Goal: Transaction & Acquisition: Purchase product/service

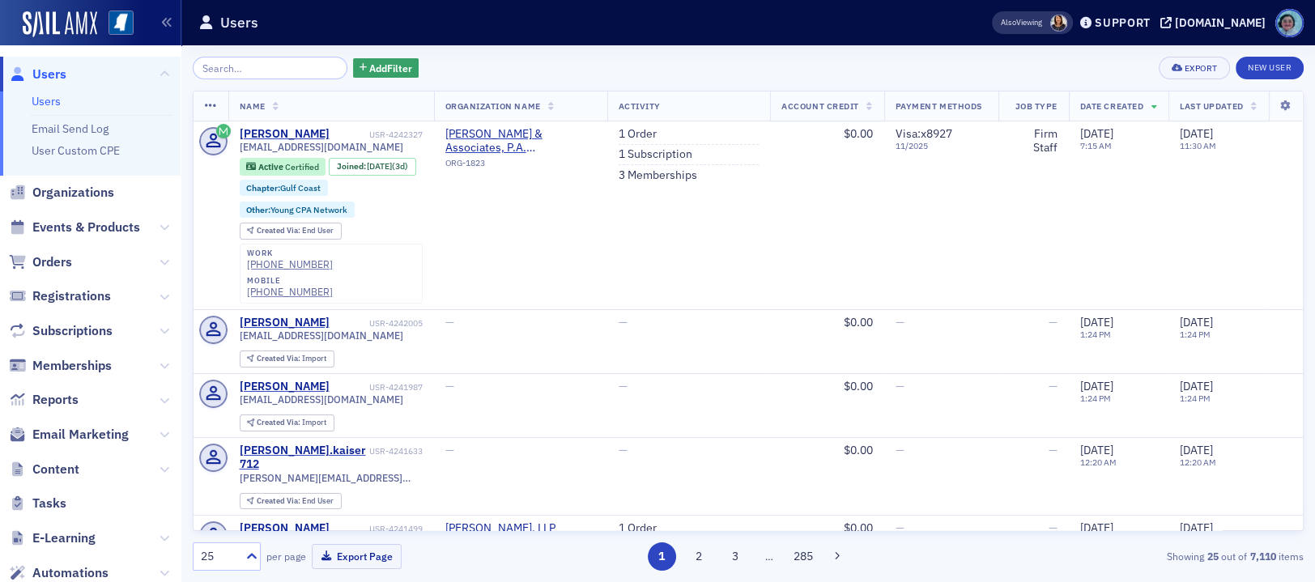
click at [253, 73] on input "search" at bounding box center [270, 68] width 155 height 23
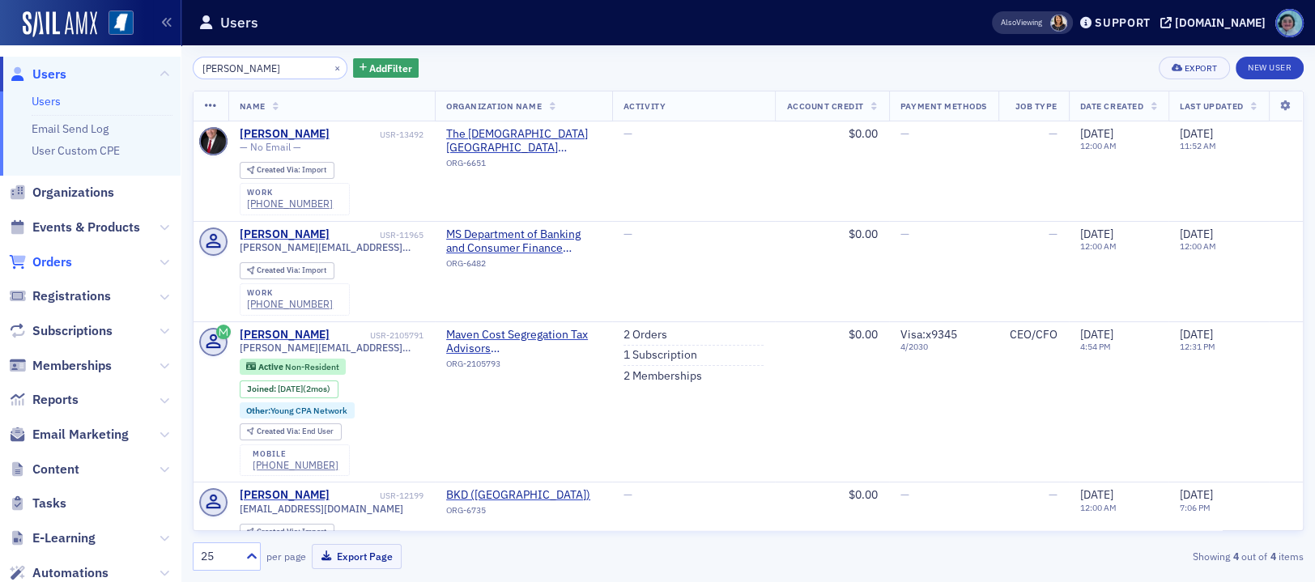
type input "[PERSON_NAME]"
click at [70, 255] on span "Orders" at bounding box center [52, 262] width 40 height 18
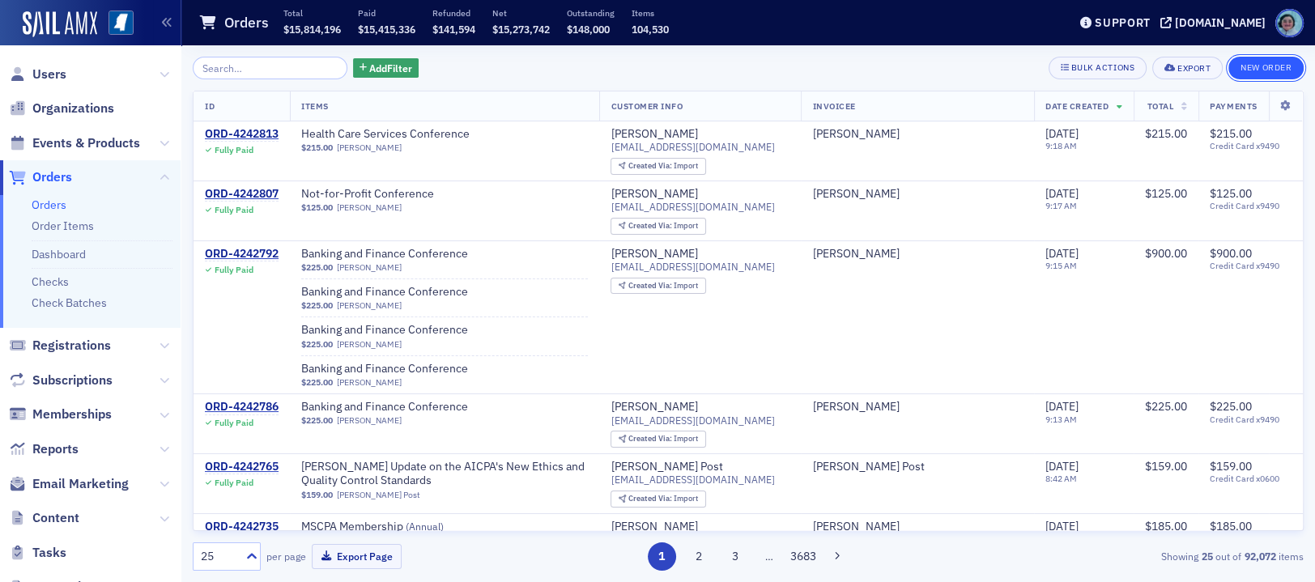
click at [1275, 63] on button "New Order" at bounding box center [1265, 68] width 75 height 23
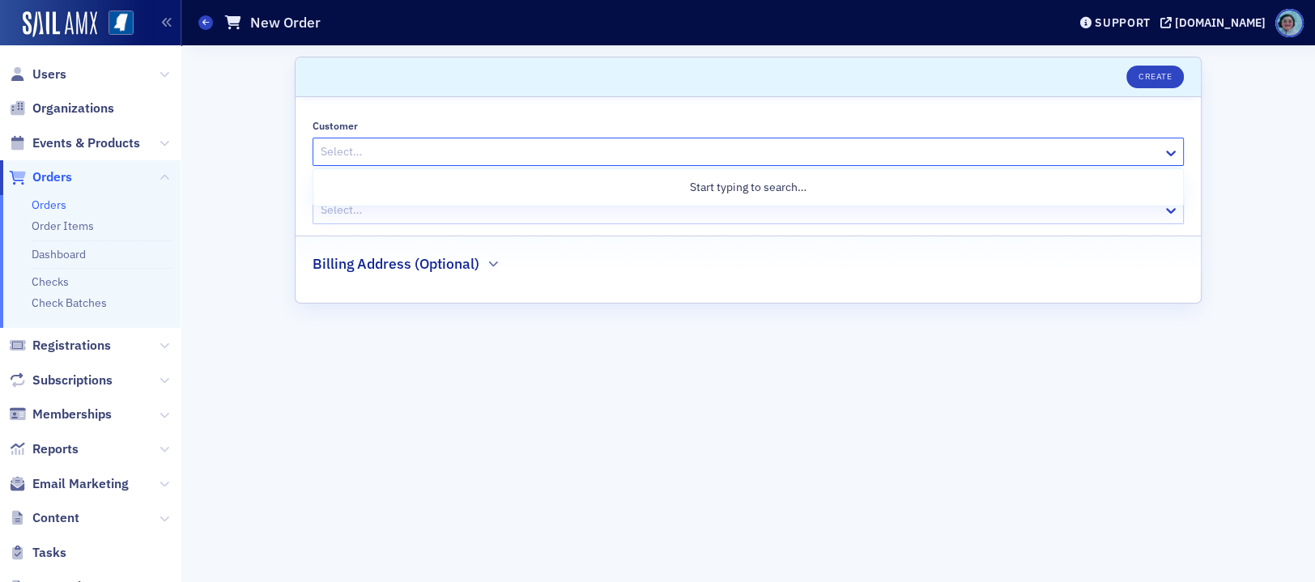
click at [596, 155] on div at bounding box center [740, 152] width 842 height 20
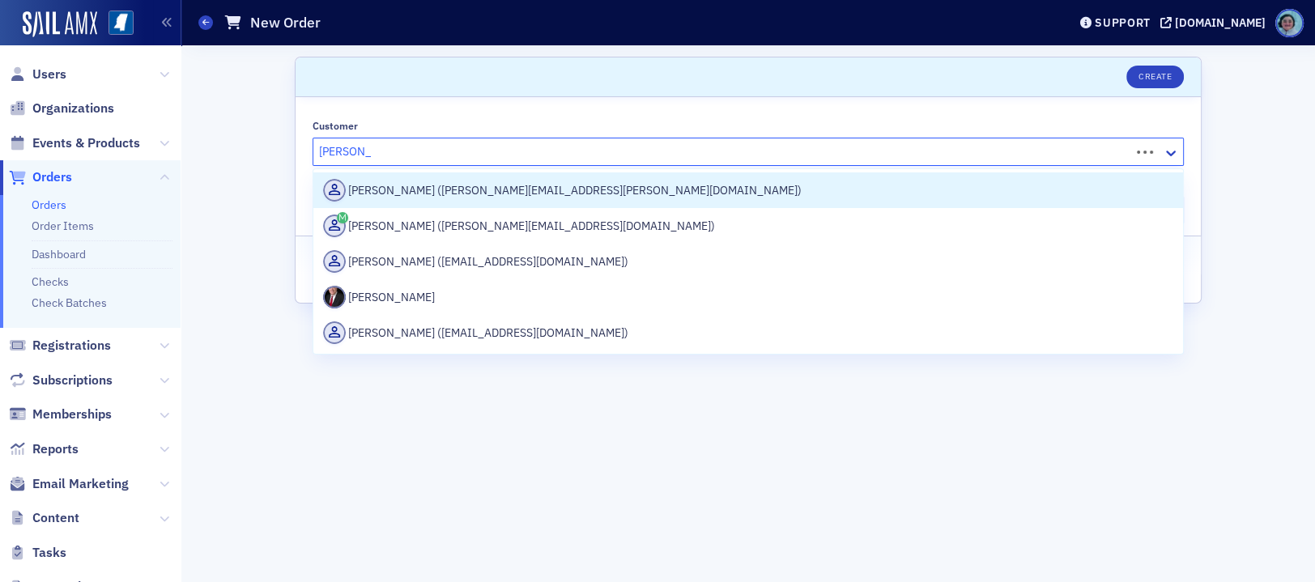
type input "sean milner"
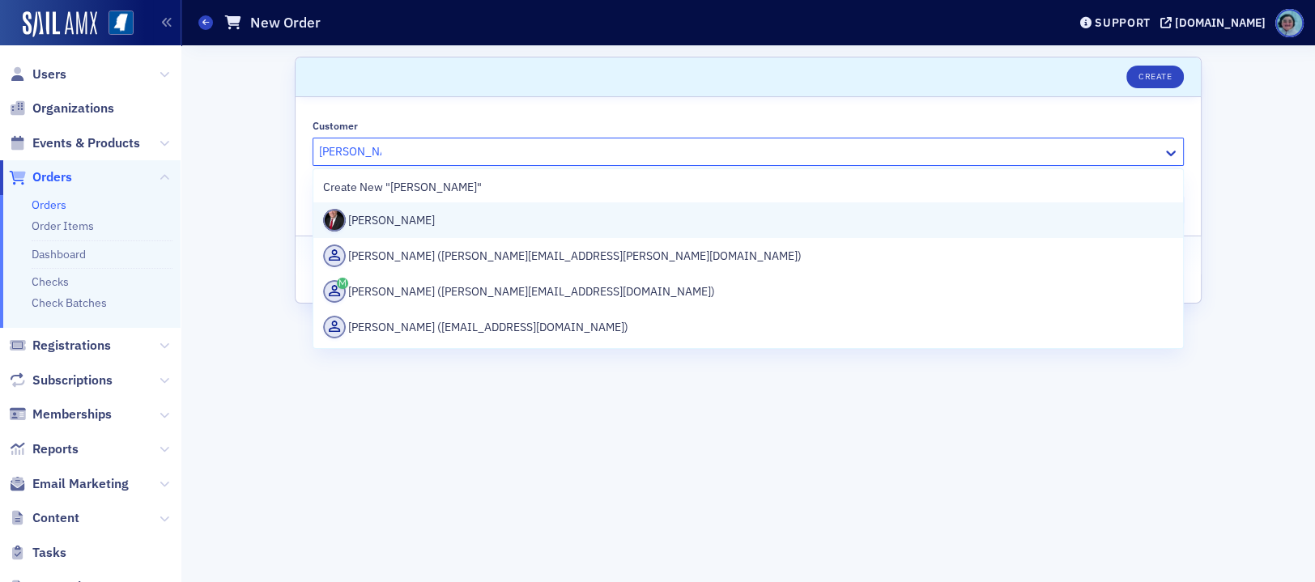
click at [491, 223] on div "Sean Milner" at bounding box center [748, 220] width 850 height 23
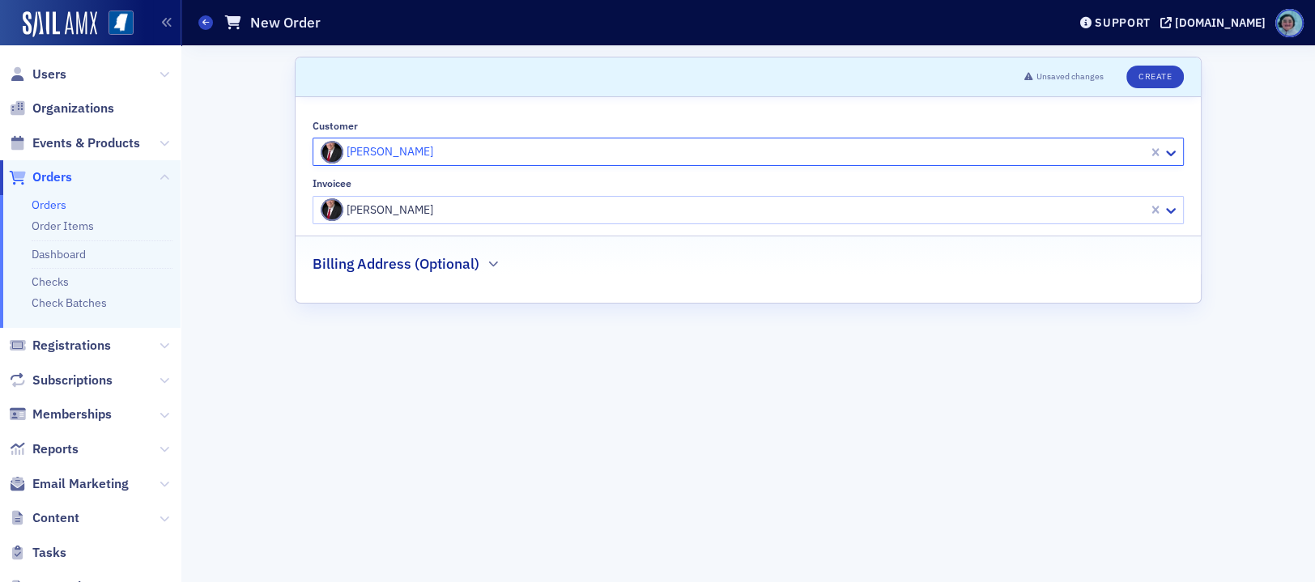
click at [425, 159] on div at bounding box center [733, 152] width 828 height 20
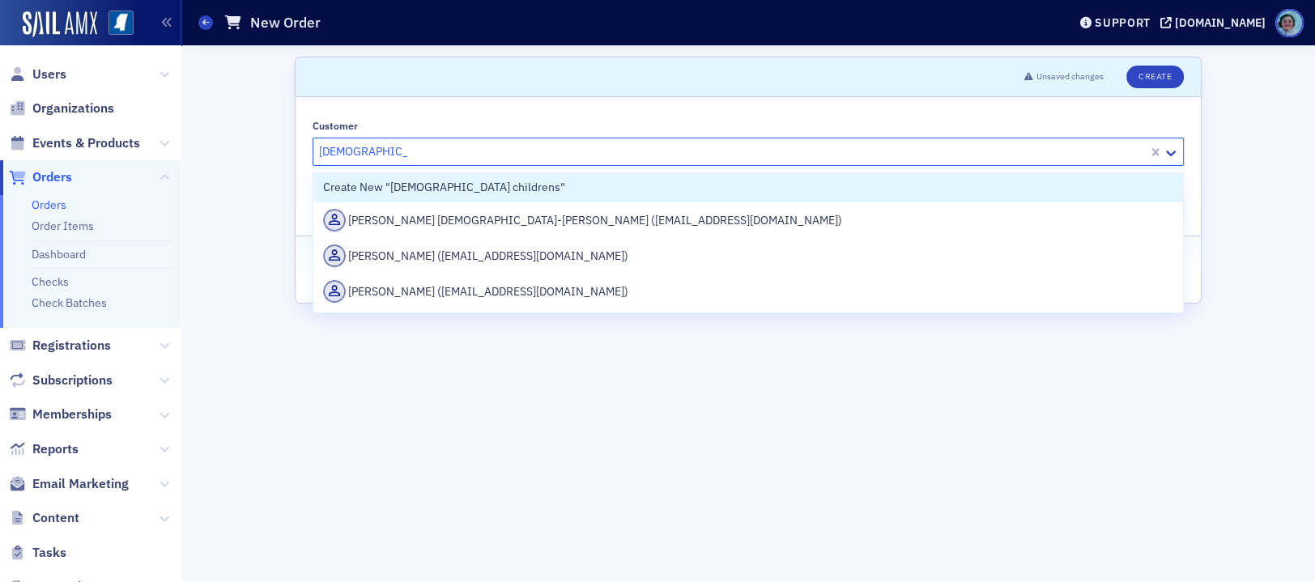
type input "baptist childrens"
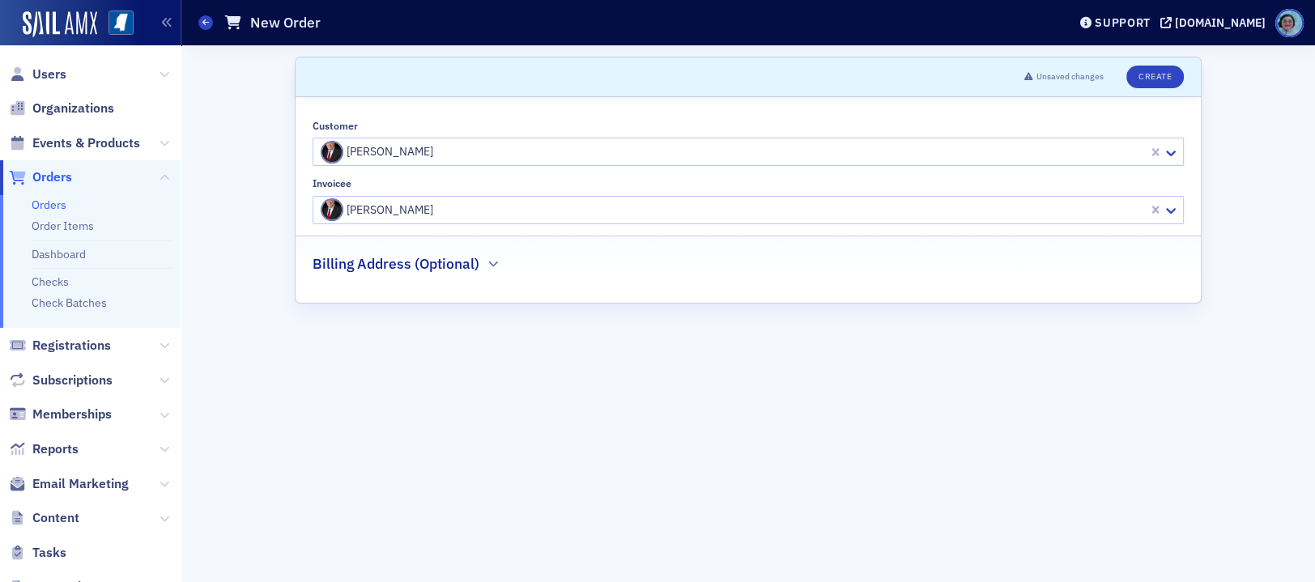
click at [463, 120] on div "Customer" at bounding box center [748, 126] width 871 height 12
click at [460, 196] on div "Sean Milner" at bounding box center [748, 210] width 871 height 28
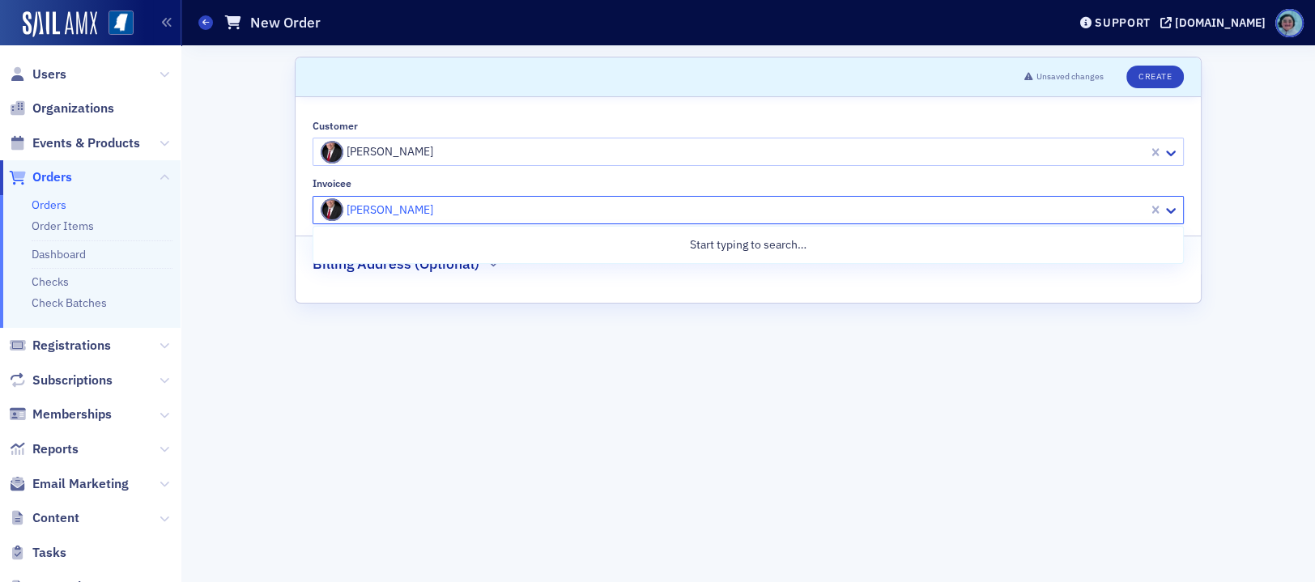
click at [461, 202] on div at bounding box center [733, 210] width 828 height 20
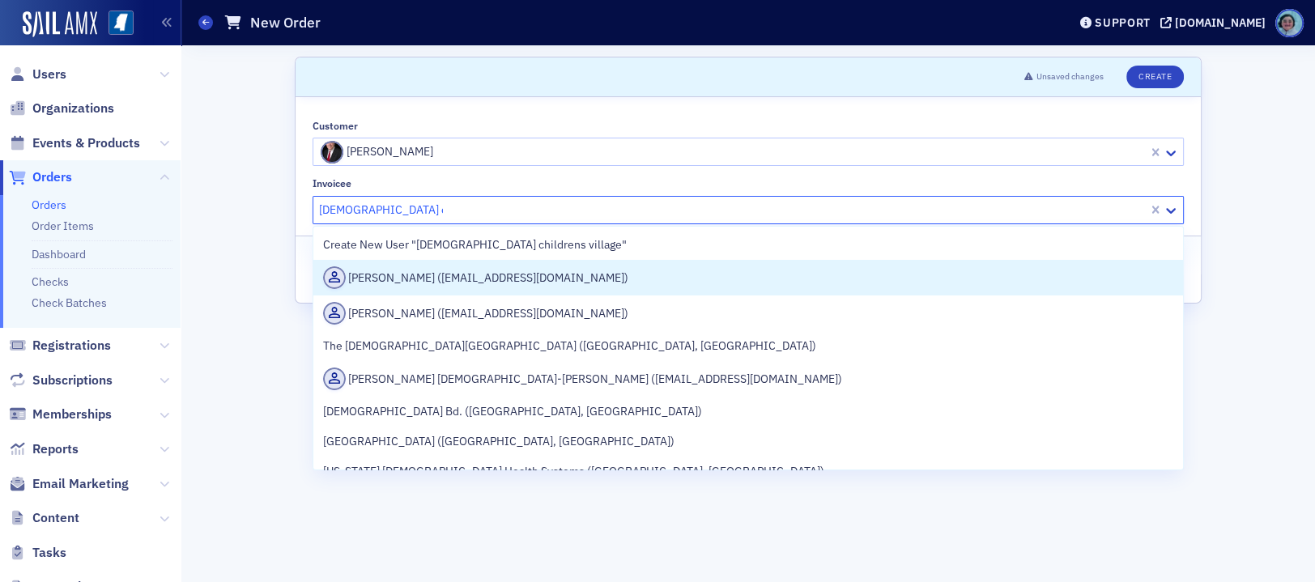
type input "baptist childrens village"
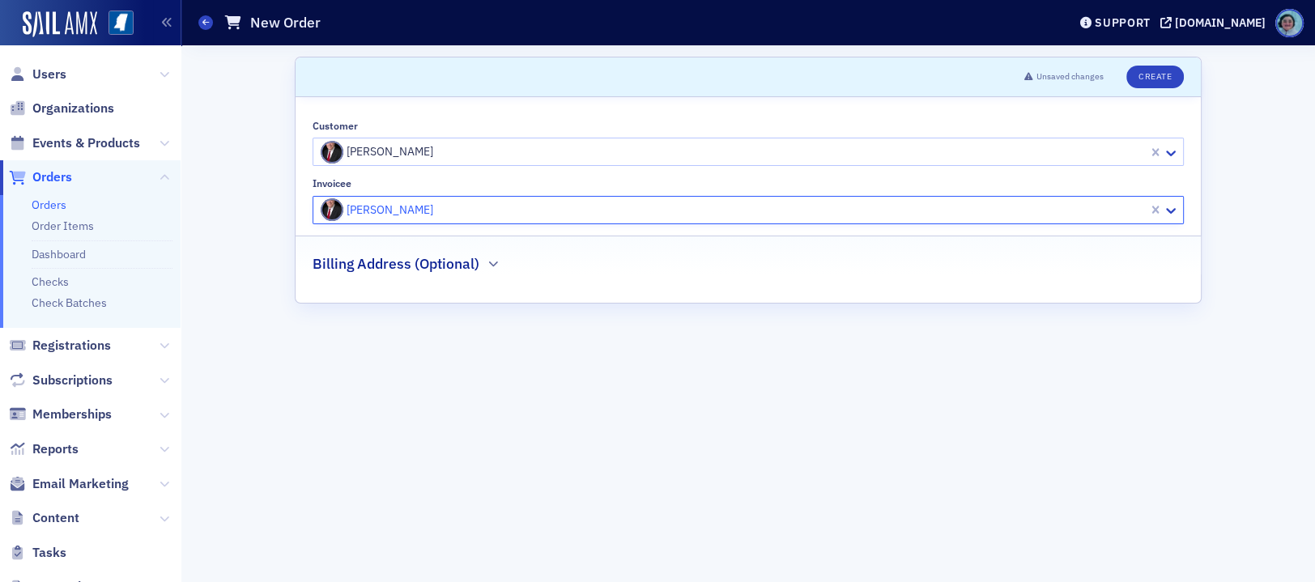
click at [500, 206] on div at bounding box center [733, 210] width 828 height 20
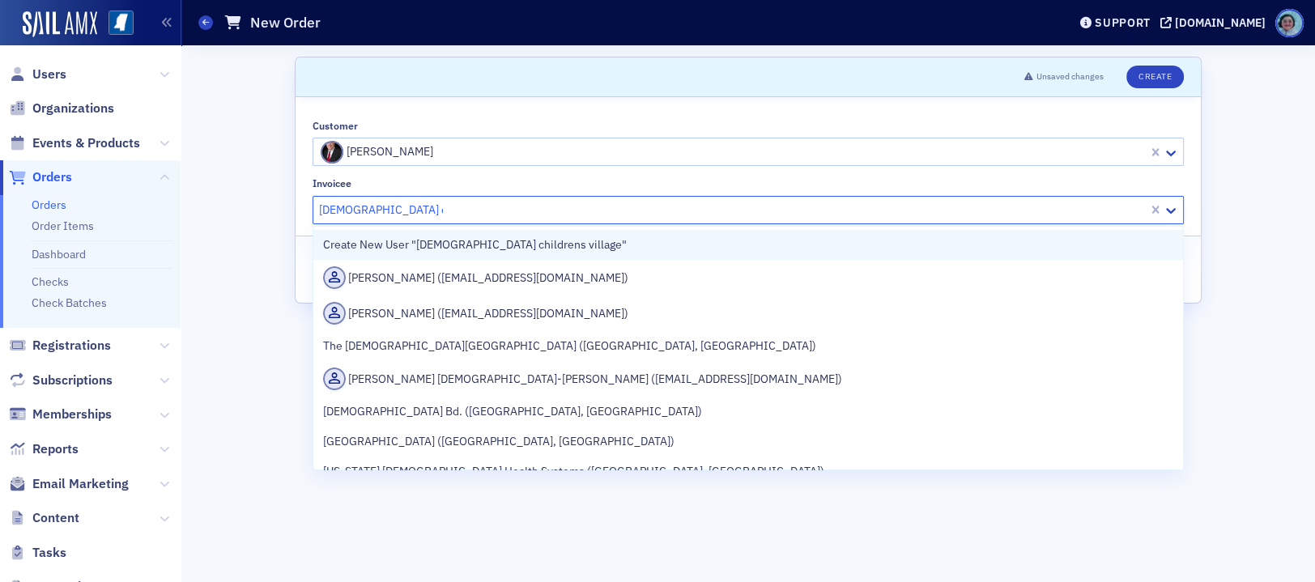
click at [588, 236] on div "Create New User "baptist childrens village"" at bounding box center [748, 245] width 870 height 30
type input "baptist childrens village"
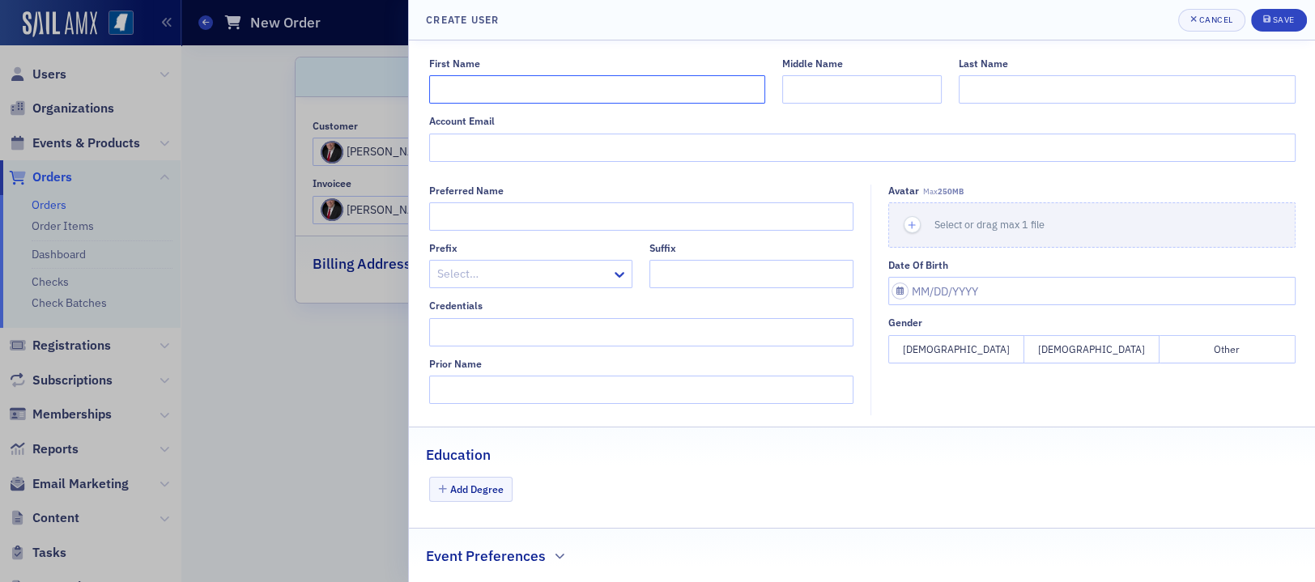
click at [539, 83] on input "First Name" at bounding box center [597, 89] width 336 height 28
click at [1216, 12] on button "Cancel" at bounding box center [1211, 20] width 67 height 23
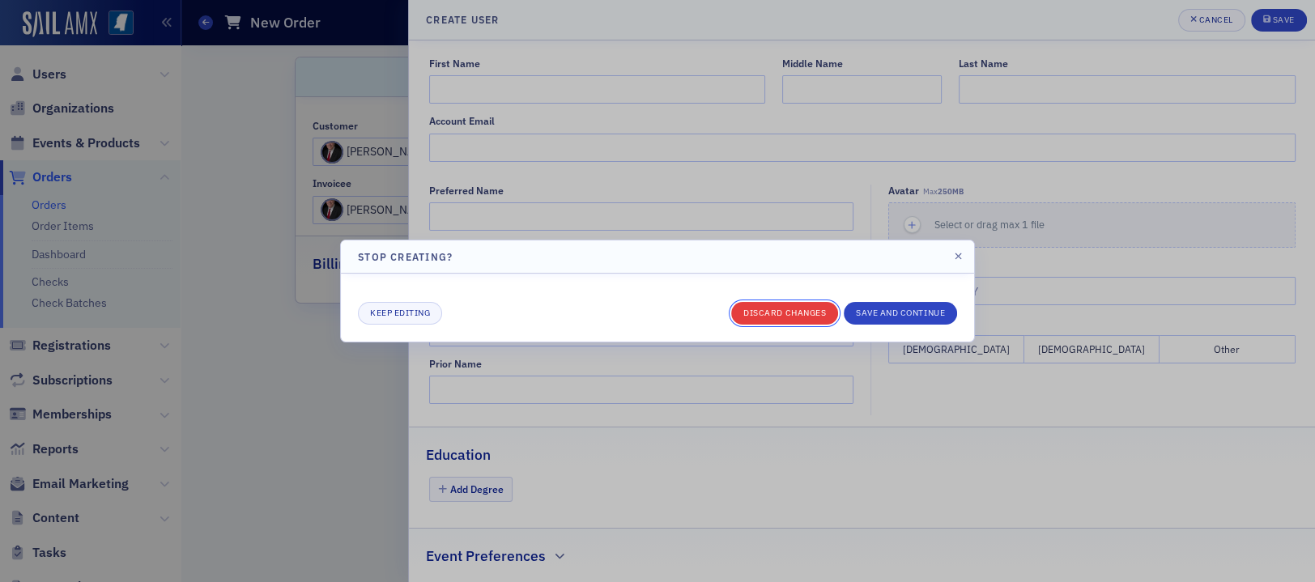
click at [790, 313] on button "Discard changes" at bounding box center [784, 313] width 107 height 23
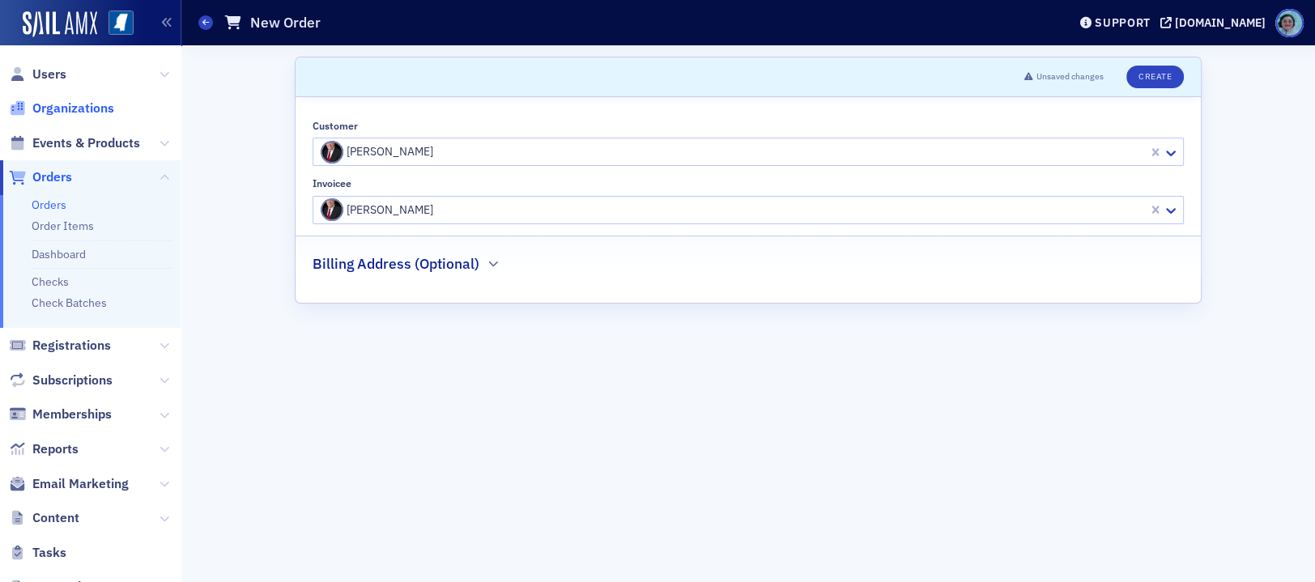
click at [62, 111] on span "Organizations" at bounding box center [73, 109] width 82 height 18
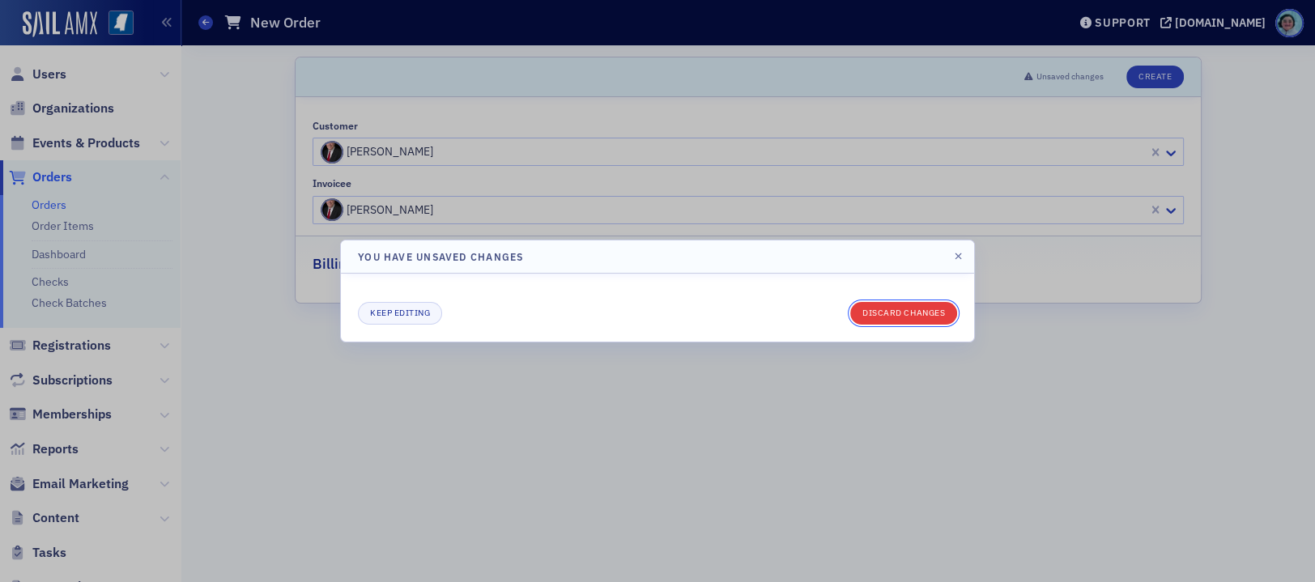
click at [900, 313] on button "Discard changes" at bounding box center [903, 313] width 107 height 23
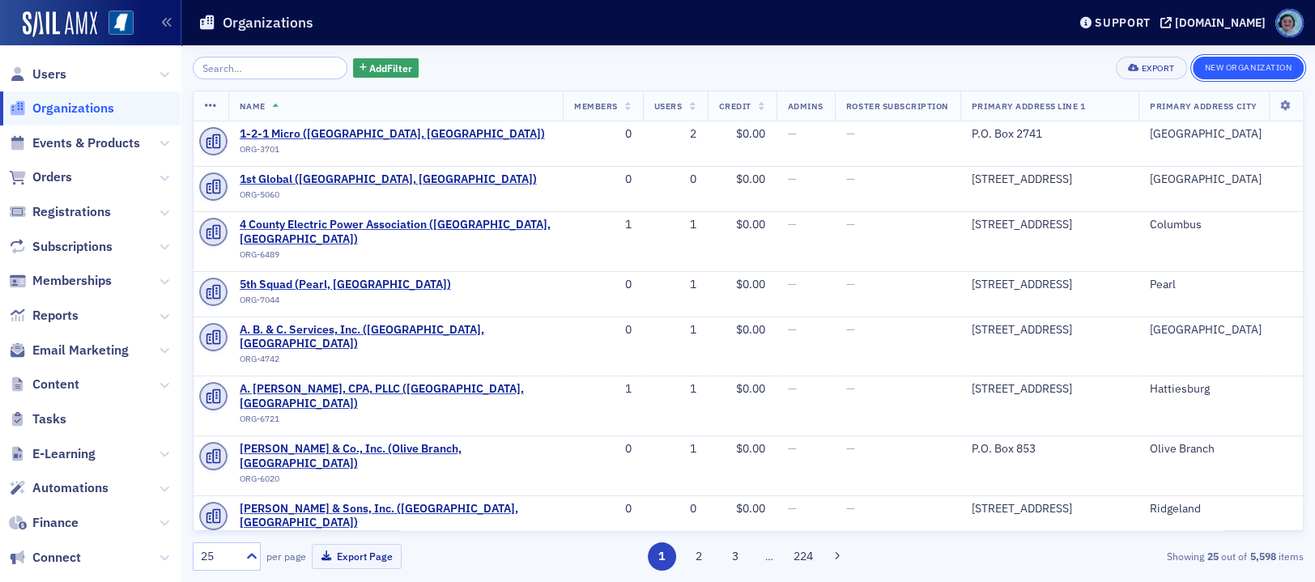
click at [1242, 64] on button "New Organization" at bounding box center [1248, 68] width 111 height 23
select select "US"
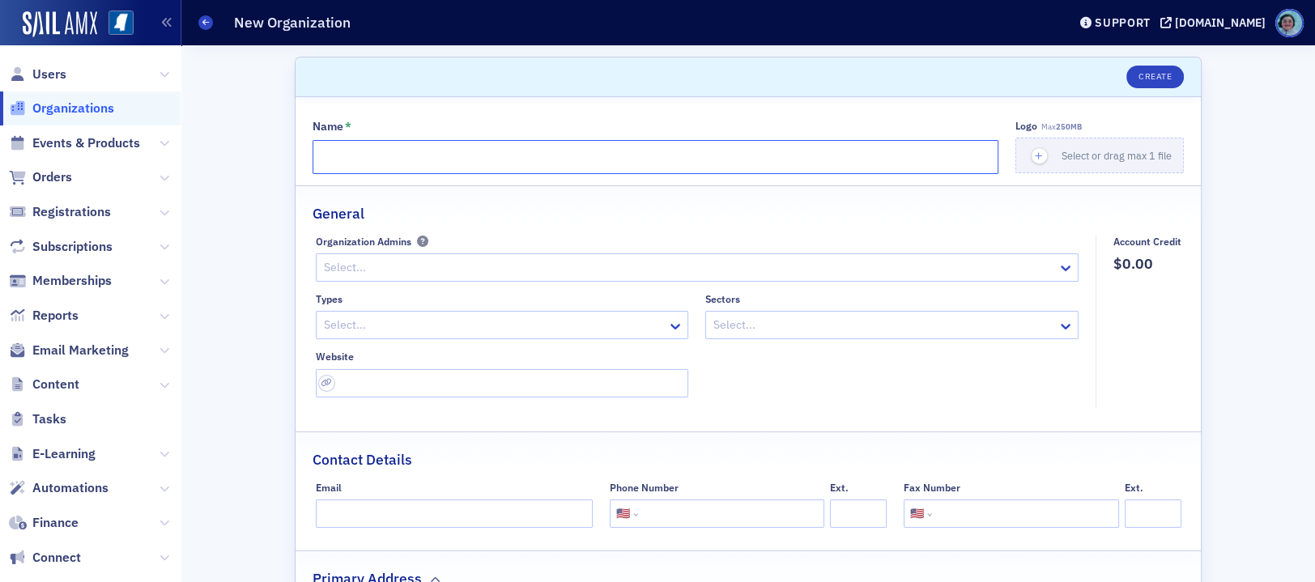
click at [599, 172] on input "Name *" at bounding box center [656, 157] width 686 height 34
type input "The Baptist Children's Village"
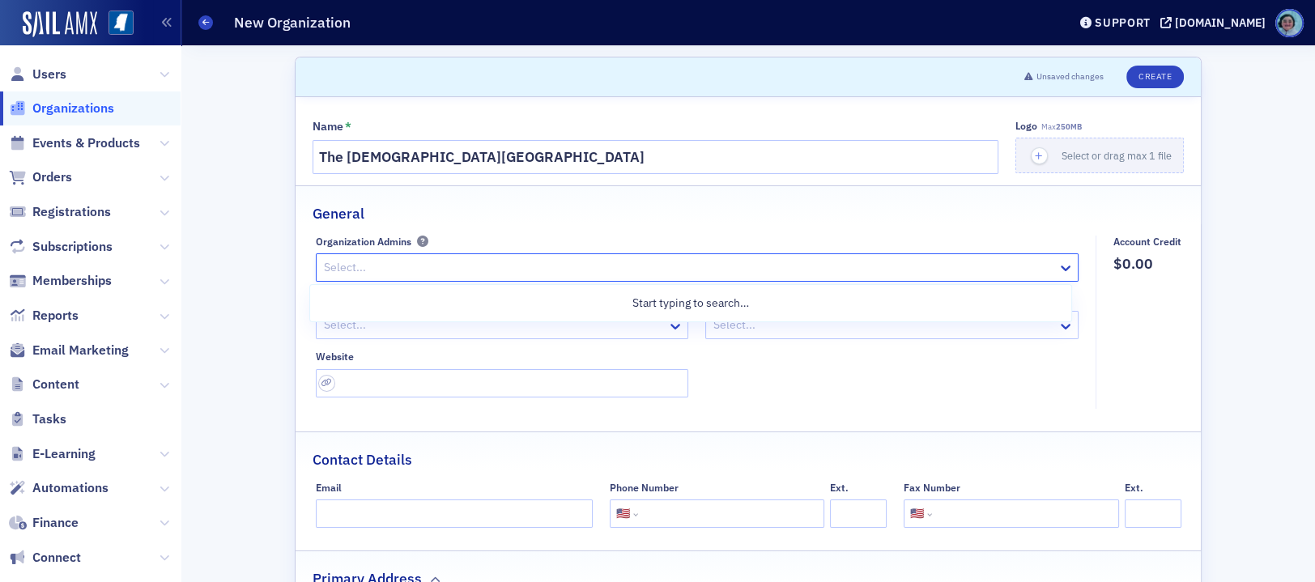
click at [578, 265] on div at bounding box center [689, 268] width 734 height 20
type input "a"
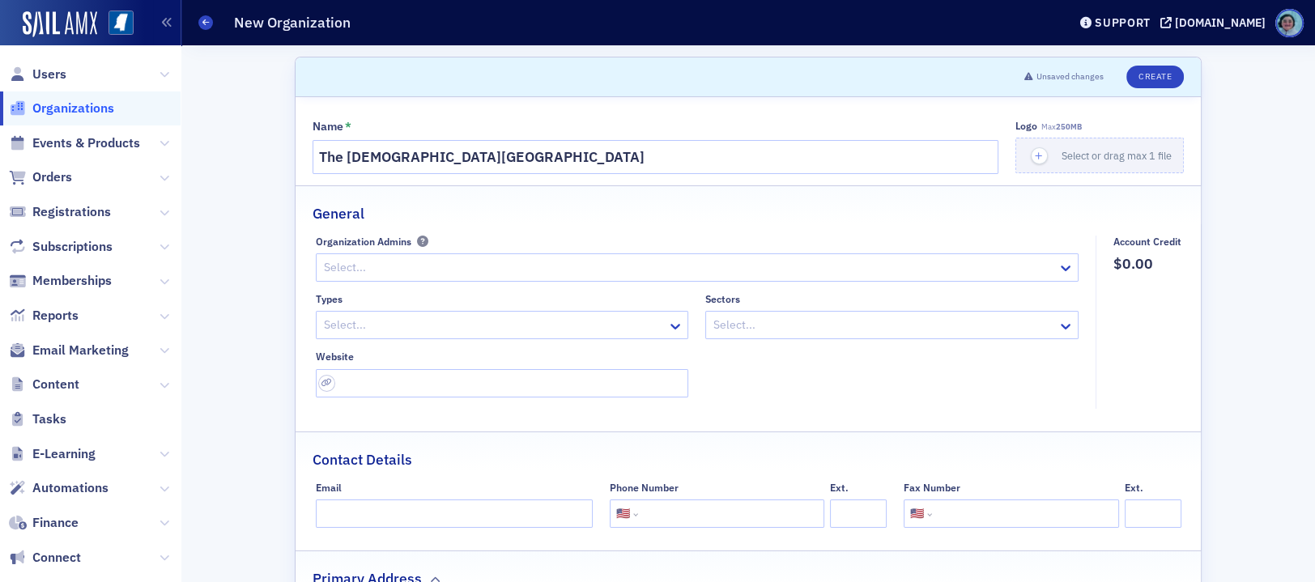
click at [676, 187] on div "General" at bounding box center [748, 205] width 871 height 38
click at [790, 330] on div at bounding box center [884, 325] width 344 height 20
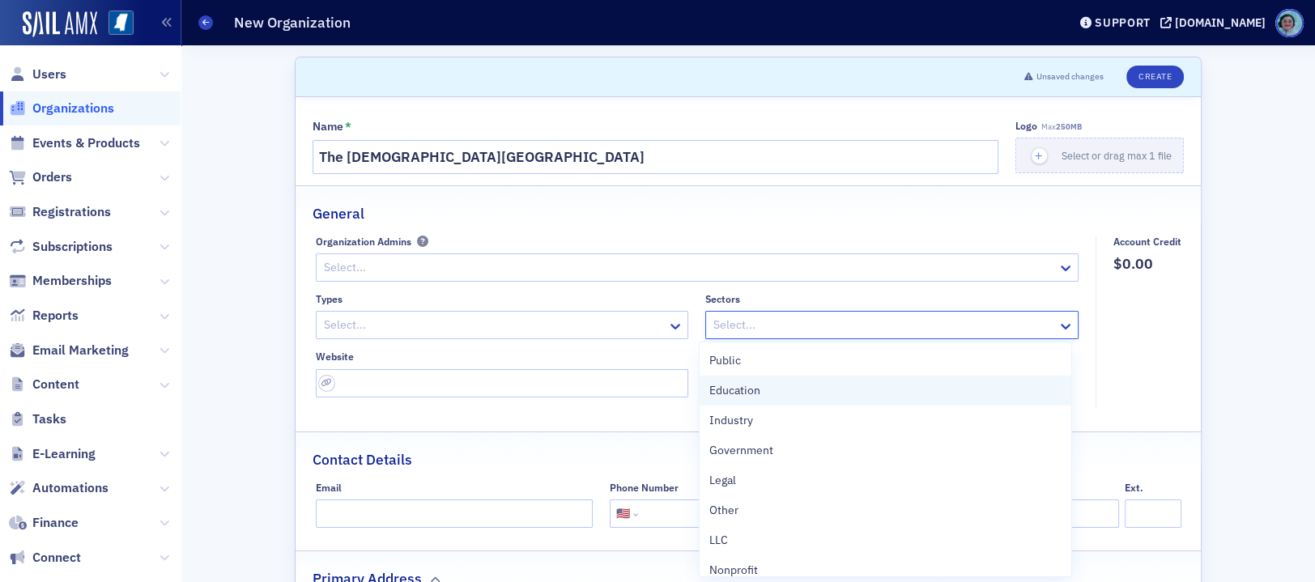
scroll to position [12, 0]
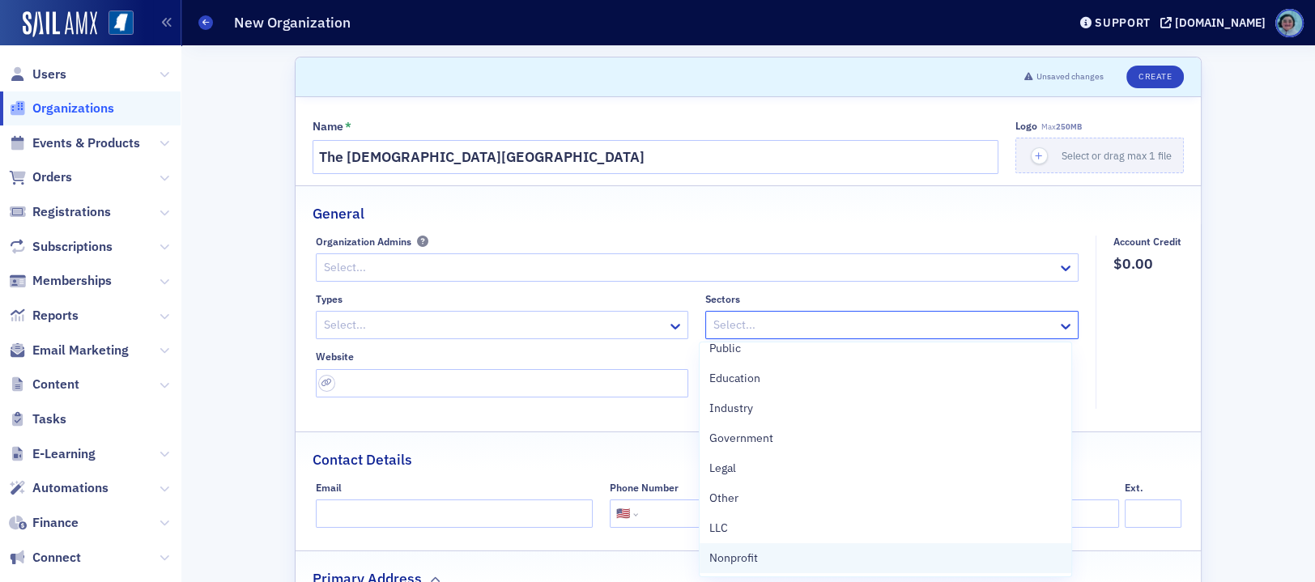
click at [829, 554] on div "Nonprofit" at bounding box center [884, 558] width 351 height 17
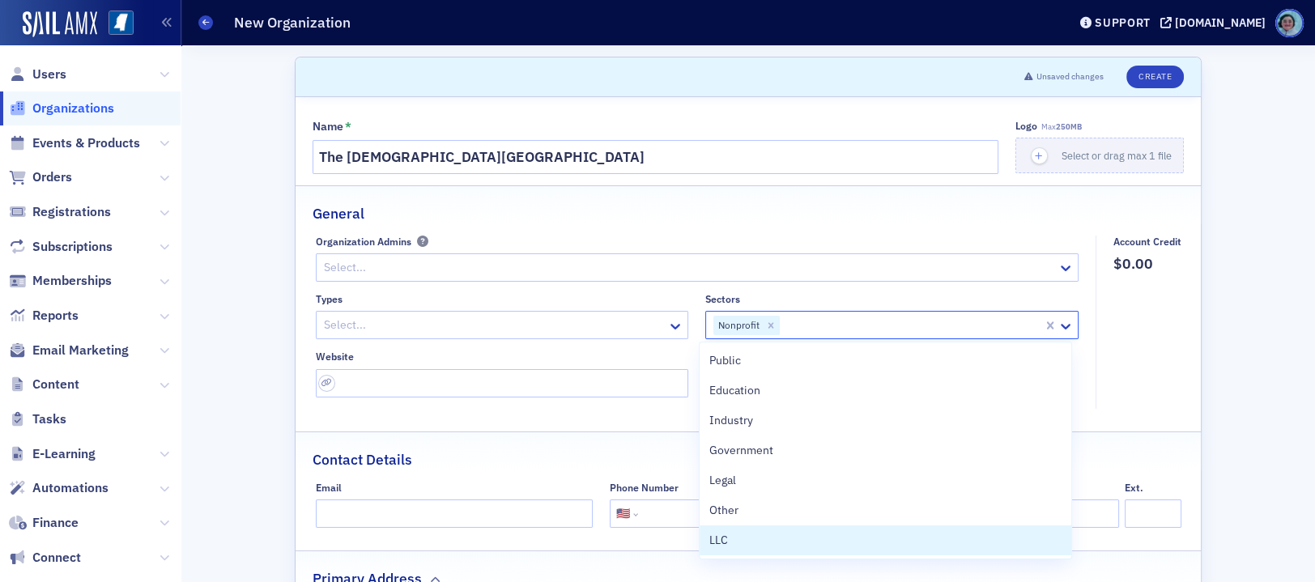
scroll to position [0, 0]
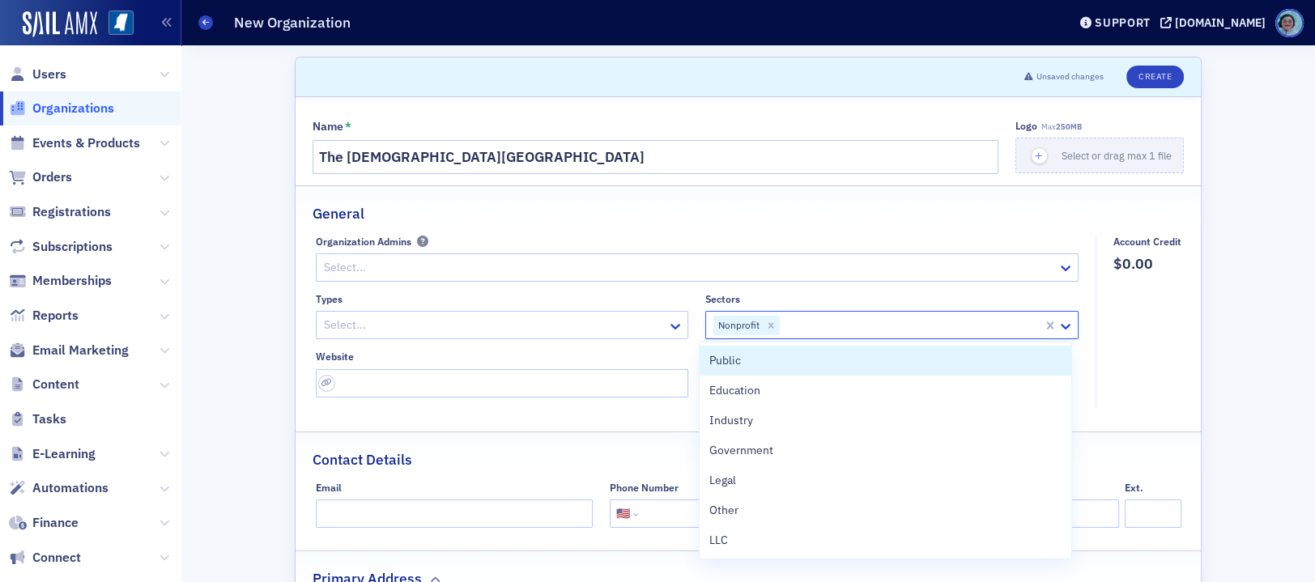
drag, startPoint x: 659, startPoint y: 286, endPoint x: 649, endPoint y: 289, distance: 10.2
click at [657, 287] on div "Organization Admins Select... Types Select... Sectors option Nonprofit, selecte…" at bounding box center [702, 317] width 772 height 162
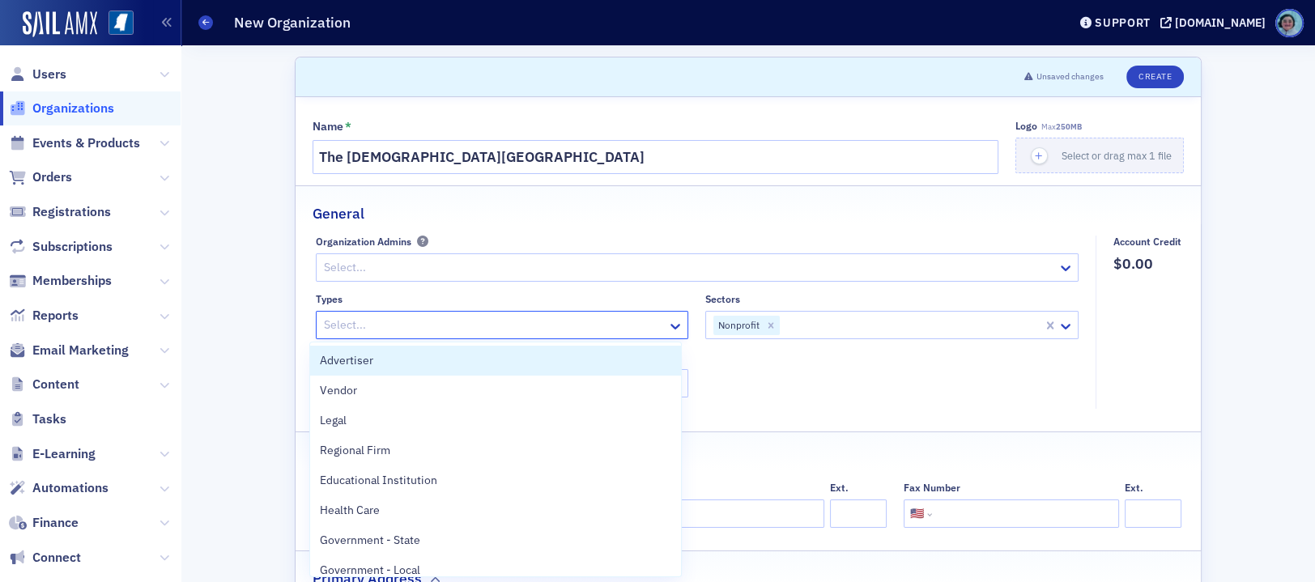
click at [505, 316] on div at bounding box center [494, 325] width 344 height 20
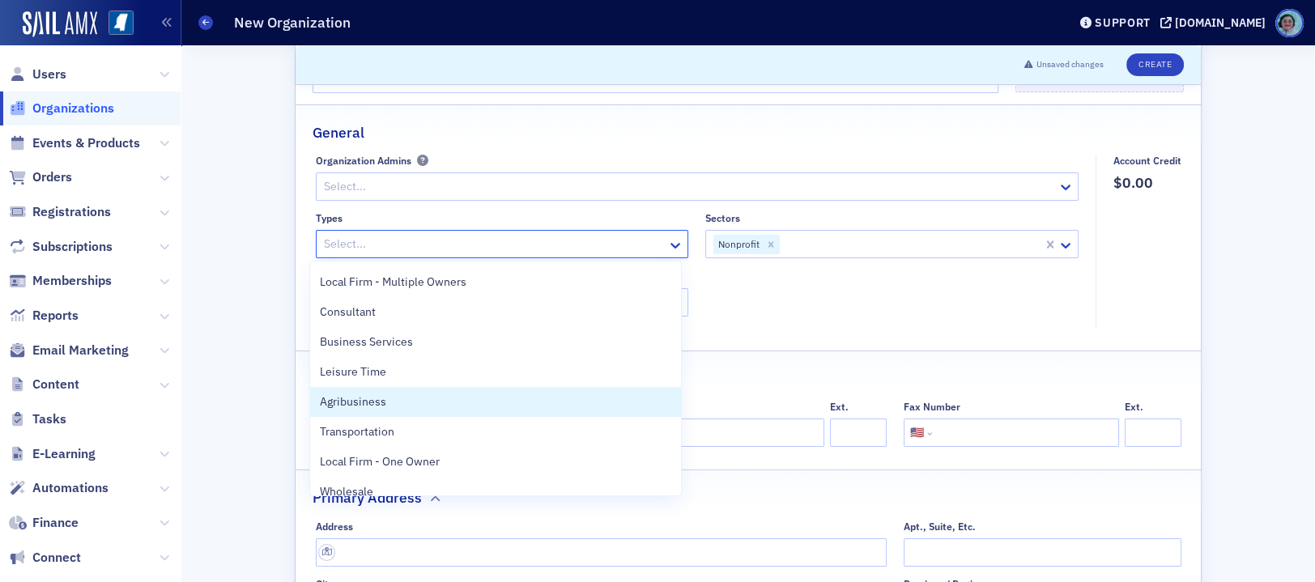
scroll to position [641, 0]
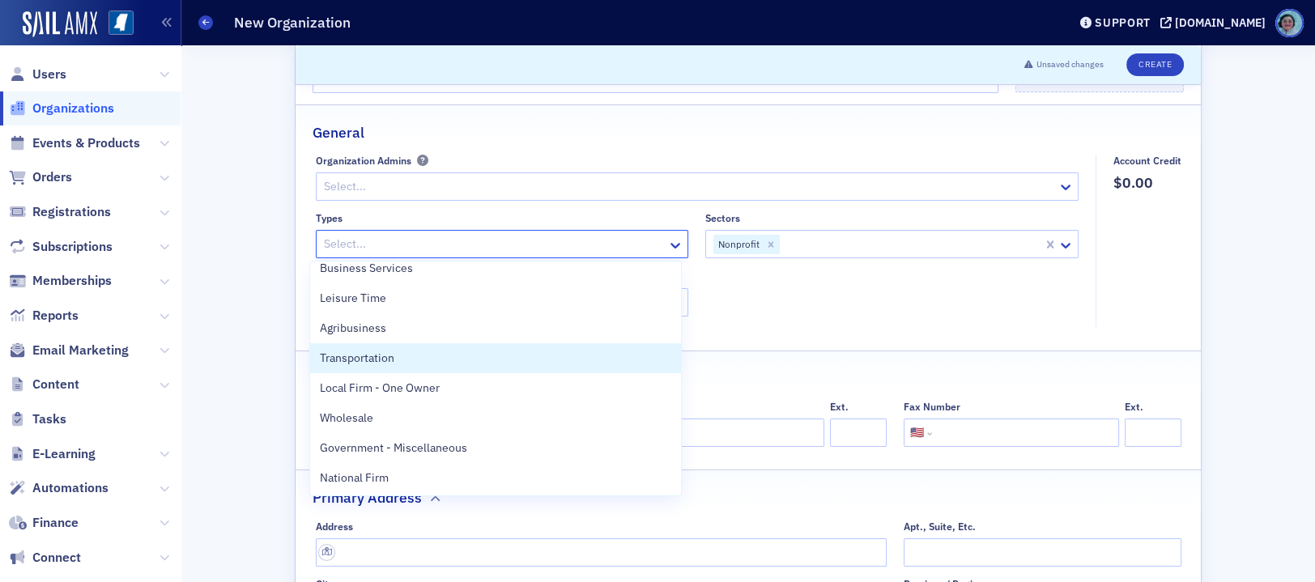
click at [837, 326] on fieldset "Organization Admins Select... Types 29 results available. Use Up and Down to ch…" at bounding box center [702, 241] width 772 height 173
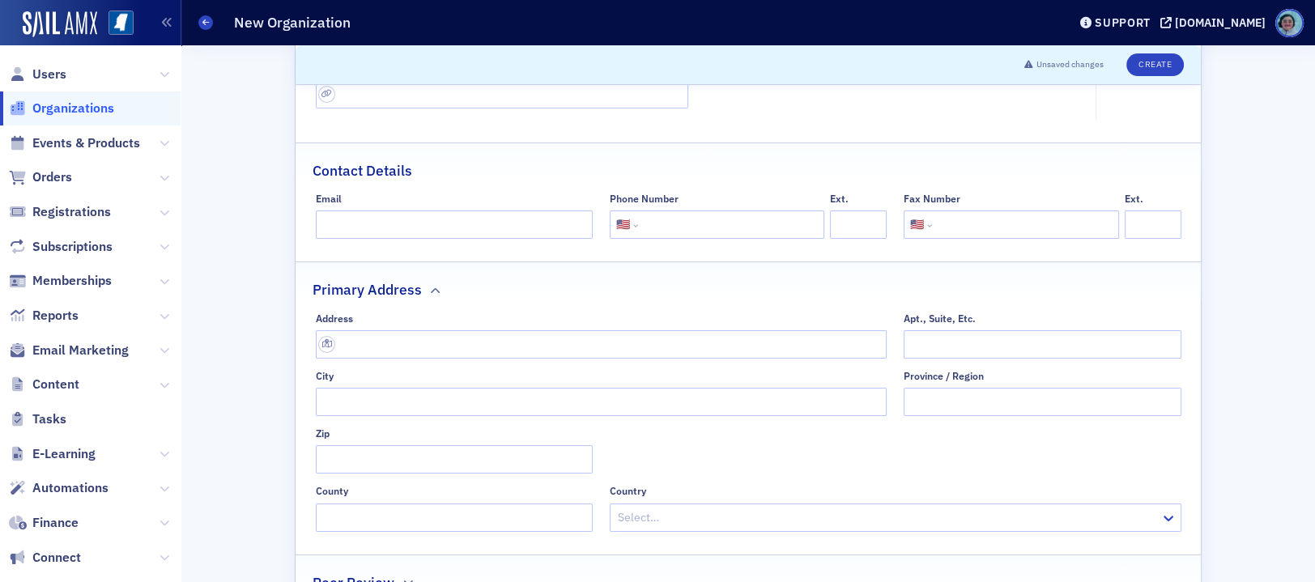
scroll to position [324, 0]
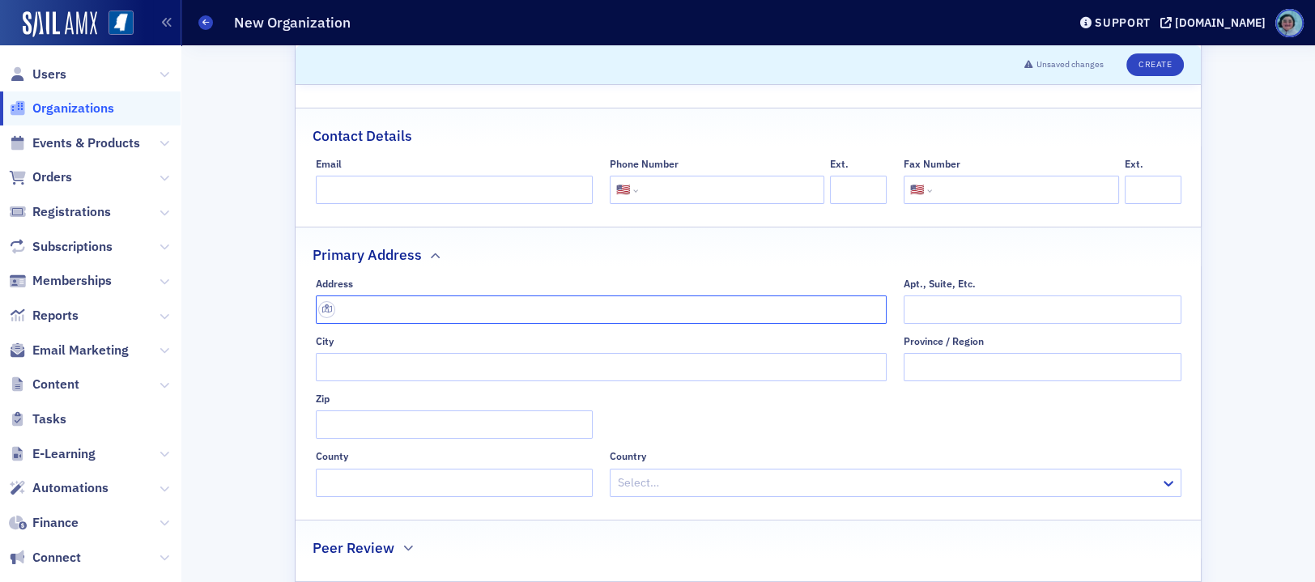
click at [437, 316] on input "text" at bounding box center [602, 310] width 572 height 28
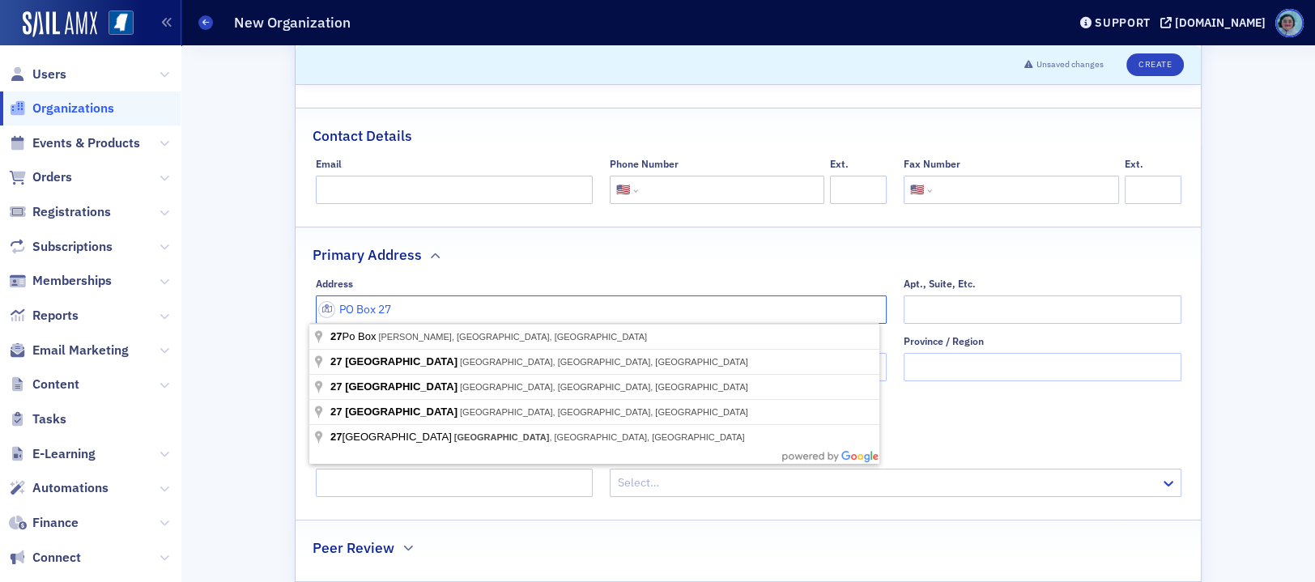
type input "PO Box 27"
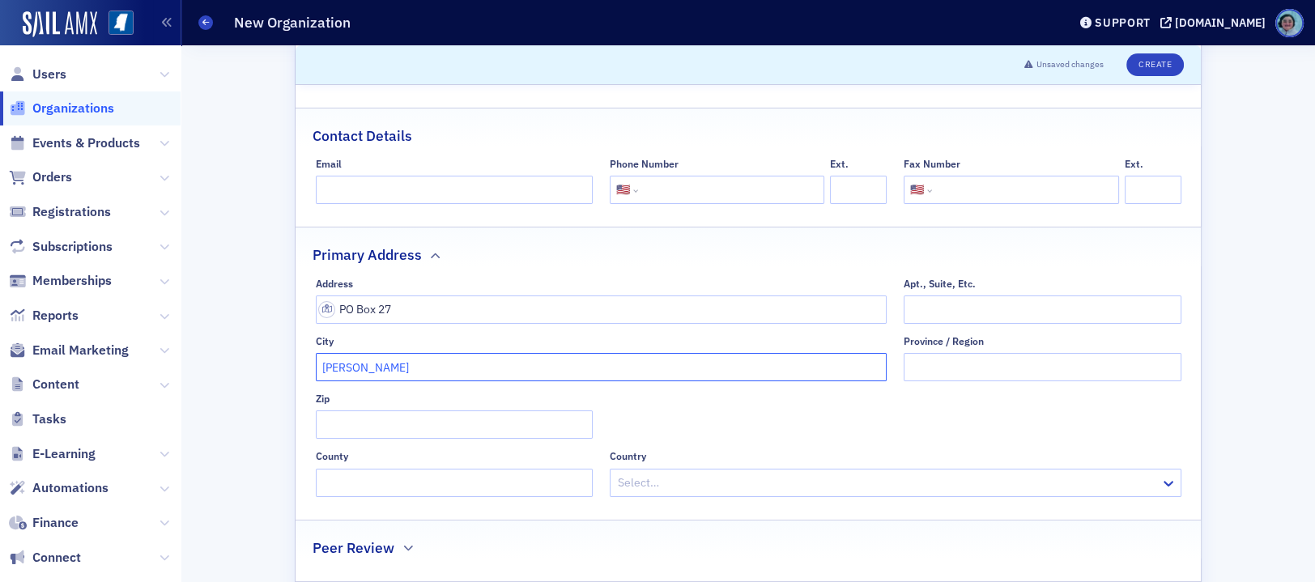
type input "Clinton"
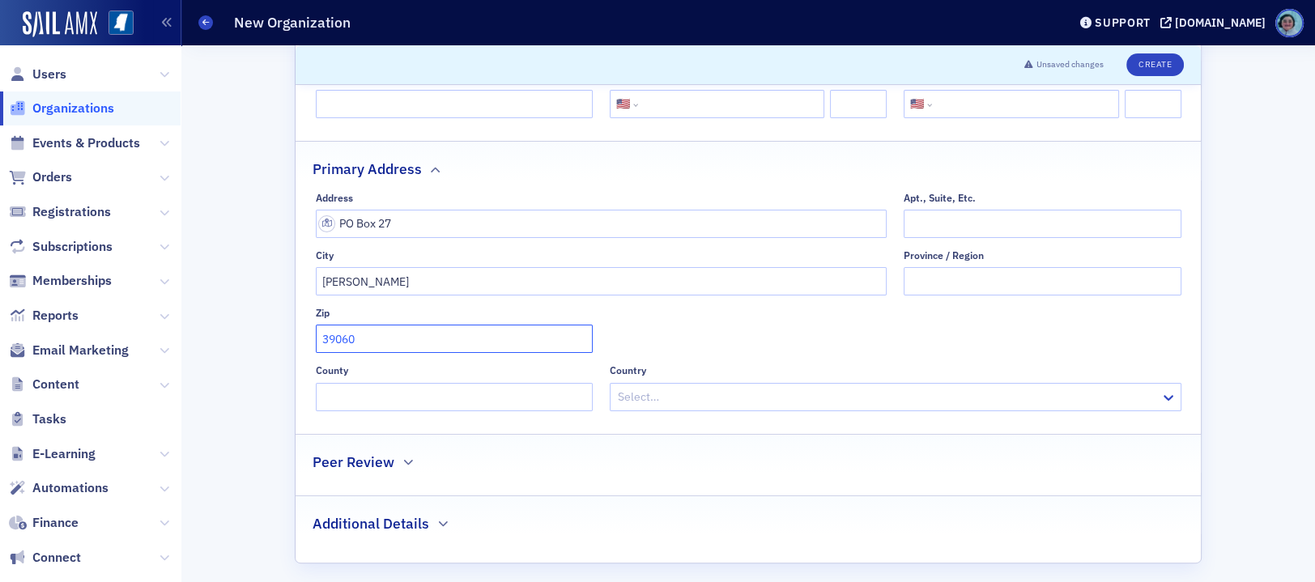
scroll to position [419, 0]
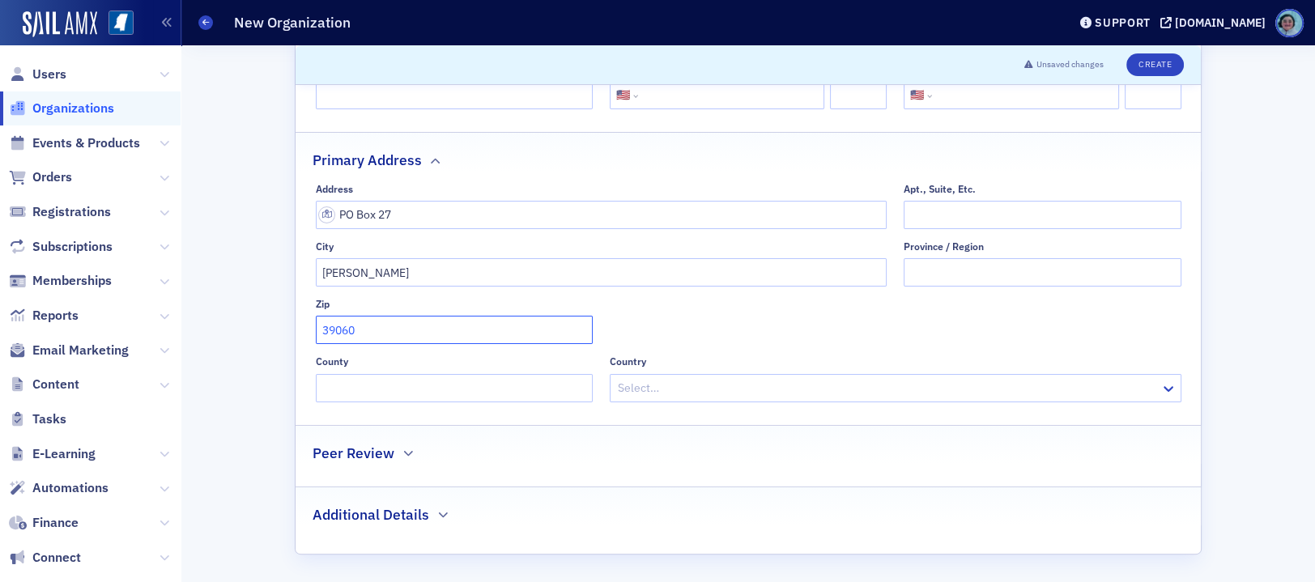
type input "39060"
click at [692, 378] on div at bounding box center [887, 388] width 543 height 20
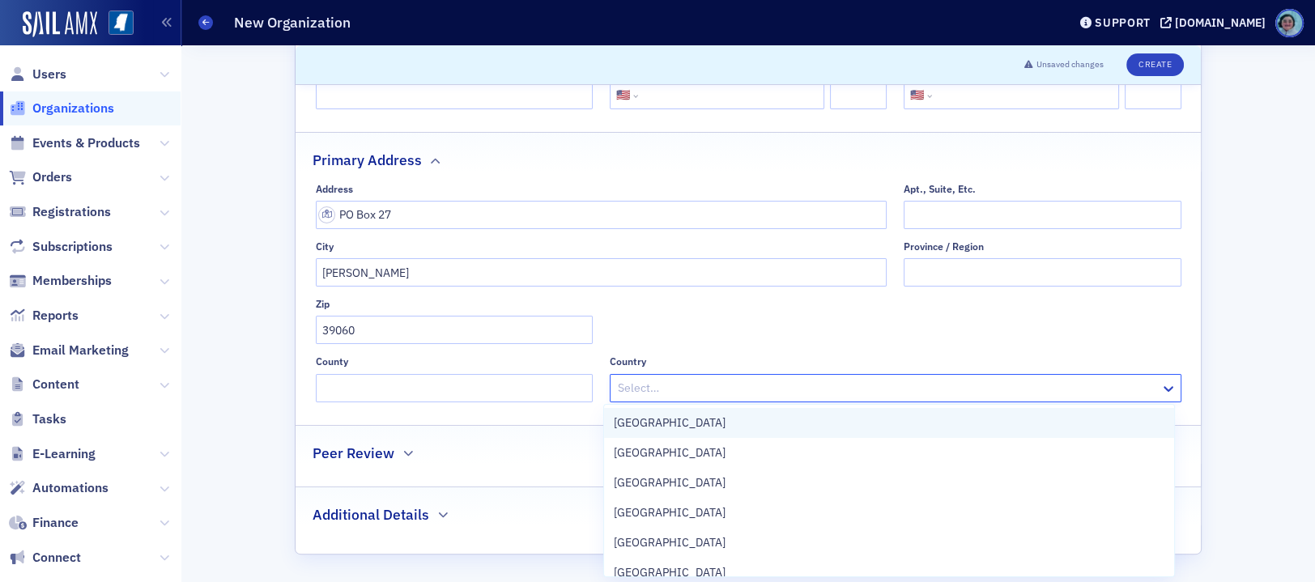
click at [701, 415] on div "United States" at bounding box center [889, 423] width 551 height 17
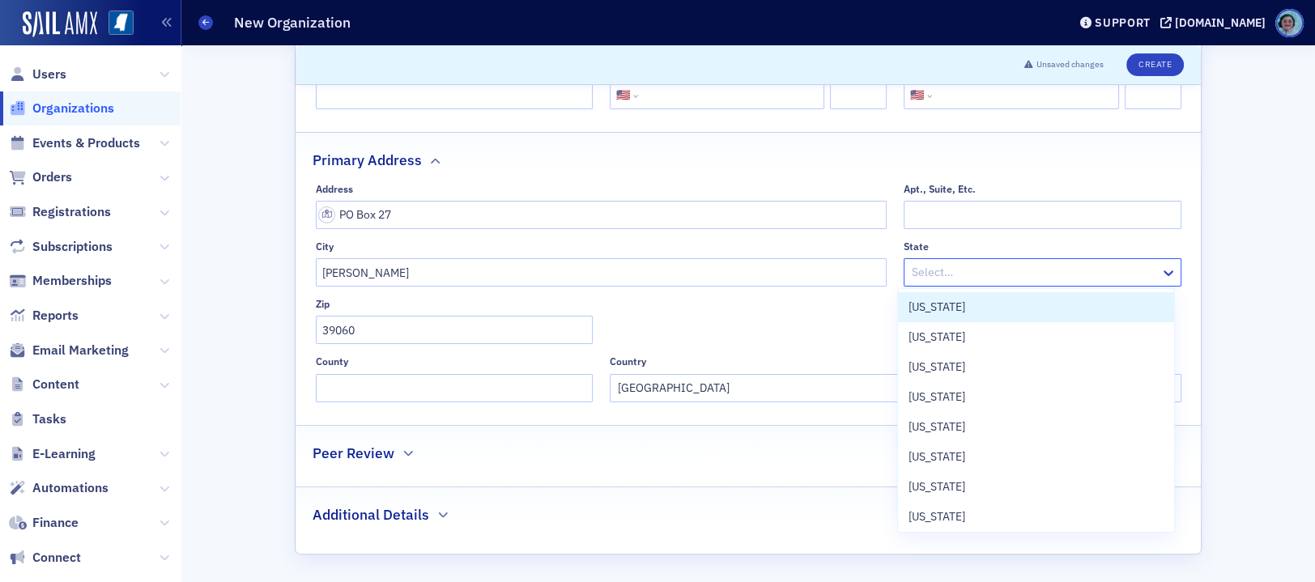
click at [990, 275] on div at bounding box center [1034, 272] width 248 height 20
click at [964, 313] on div "Mississippi" at bounding box center [1036, 307] width 256 height 17
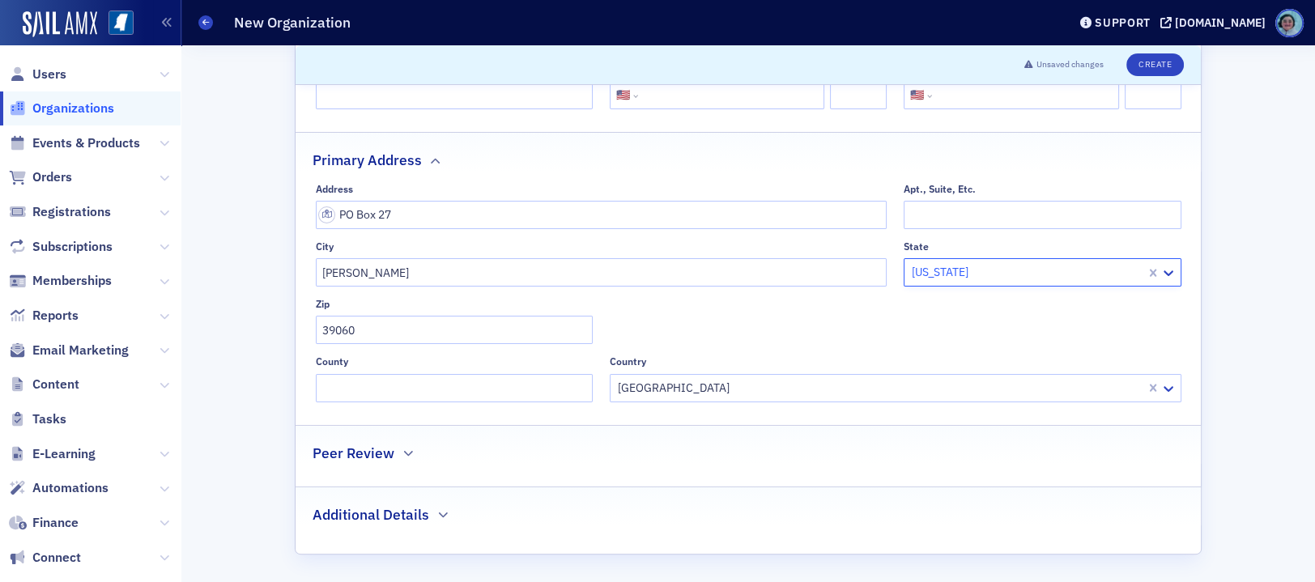
click at [874, 319] on div "Address PO Box 27 Apt., Suite, Etc. City Clinton State option Mississippi, sele…" at bounding box center [749, 292] width 866 height 219
click at [381, 449] on h2 "Peer Review" at bounding box center [354, 453] width 82 height 21
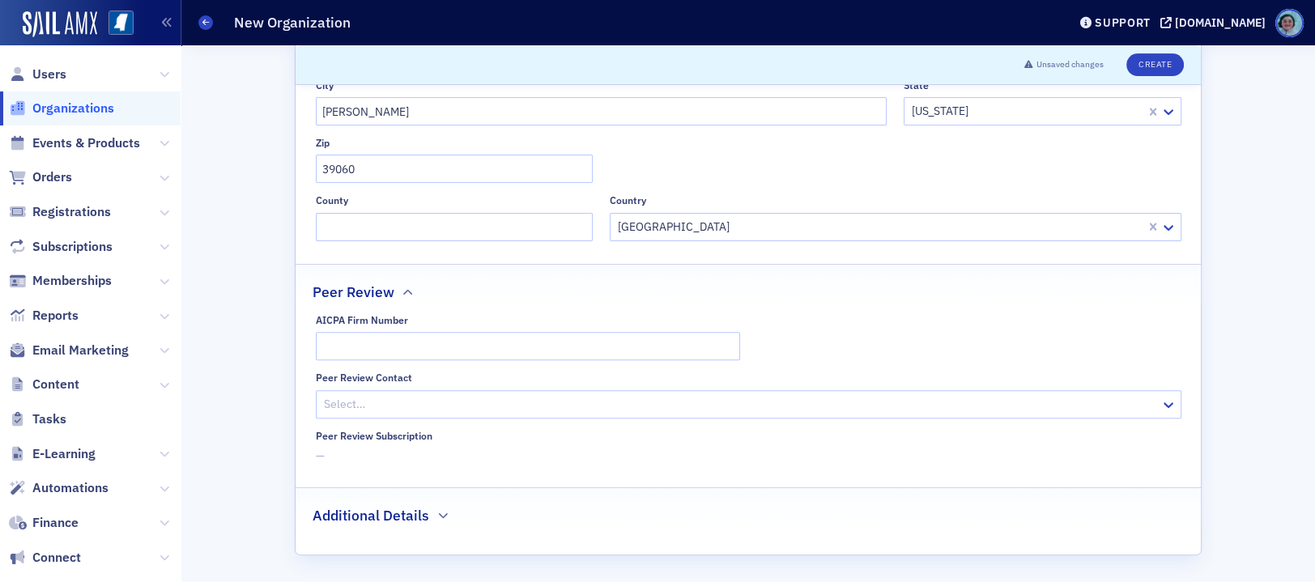
scroll to position [581, 0]
click at [419, 505] on h2 "Additional Details" at bounding box center [371, 515] width 117 height 21
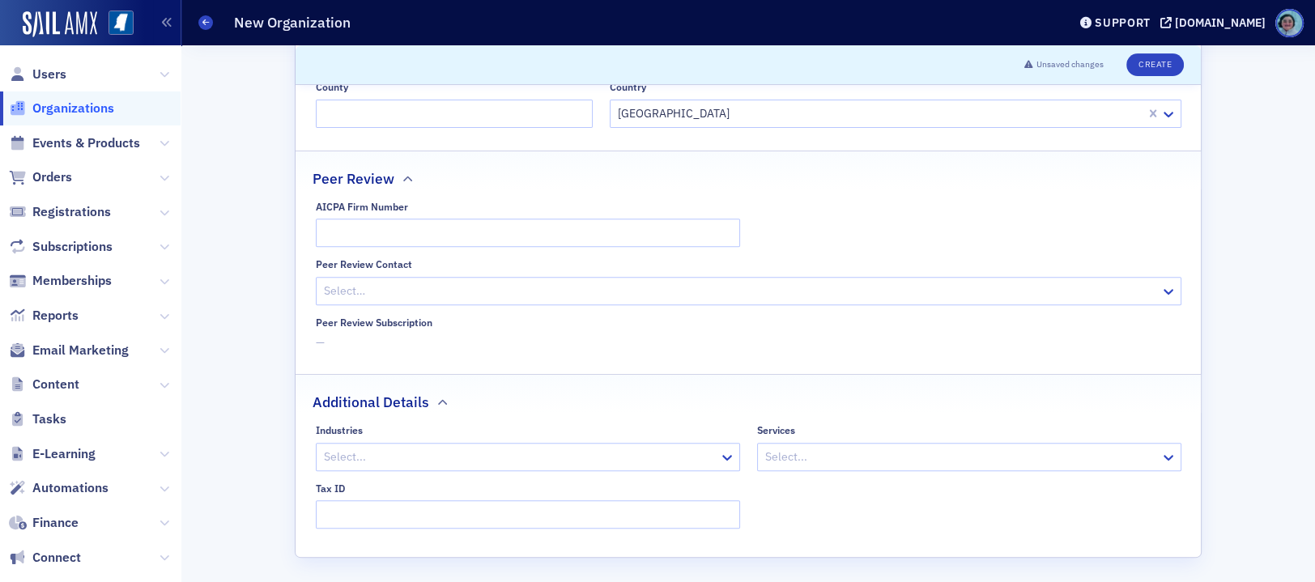
scroll to position [696, 0]
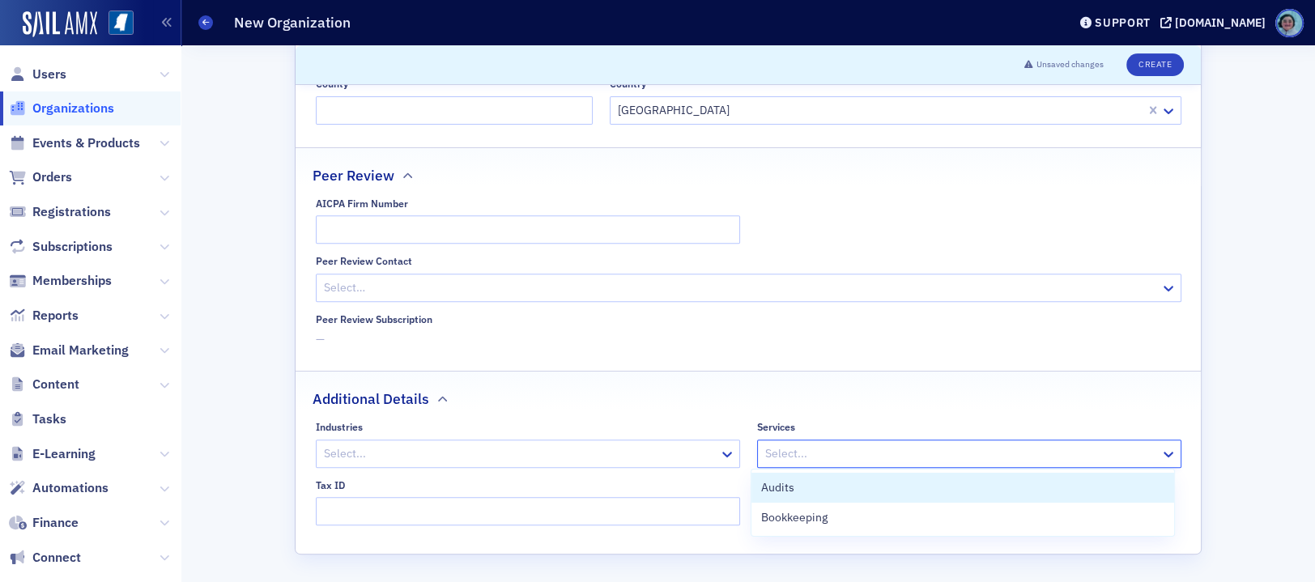
click at [770, 456] on div at bounding box center [961, 454] width 395 height 20
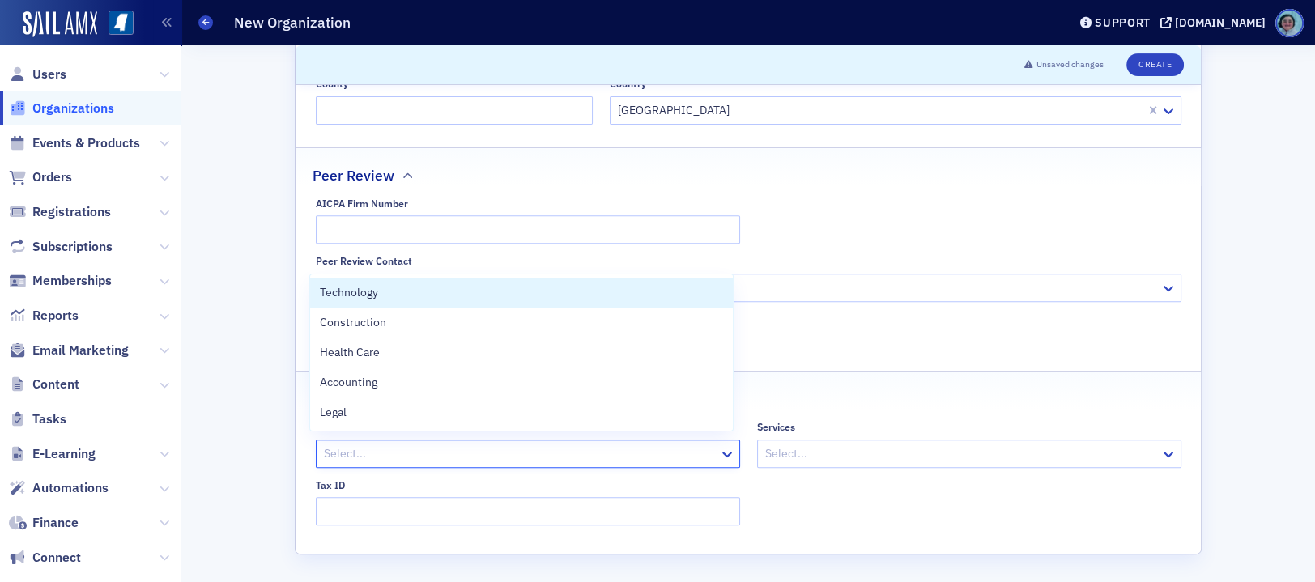
click at [643, 462] on div at bounding box center [519, 454] width 395 height 20
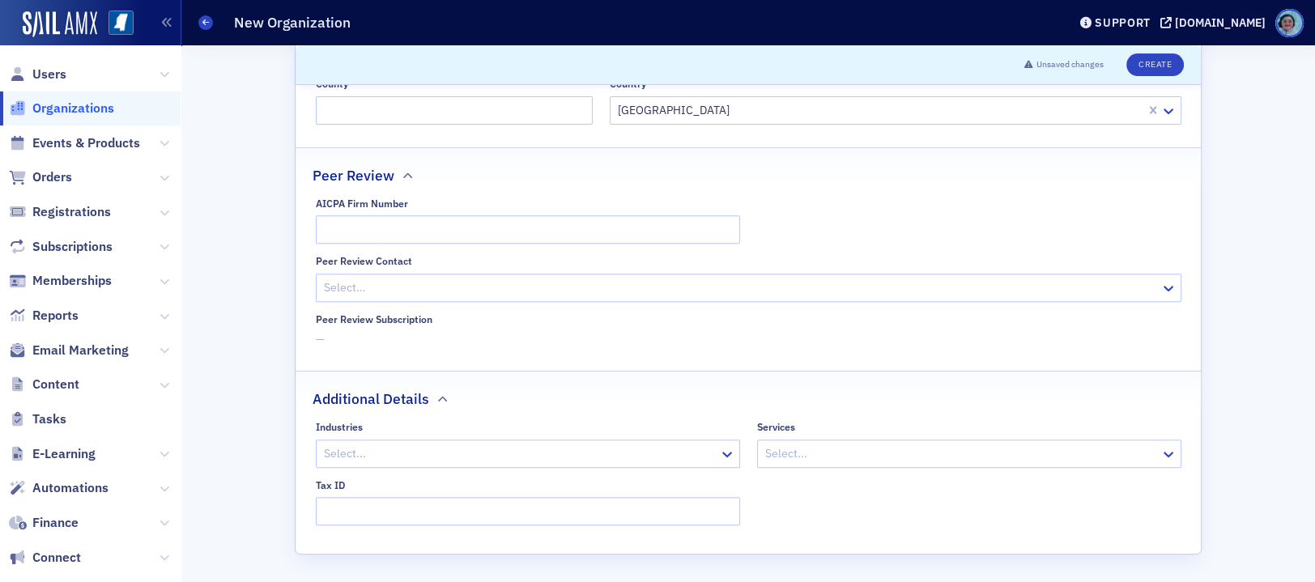
click at [854, 352] on fieldset "Peer Review AICPA Firm Number Peer Review Contact Select… Peer Review Subscript…" at bounding box center [748, 253] width 905 height 212
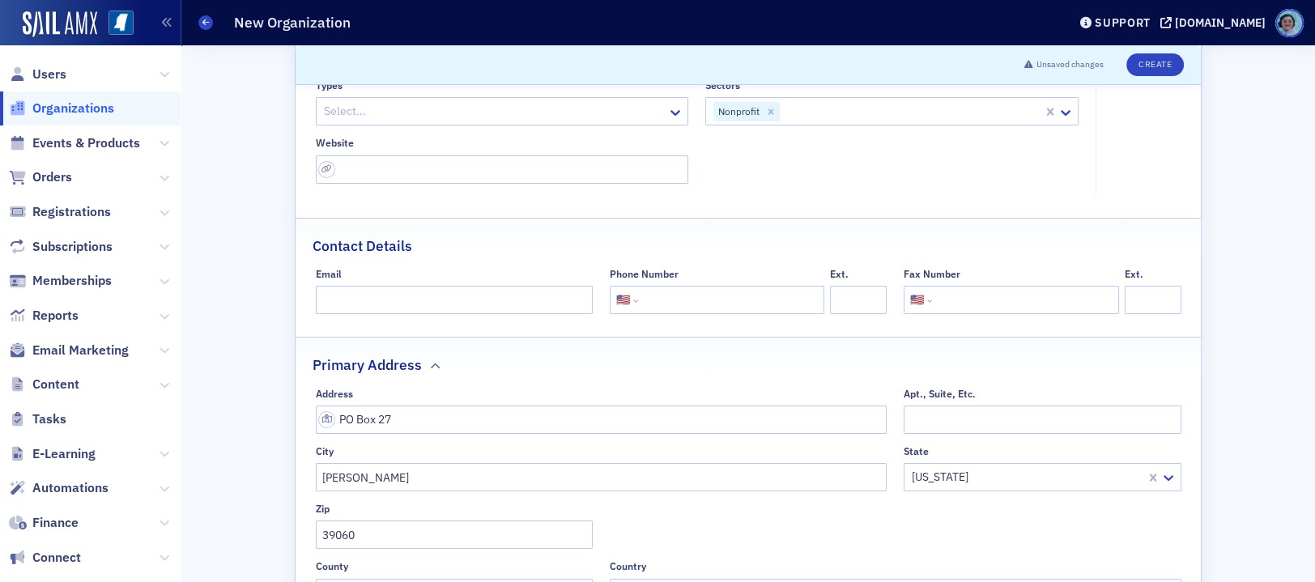
scroll to position [211, 0]
click at [505, 298] on input "Email" at bounding box center [454, 303] width 277 height 28
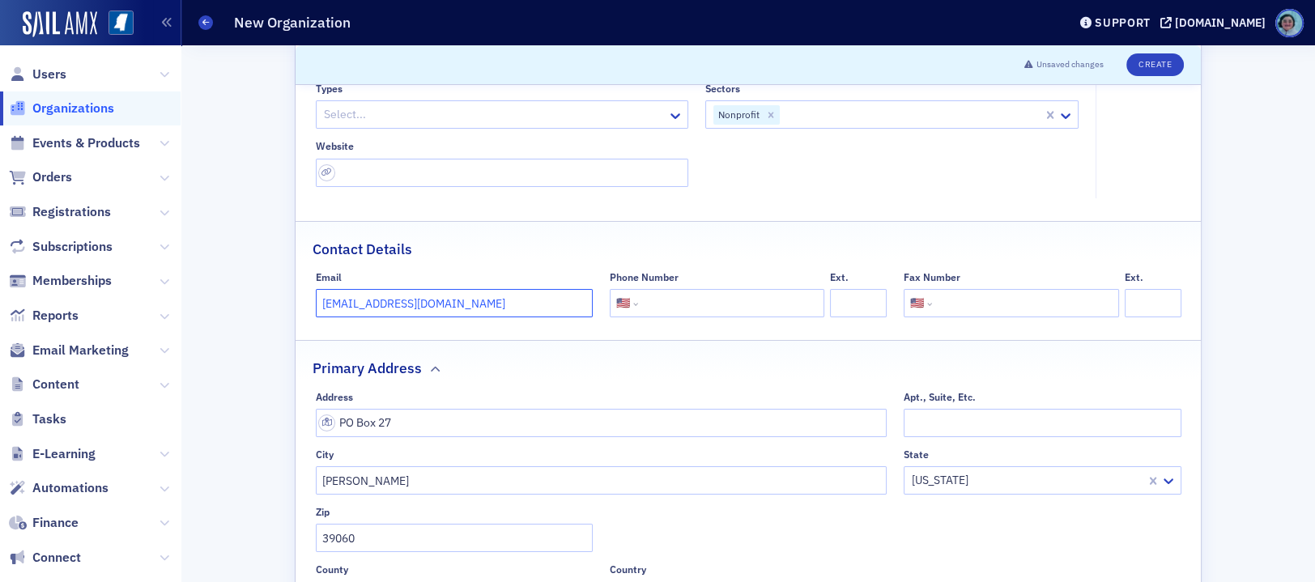
type input "smilner@bcvms.com"
click at [718, 300] on input "tel" at bounding box center [729, 303] width 177 height 28
type input "(601) 922-2242"
click at [994, 247] on div "Contact Details" at bounding box center [748, 241] width 871 height 38
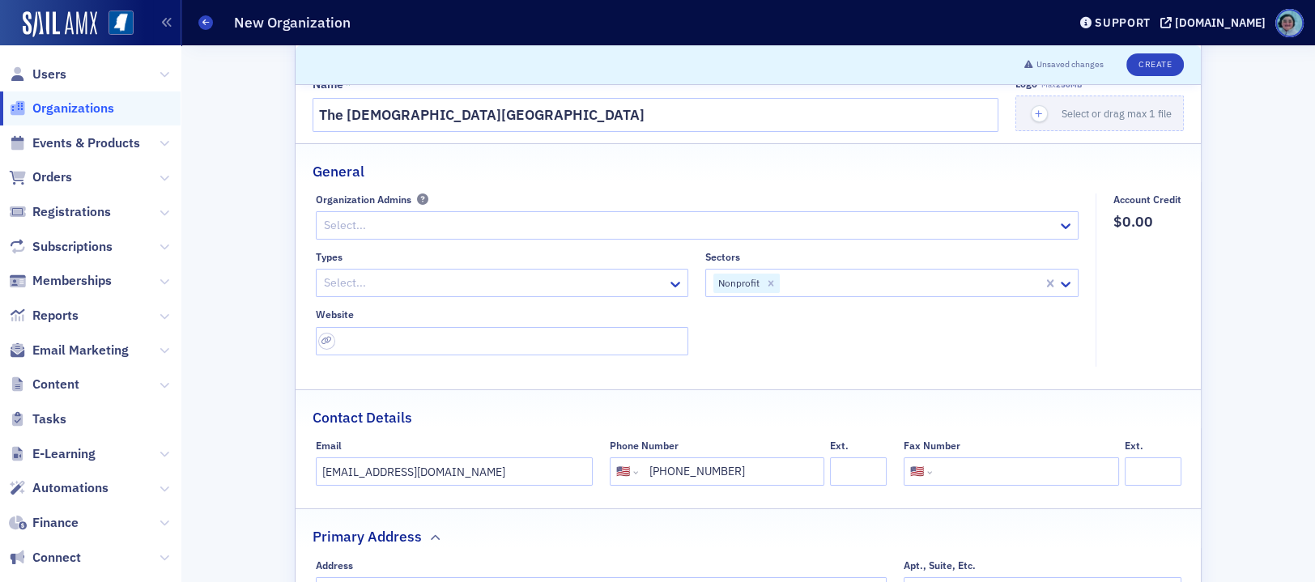
scroll to position [0, 0]
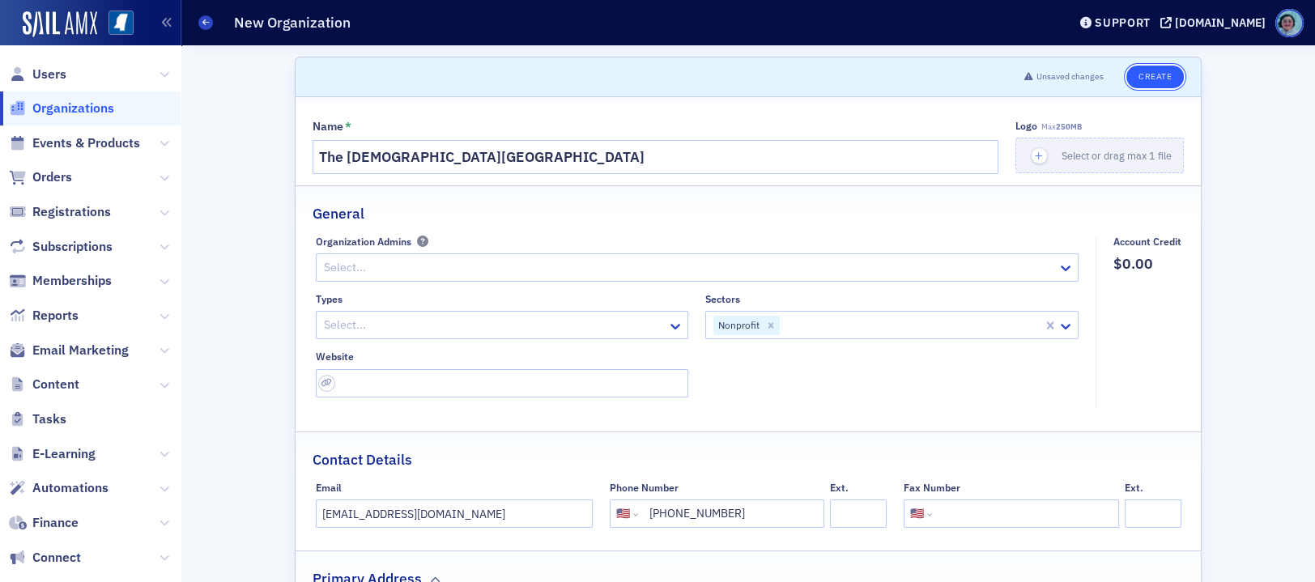
click at [1150, 75] on button "Create" at bounding box center [1154, 77] width 57 height 23
select select "US"
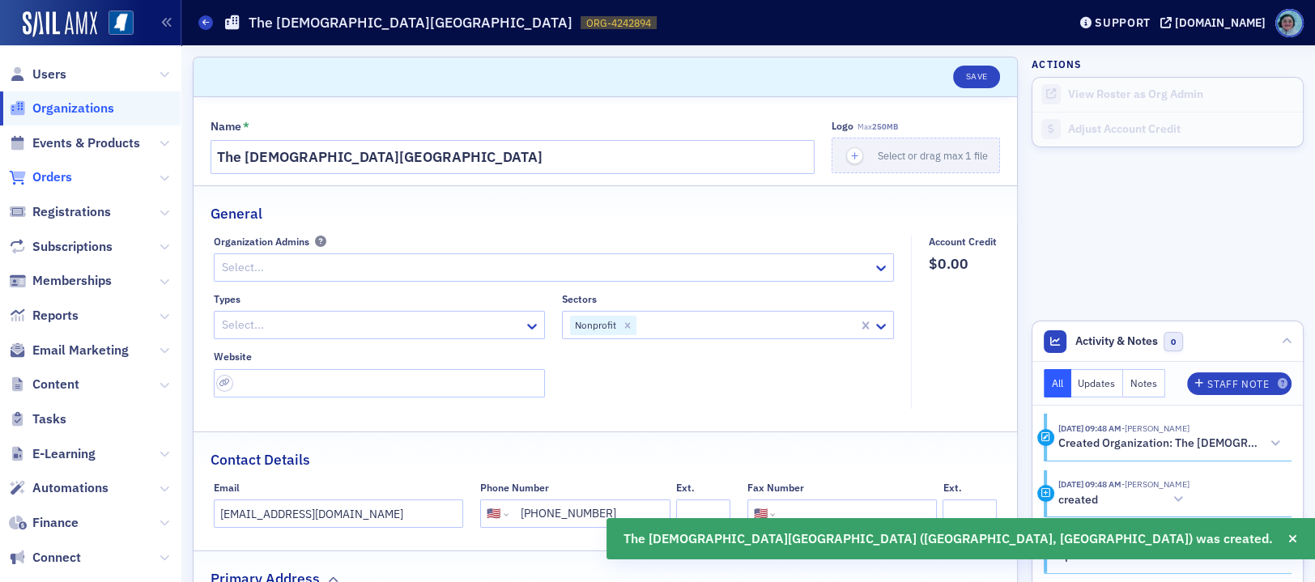
click at [61, 182] on span "Orders" at bounding box center [52, 177] width 40 height 18
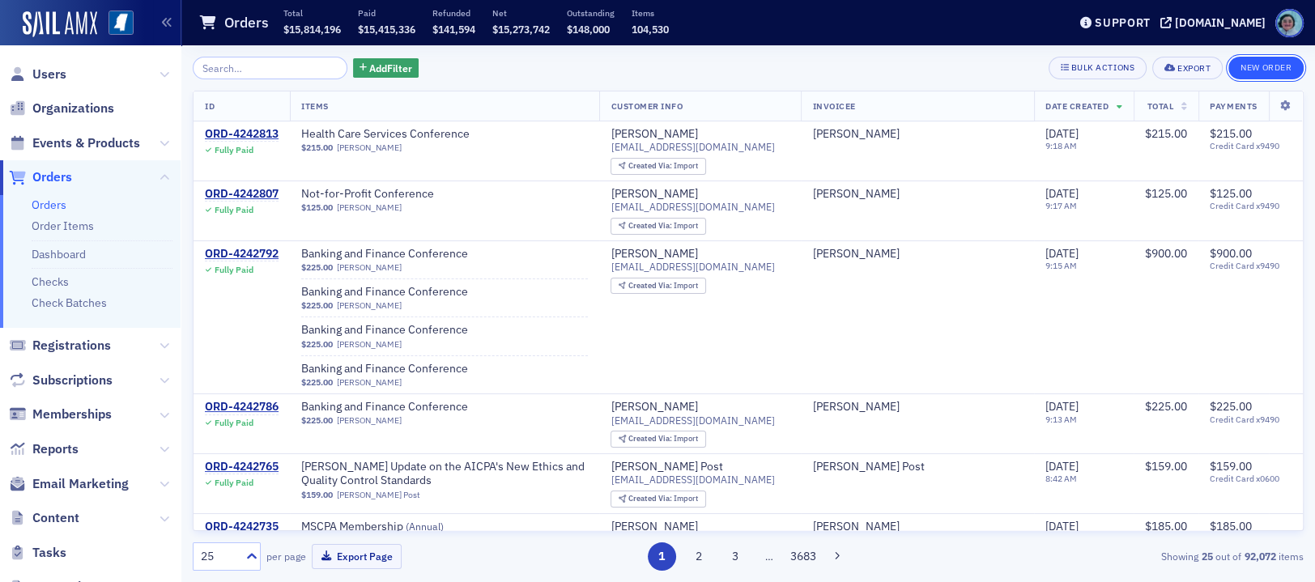
click at [1274, 57] on button "New Order" at bounding box center [1265, 68] width 75 height 23
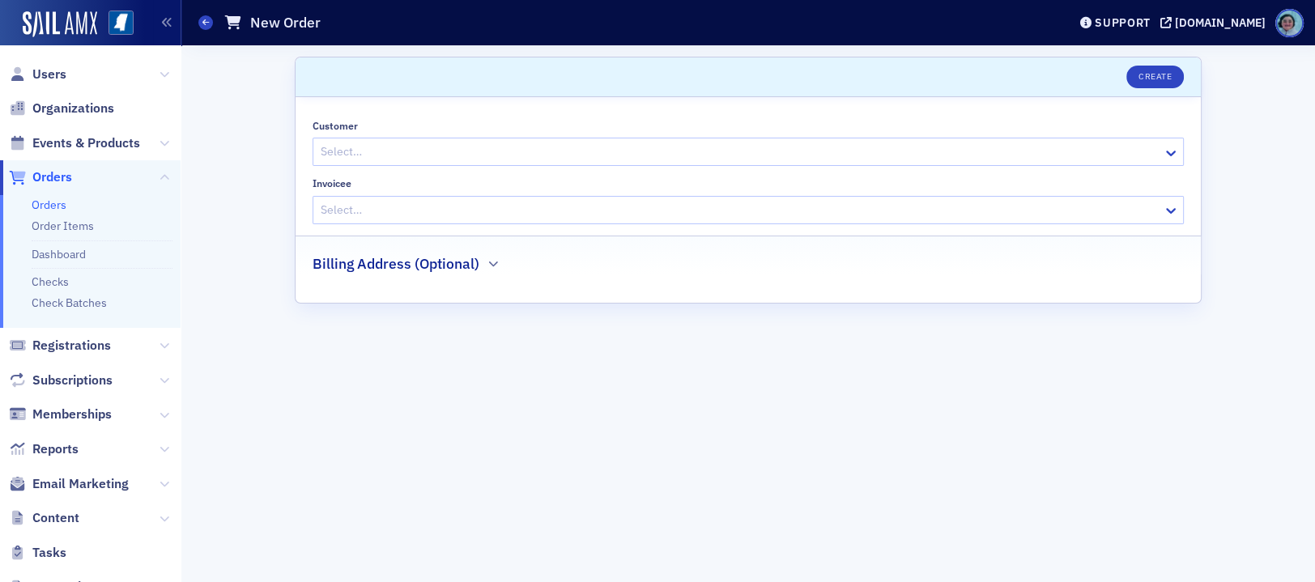
click at [560, 143] on div at bounding box center [740, 152] width 842 height 20
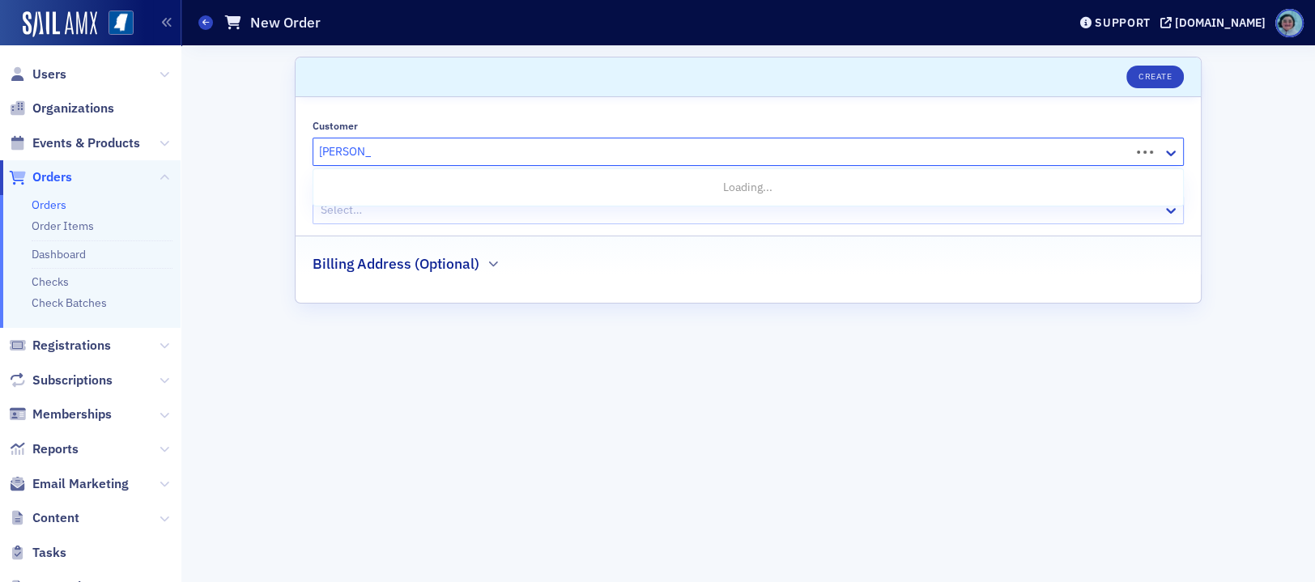
type input "sean milner"
click at [556, 200] on div at bounding box center [733, 210] width 828 height 20
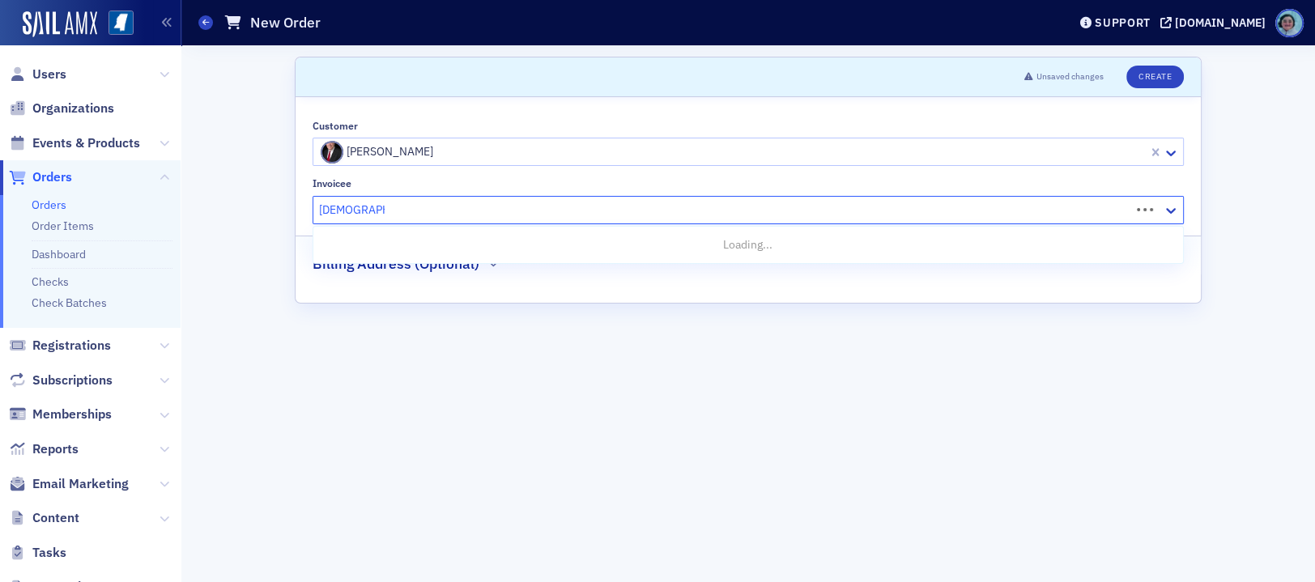
type input "baptist children"
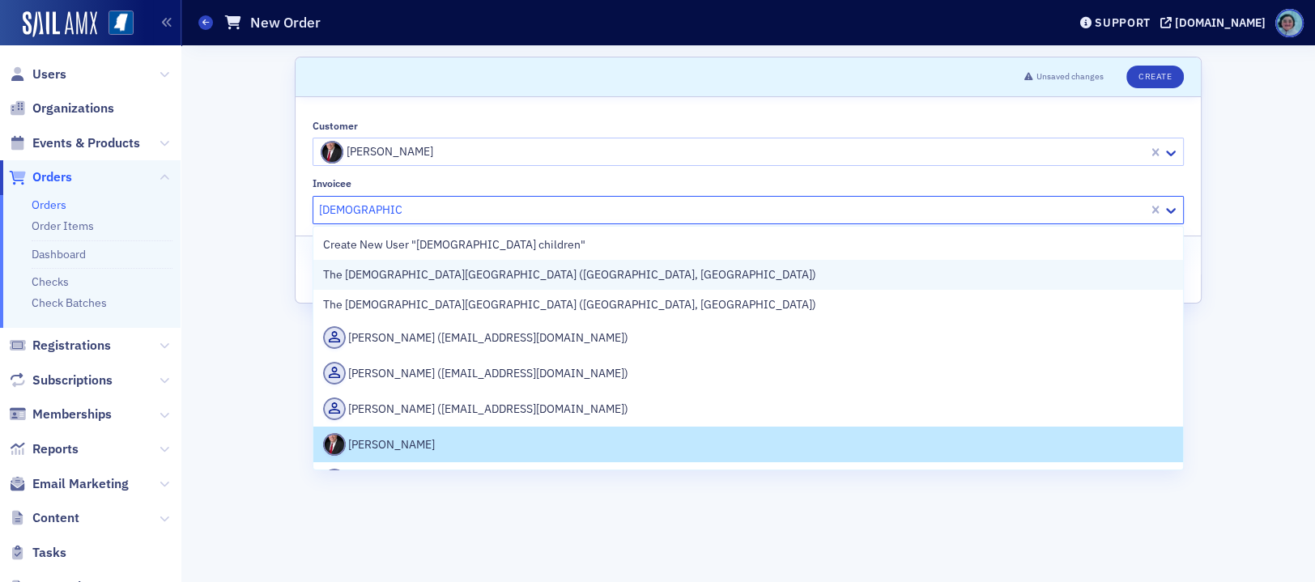
click at [571, 270] on div "The Baptist Children's Village (Clinton, MS)" at bounding box center [748, 274] width 850 height 17
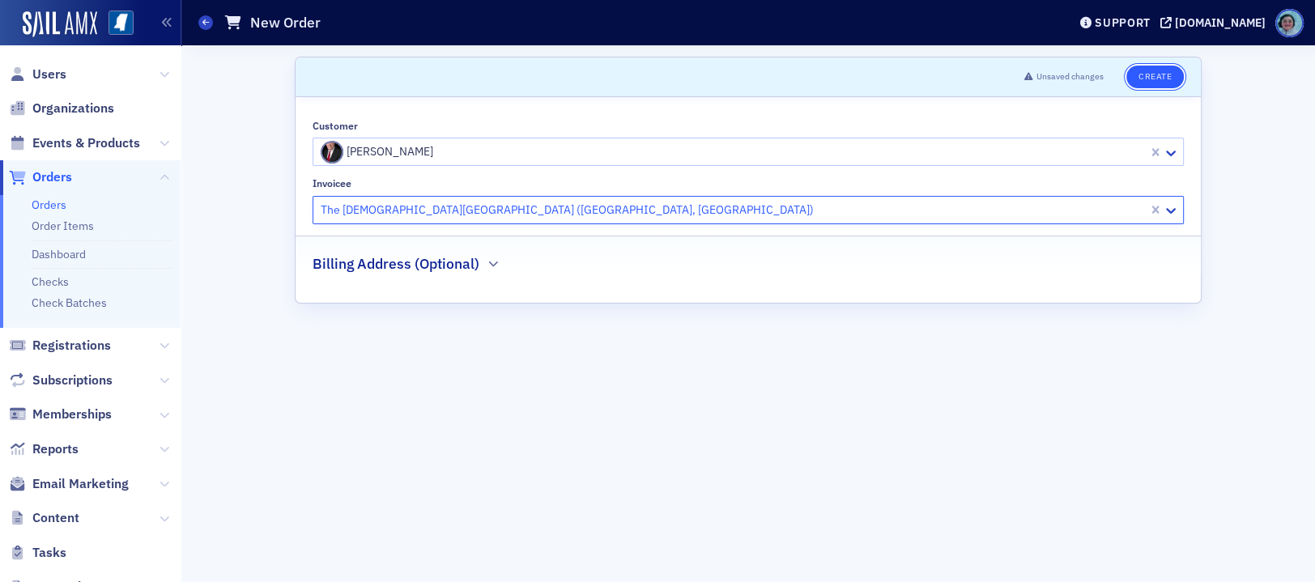
click at [1150, 68] on button "Create" at bounding box center [1154, 77] width 57 height 23
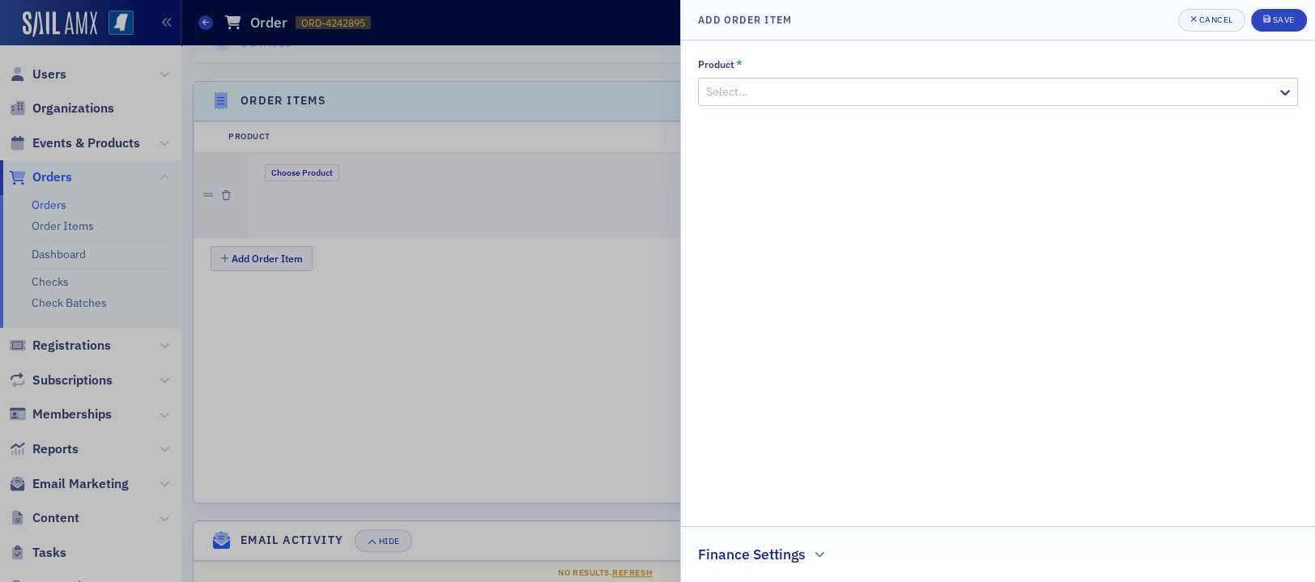
scroll to position [526, 0]
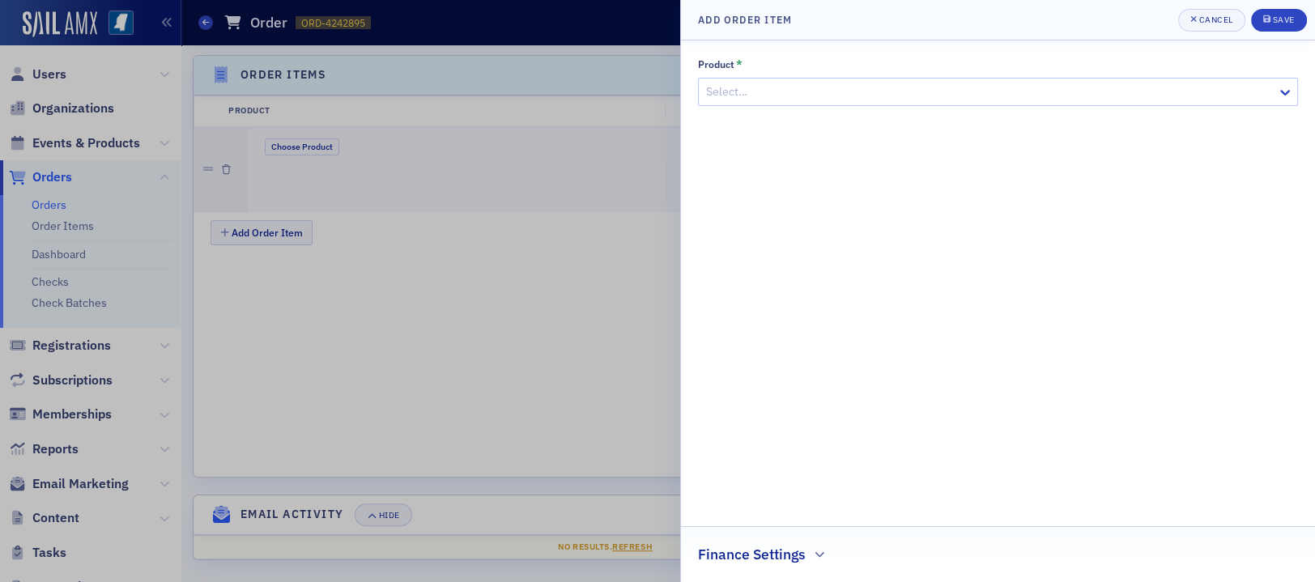
click at [826, 84] on div at bounding box center [990, 92] width 571 height 20
type input "conf"
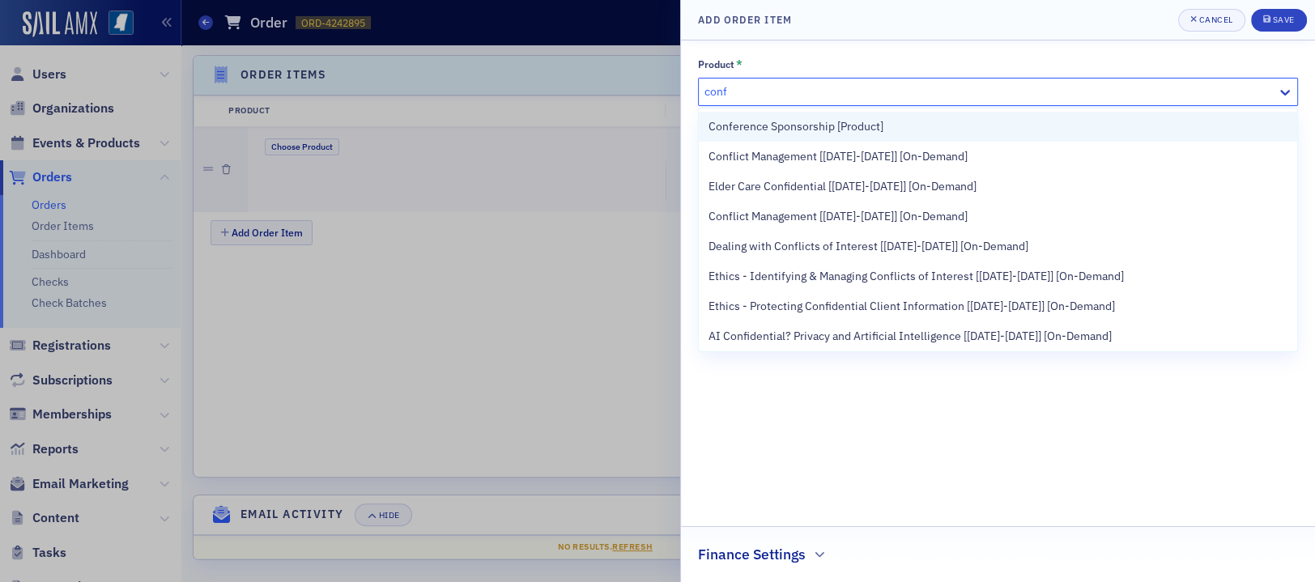
click at [839, 119] on span "Conference Sponsorship [Product]" at bounding box center [796, 126] width 175 height 17
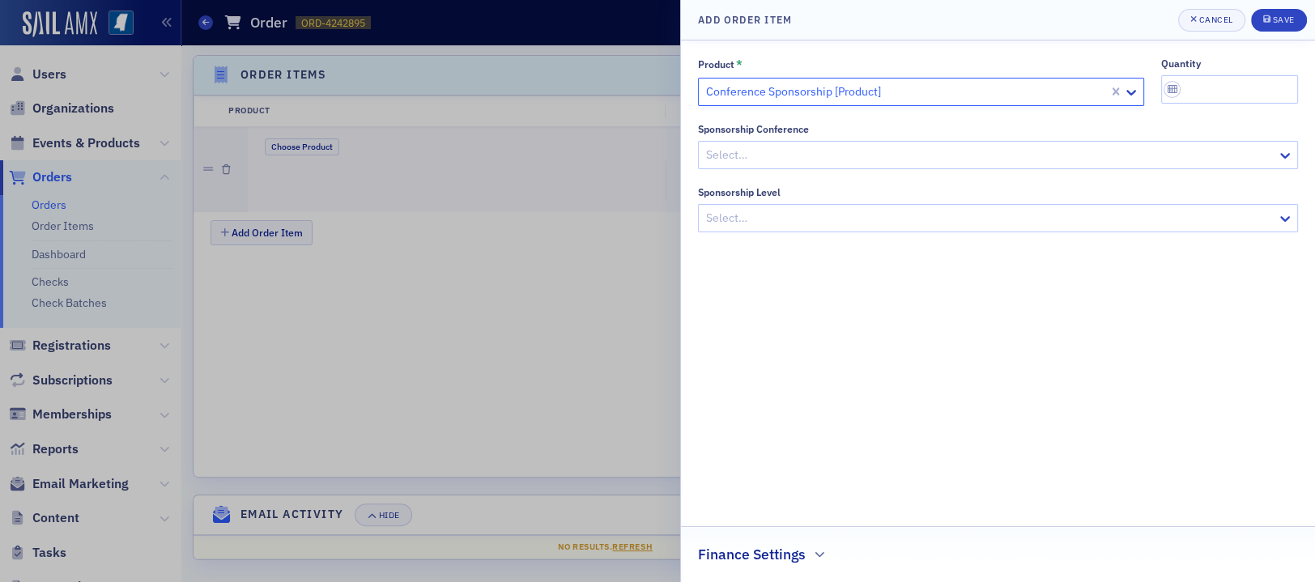
click at [832, 159] on div at bounding box center [990, 155] width 571 height 20
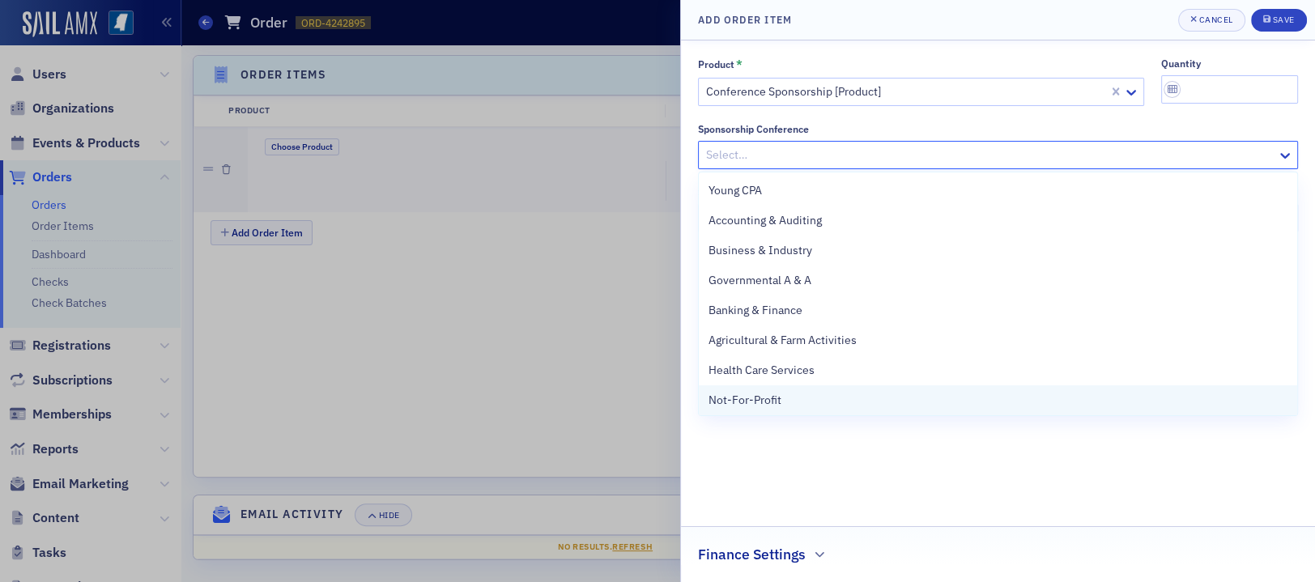
click at [782, 397] on div "Not-For-Profit" at bounding box center [998, 400] width 579 height 17
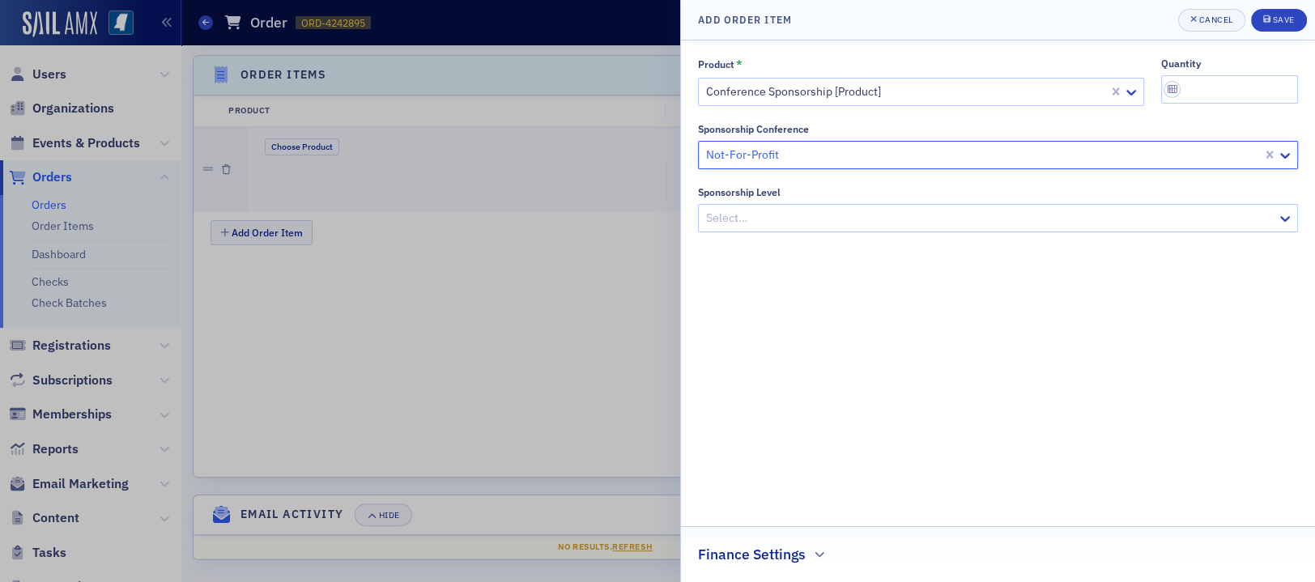
click at [796, 225] on div at bounding box center [990, 218] width 571 height 20
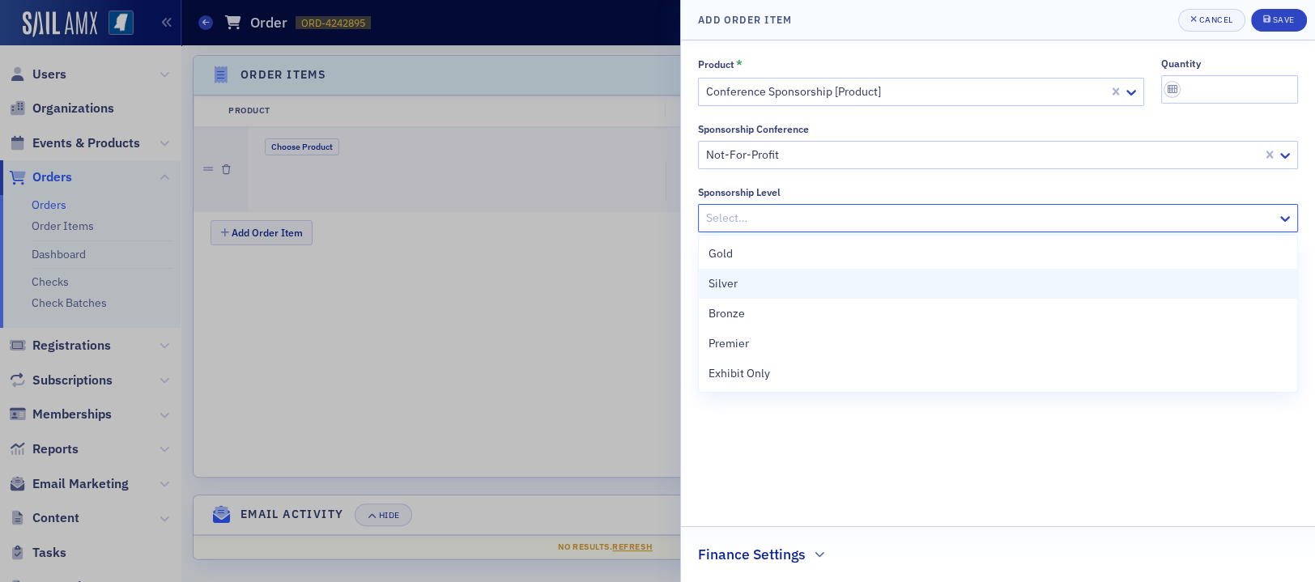
click at [798, 290] on div "Silver" at bounding box center [998, 283] width 579 height 17
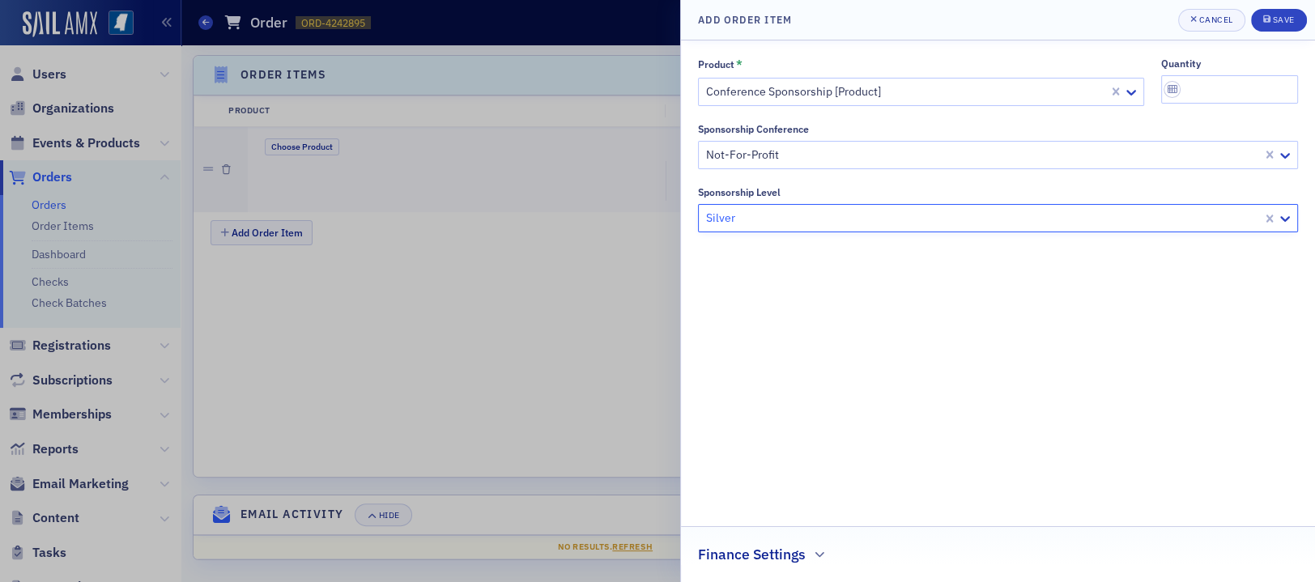
drag, startPoint x: 810, startPoint y: 360, endPoint x: 813, endPoint y: 396, distance: 36.6
click at [810, 360] on div "Product * Conference Sponsorship [Product] quantity Sponsorship Conference Not-…" at bounding box center [998, 311] width 600 height 508
click at [803, 544] on h2 "Finance Settings" at bounding box center [752, 554] width 108 height 21
click at [812, 558] on div at bounding box center [990, 551] width 565 height 20
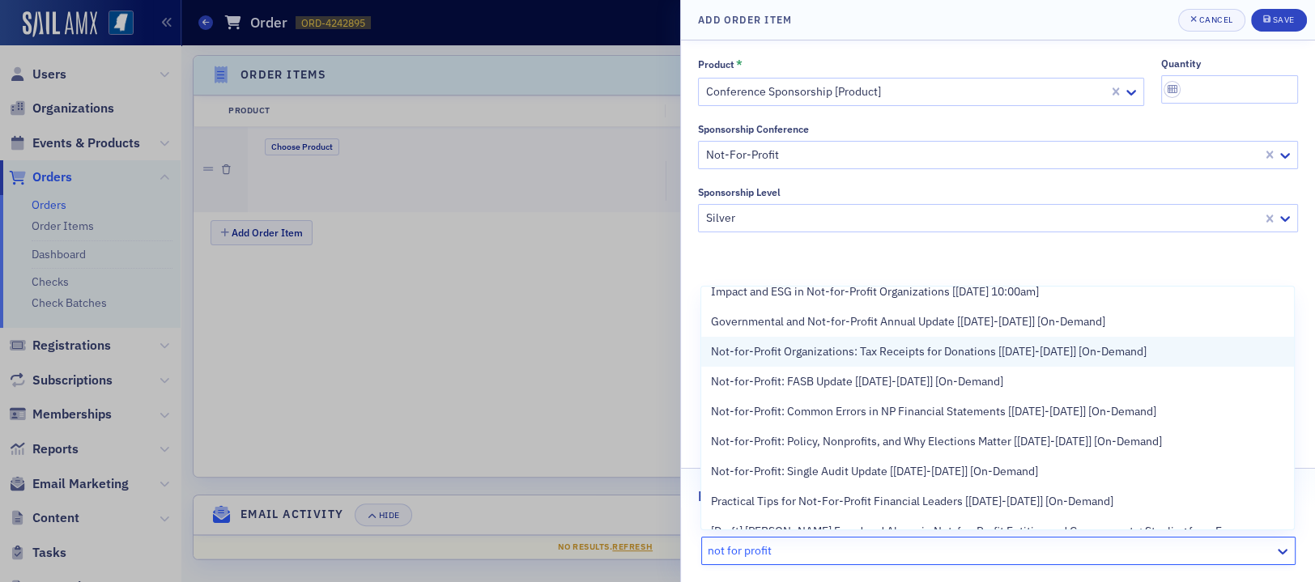
scroll to position [162, 0]
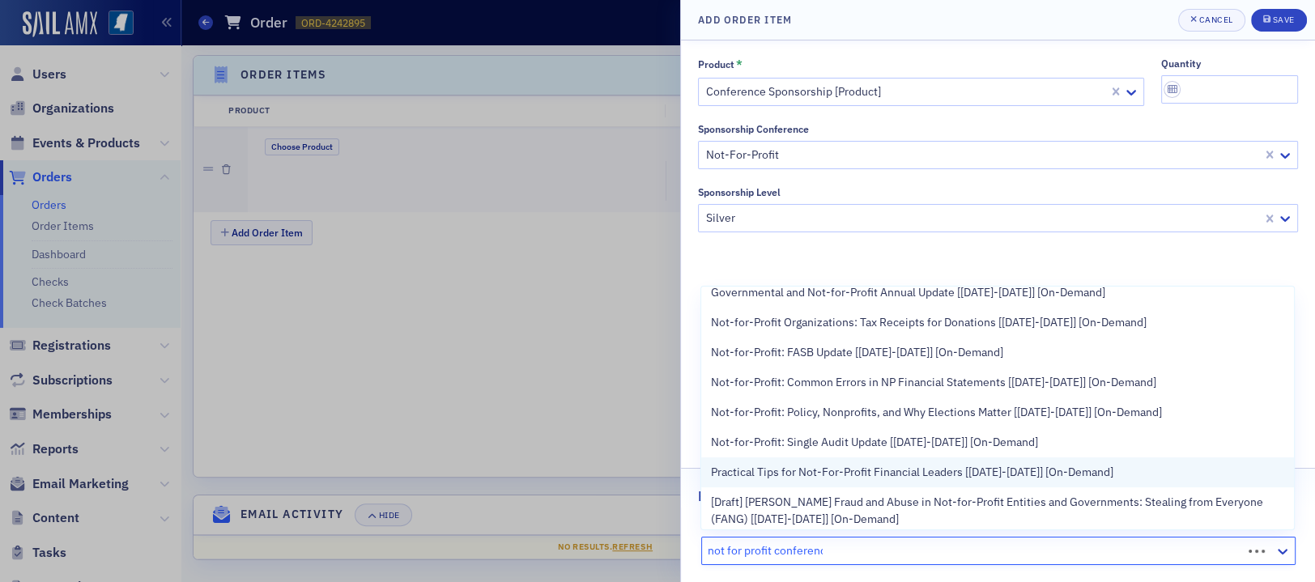
type input "not for profit conference"
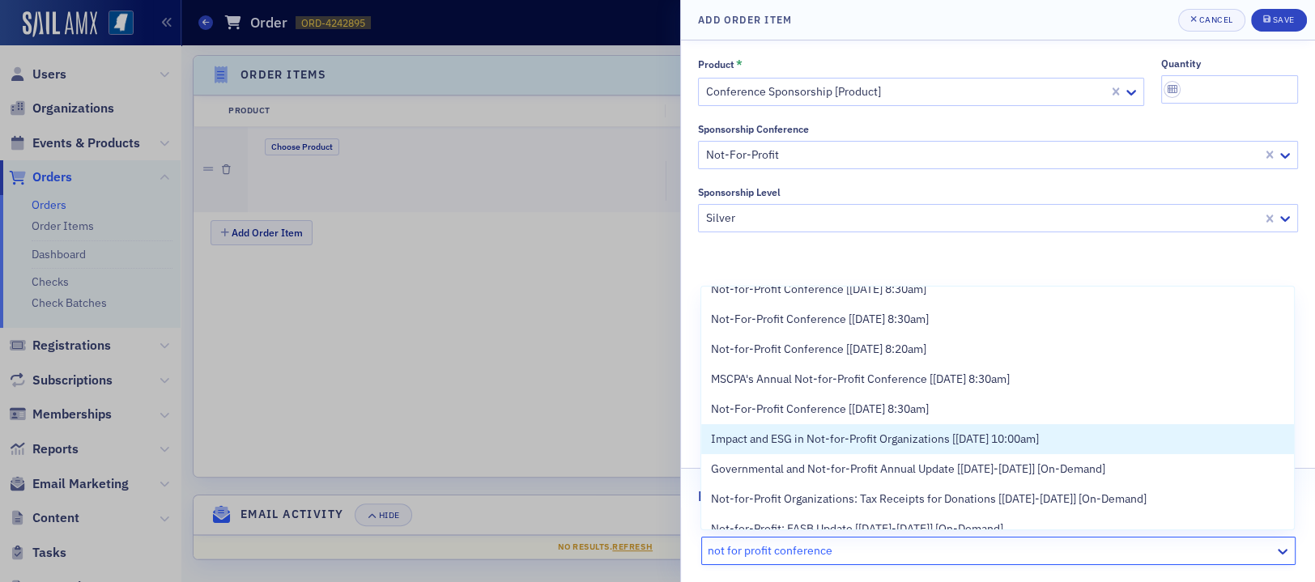
scroll to position [0, 0]
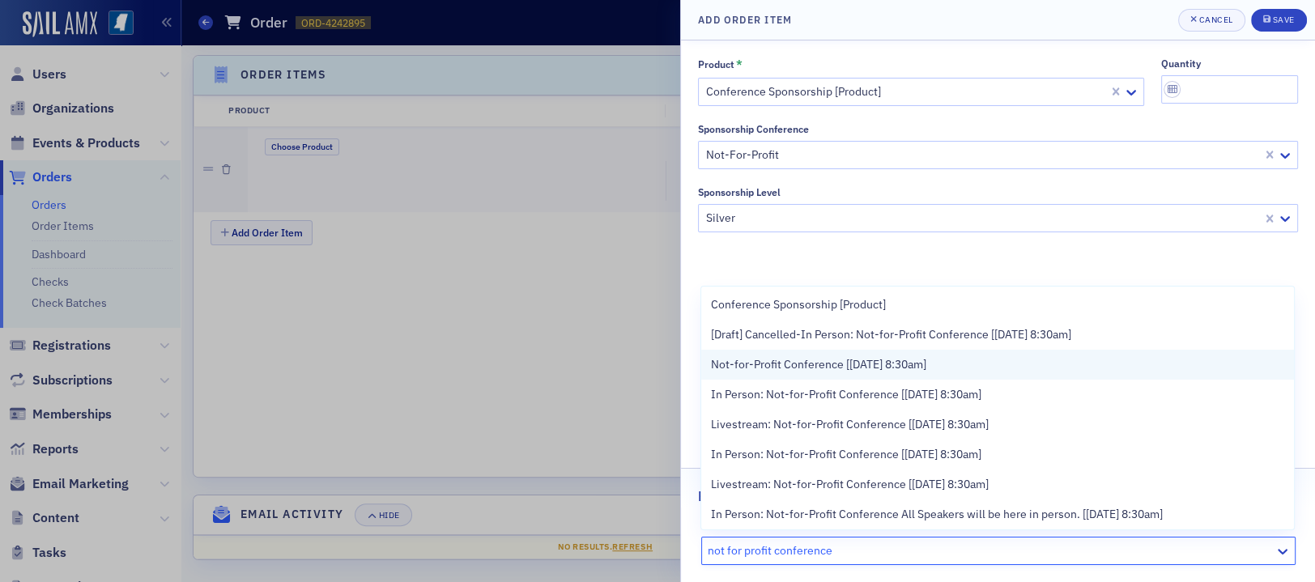
click at [1067, 364] on div "Not-for-Profit Conference [9/25/2025 8:30am]" at bounding box center [997, 364] width 573 height 17
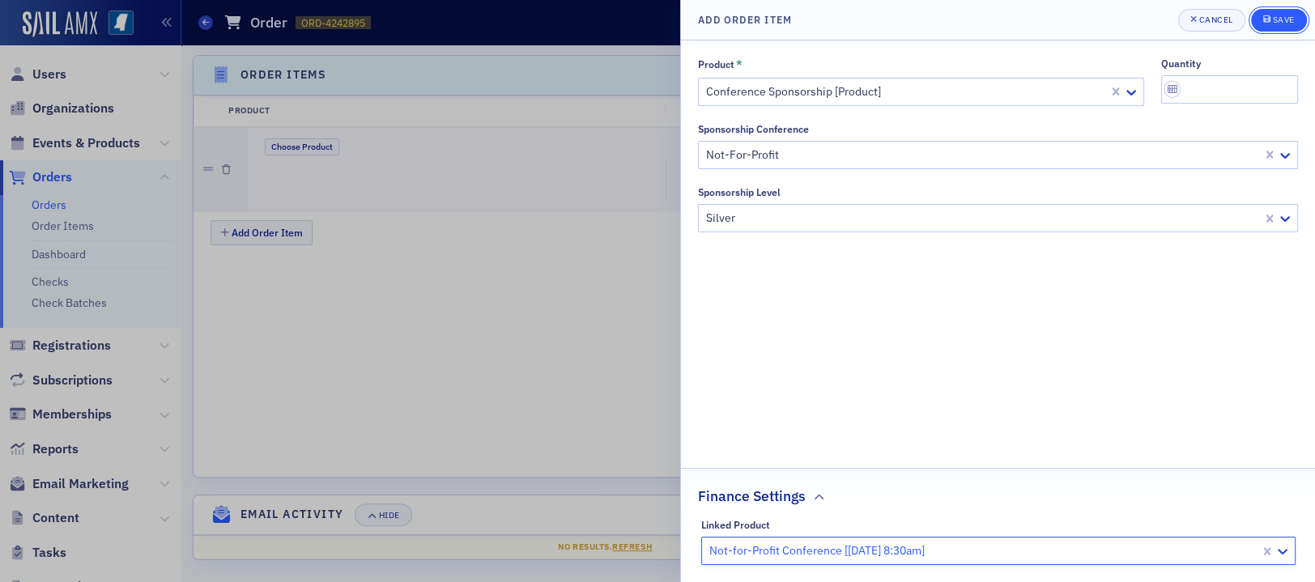
click at [1279, 15] on div "Save" at bounding box center [1283, 19] width 22 height 9
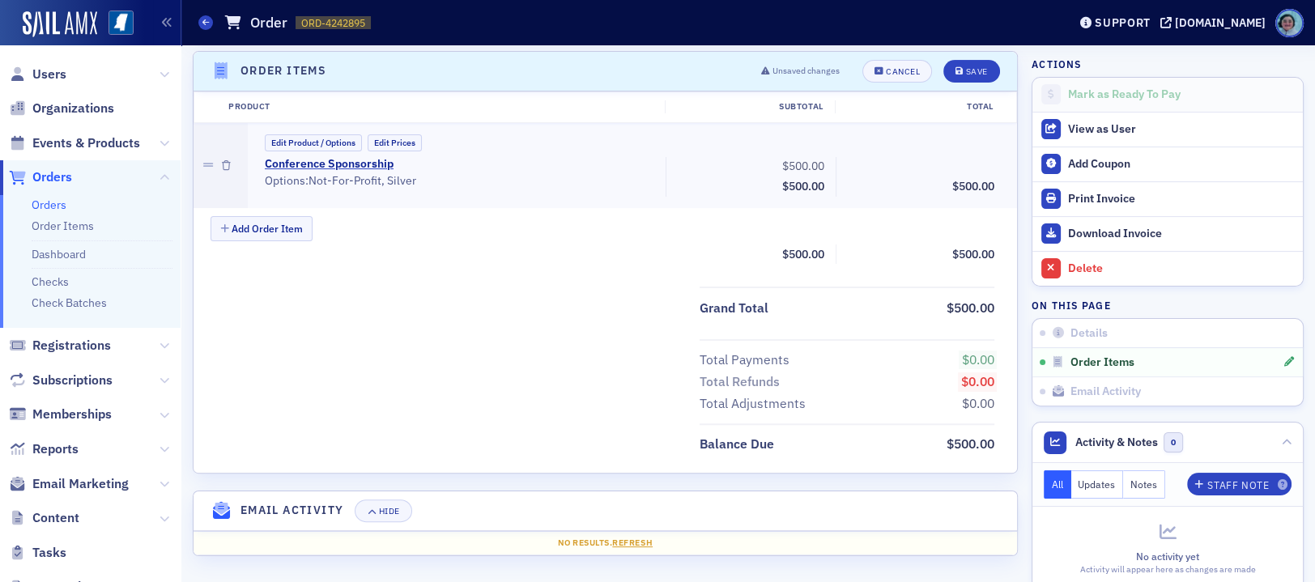
scroll to position [530, 0]
drag, startPoint x: 324, startPoint y: 23, endPoint x: 364, endPoint y: 24, distance: 40.5
click at [364, 24] on span "ORD-4242895" at bounding box center [333, 23] width 64 height 14
copy span "4242895"
click at [964, 56] on header "Order Items Unsaved changes Cancel Save" at bounding box center [606, 71] width 824 height 40
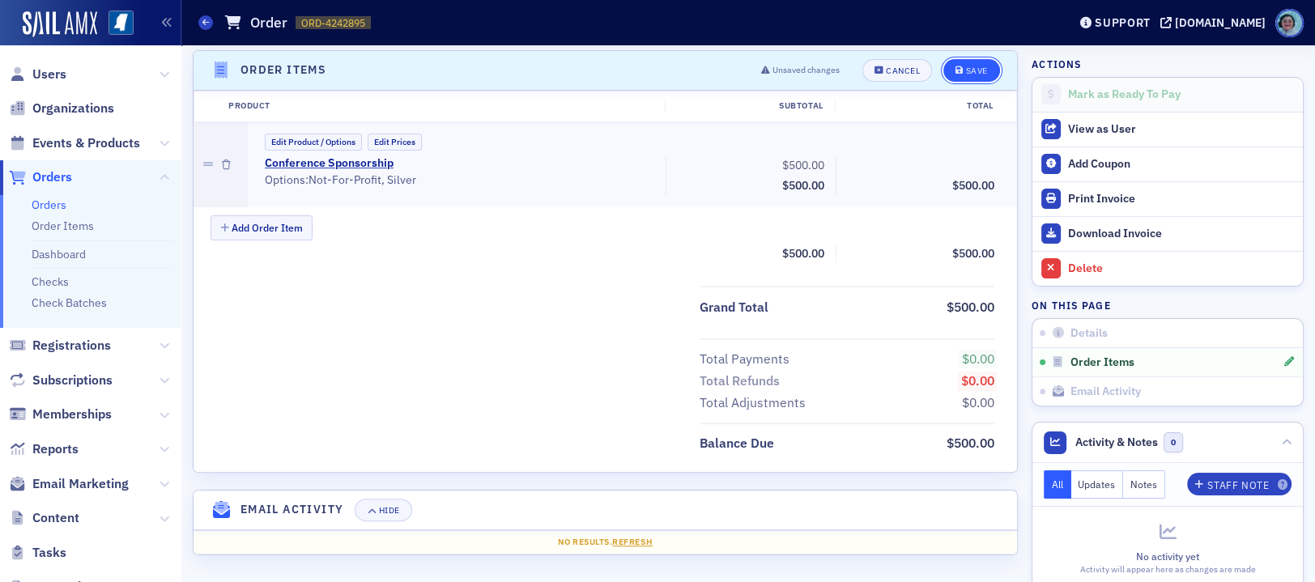
click at [970, 66] on div "Save" at bounding box center [976, 70] width 22 height 9
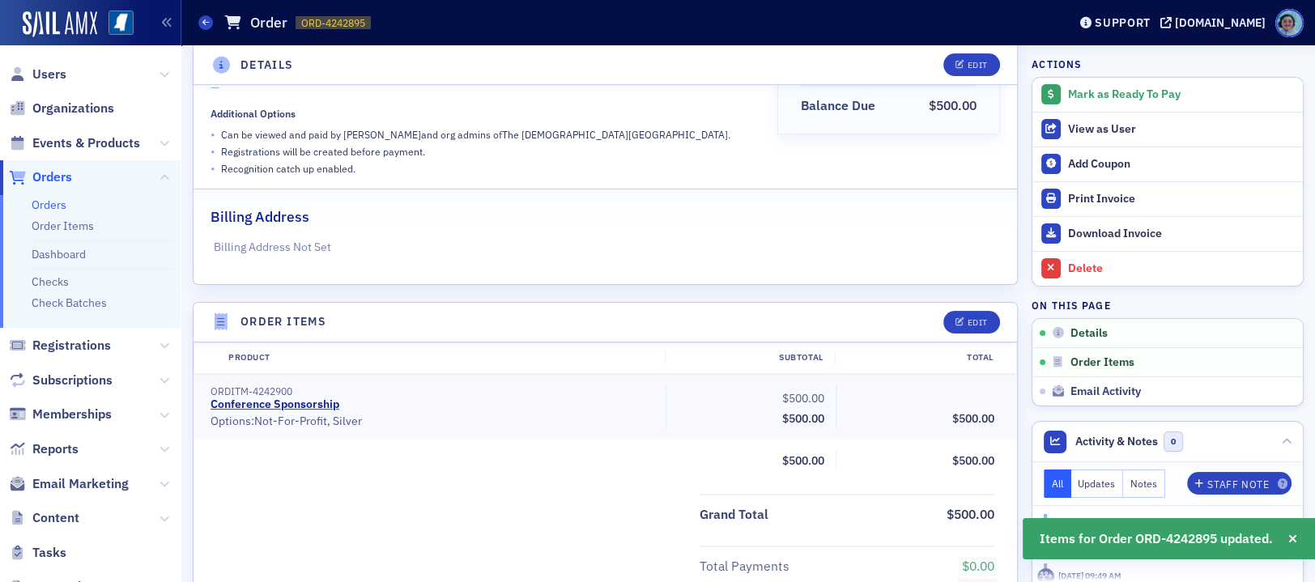
scroll to position [0, 0]
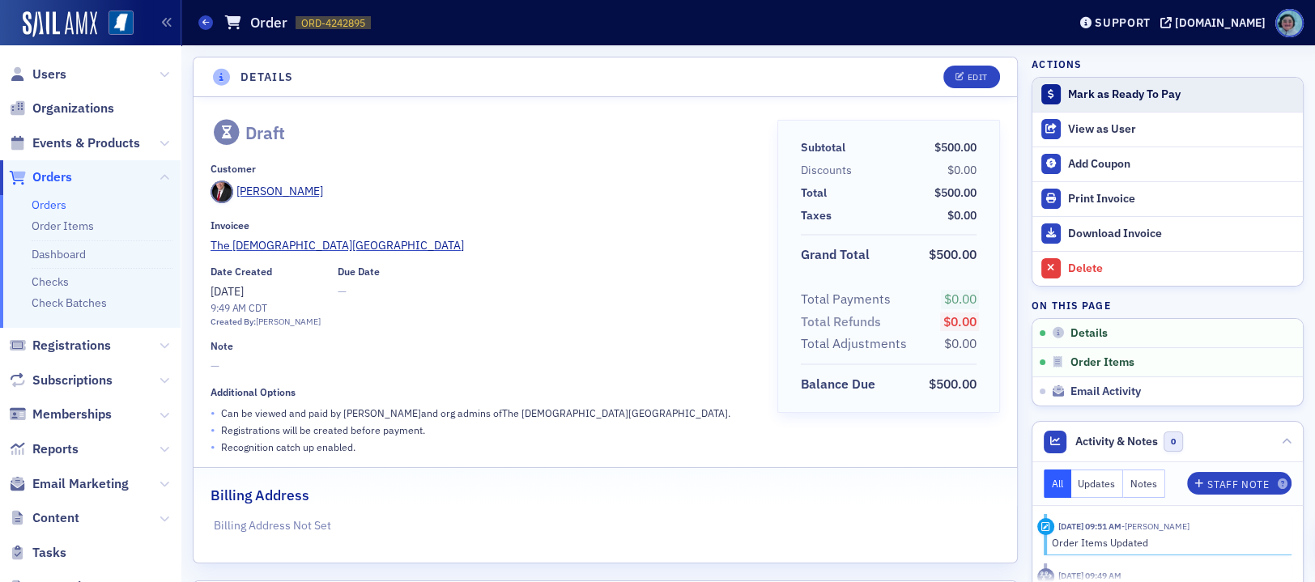
click at [1096, 97] on div "Mark as Ready To Pay" at bounding box center [1181, 94] width 227 height 15
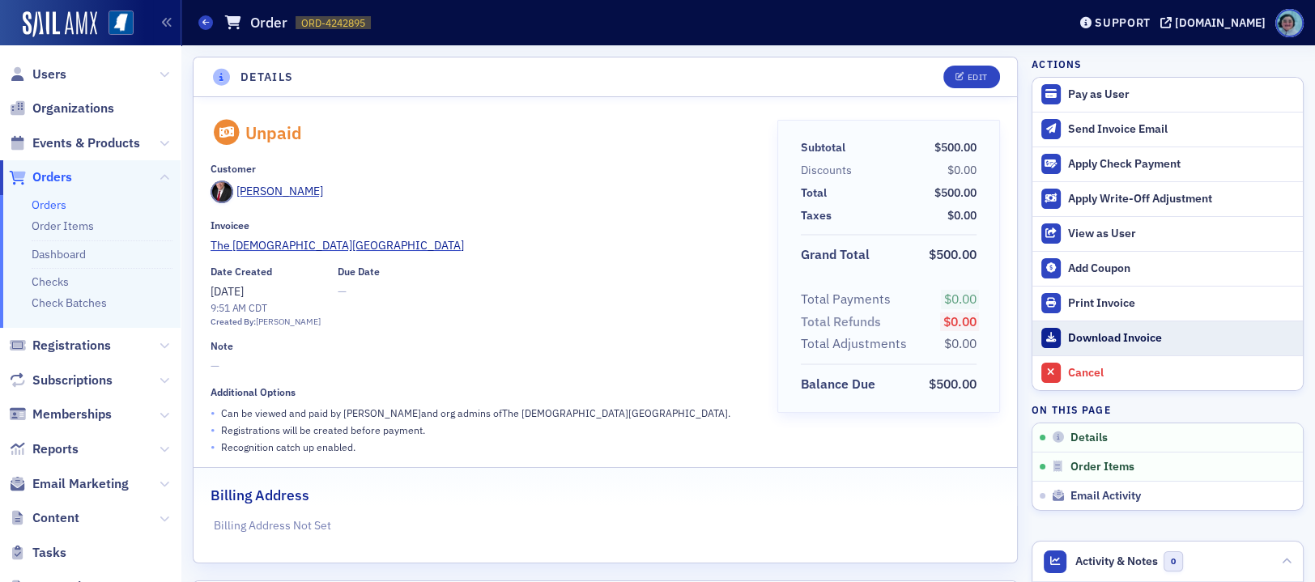
click at [1108, 332] on div "Download Invoice" at bounding box center [1181, 338] width 227 height 15
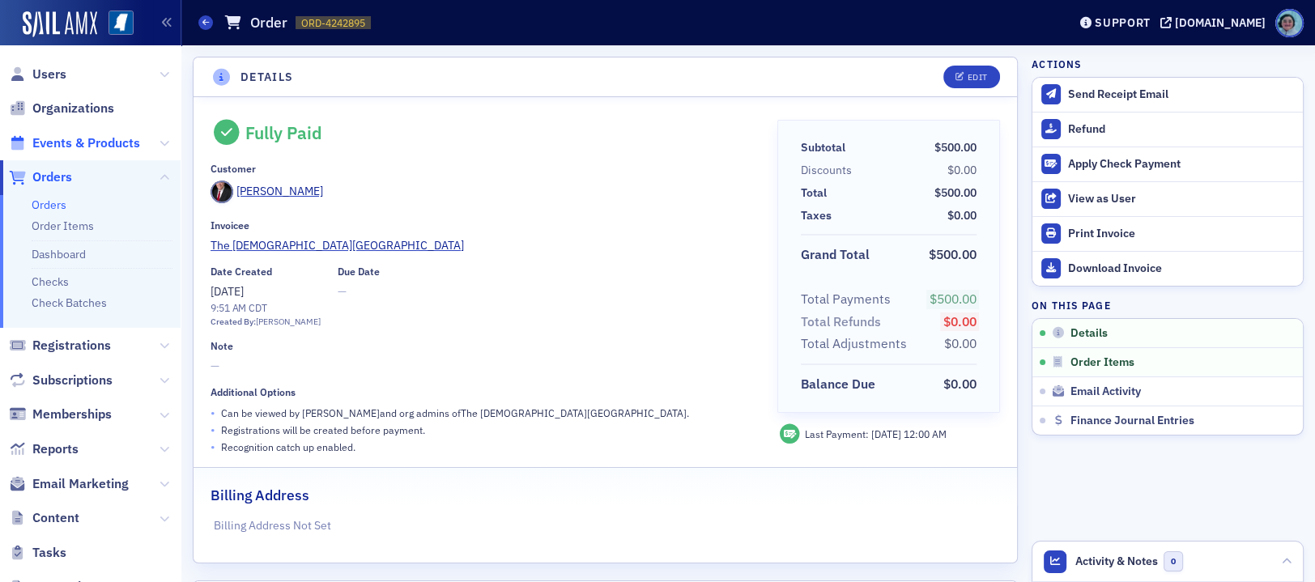
click at [98, 147] on span "Events & Products" at bounding box center [86, 143] width 108 height 18
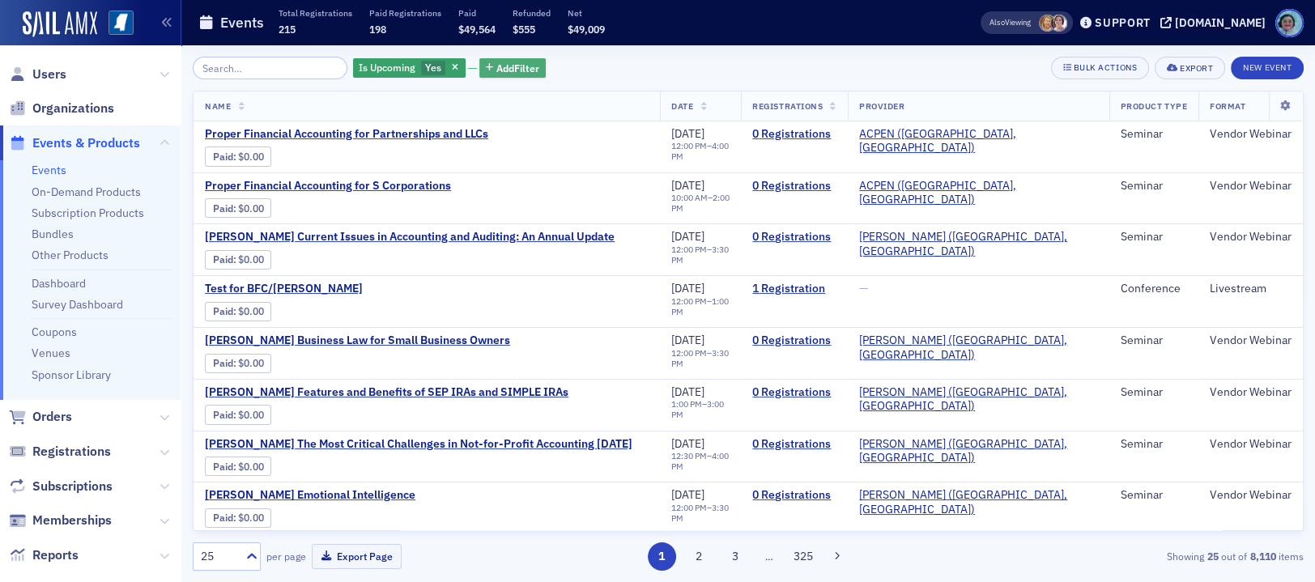
click at [513, 62] on span "Add Filter" at bounding box center [517, 68] width 43 height 15
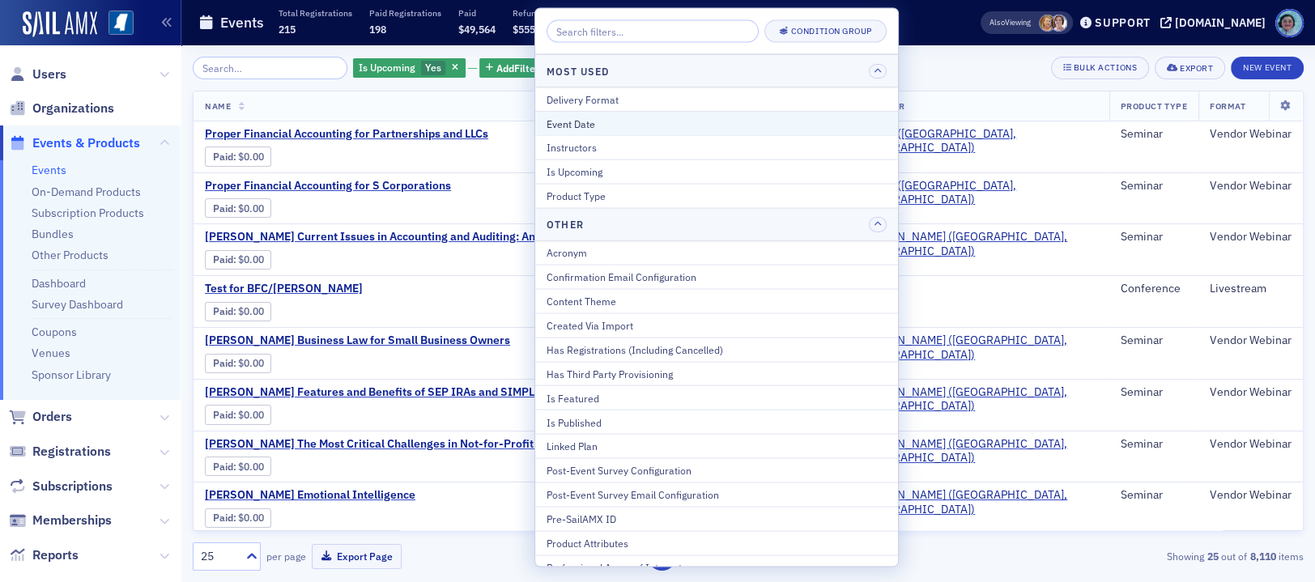
click at [639, 113] on button "Event Date" at bounding box center [716, 123] width 363 height 24
select select "7"
select select "2025"
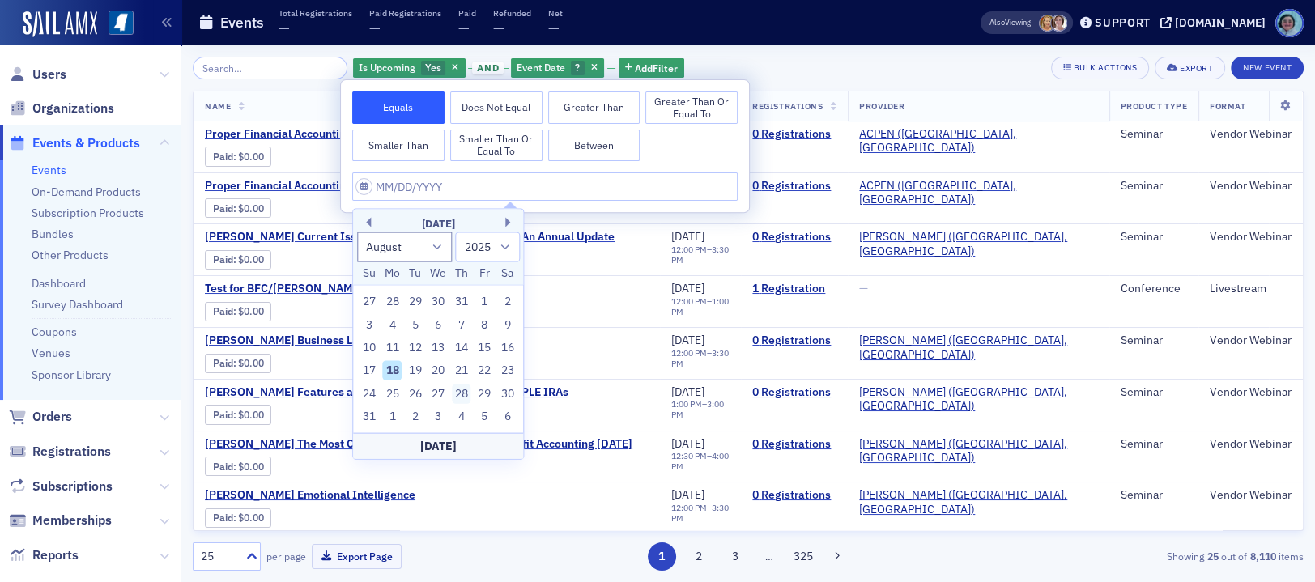
click at [466, 393] on div "28" at bounding box center [461, 393] width 19 height 19
type input "08/28/2025"
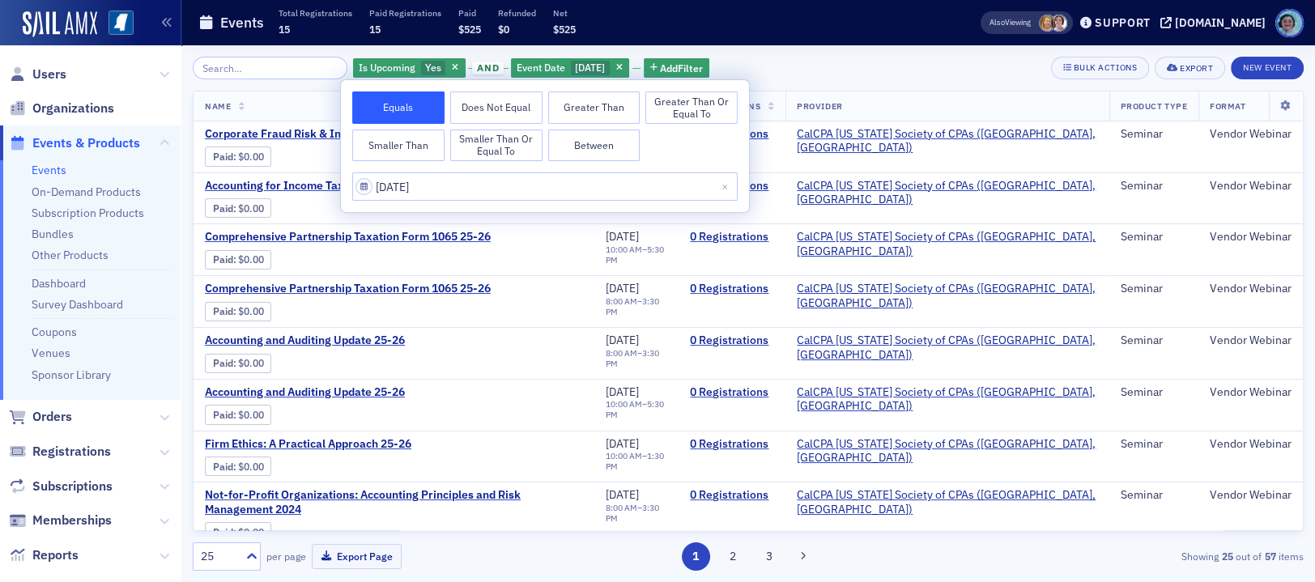
click at [811, 49] on div "Is Upcoming Yes and Event Date 8/28/2025 Add Filter Bulk Actions Export New Eve…" at bounding box center [748, 313] width 1111 height 537
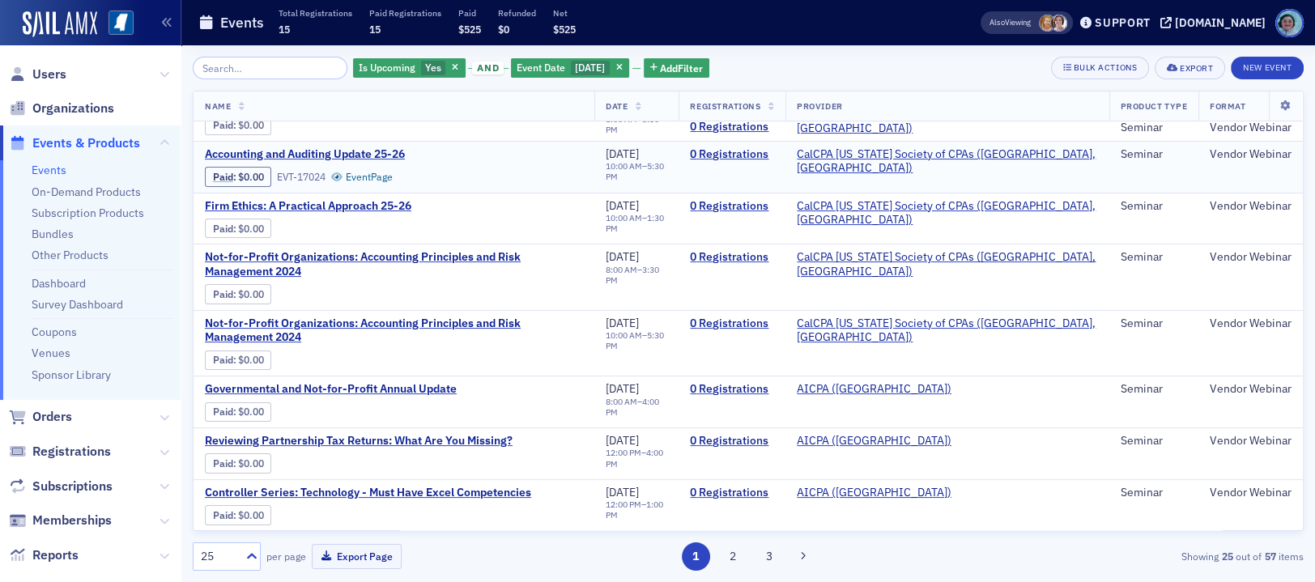
scroll to position [243, 0]
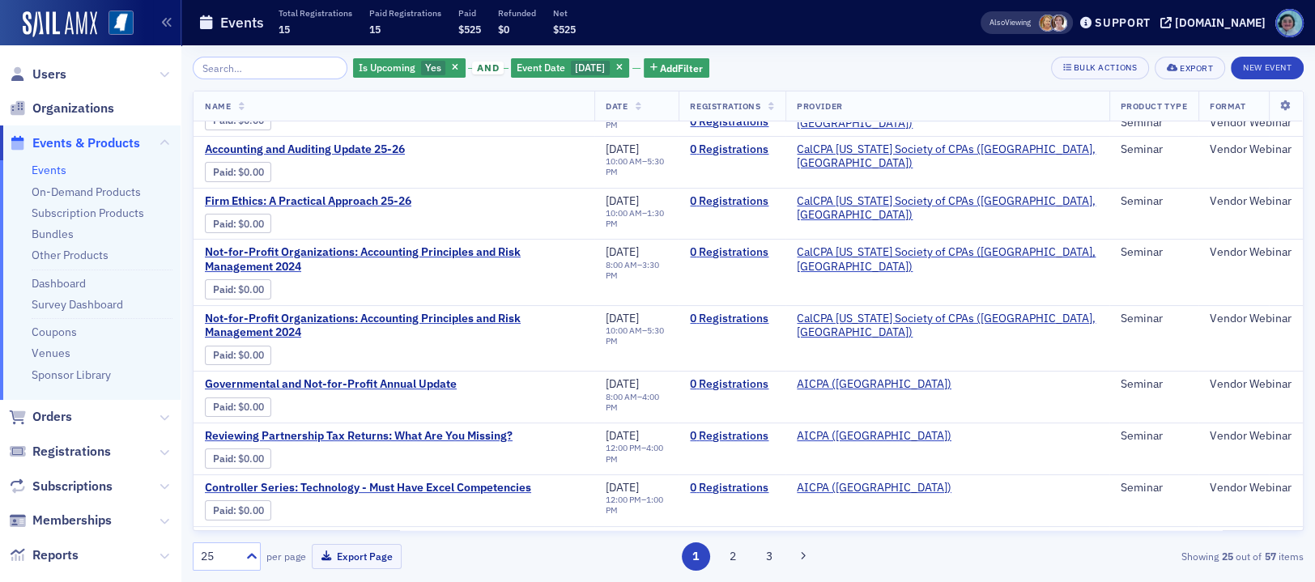
click at [287, 55] on div "Is Upcoming Yes and Event Date 8/28/2025 Add Filter Bulk Actions Export New Eve…" at bounding box center [748, 313] width 1111 height 537
click at [290, 66] on input "search" at bounding box center [270, 68] width 155 height 23
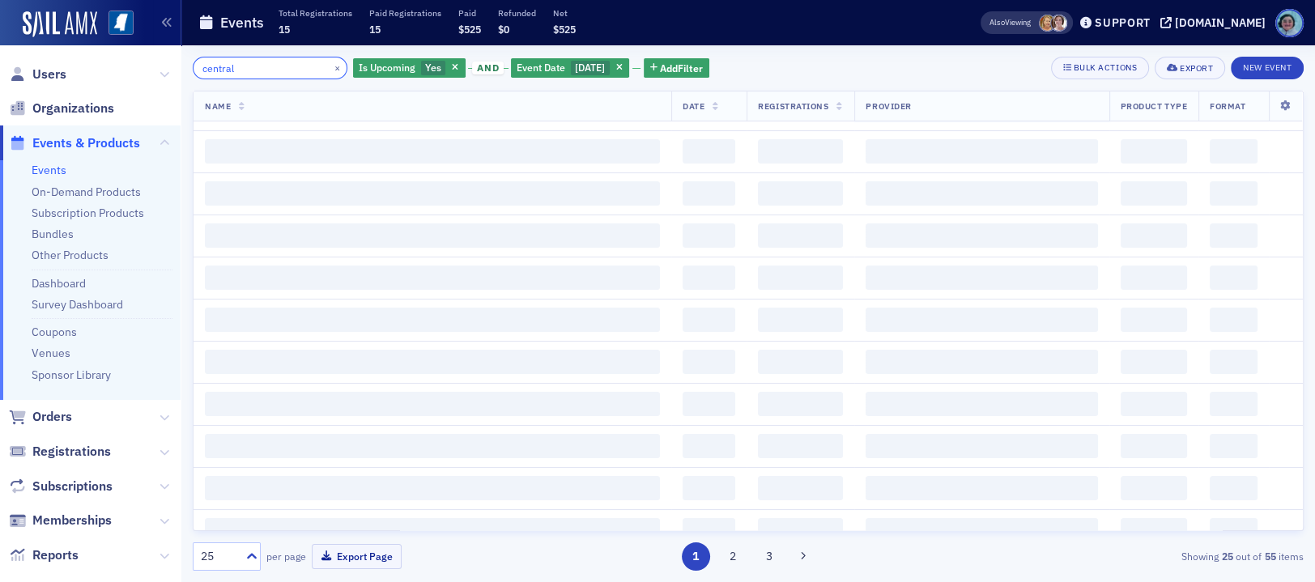
type input "central"
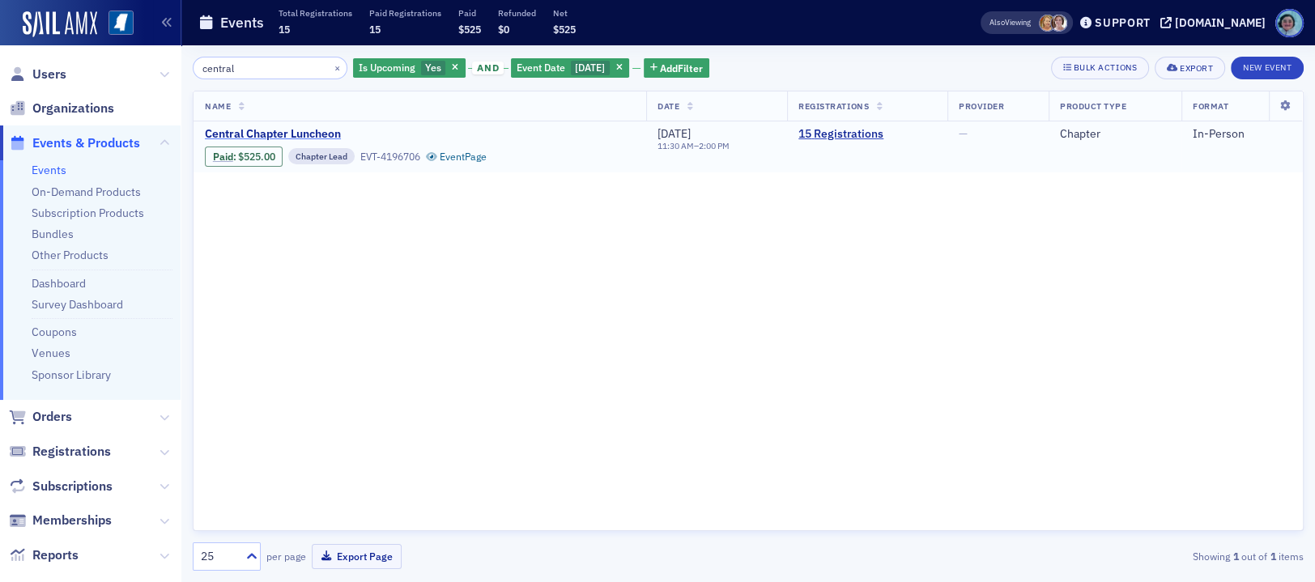
click at [317, 130] on span "Central Chapter Luncheon" at bounding box center [341, 134] width 272 height 15
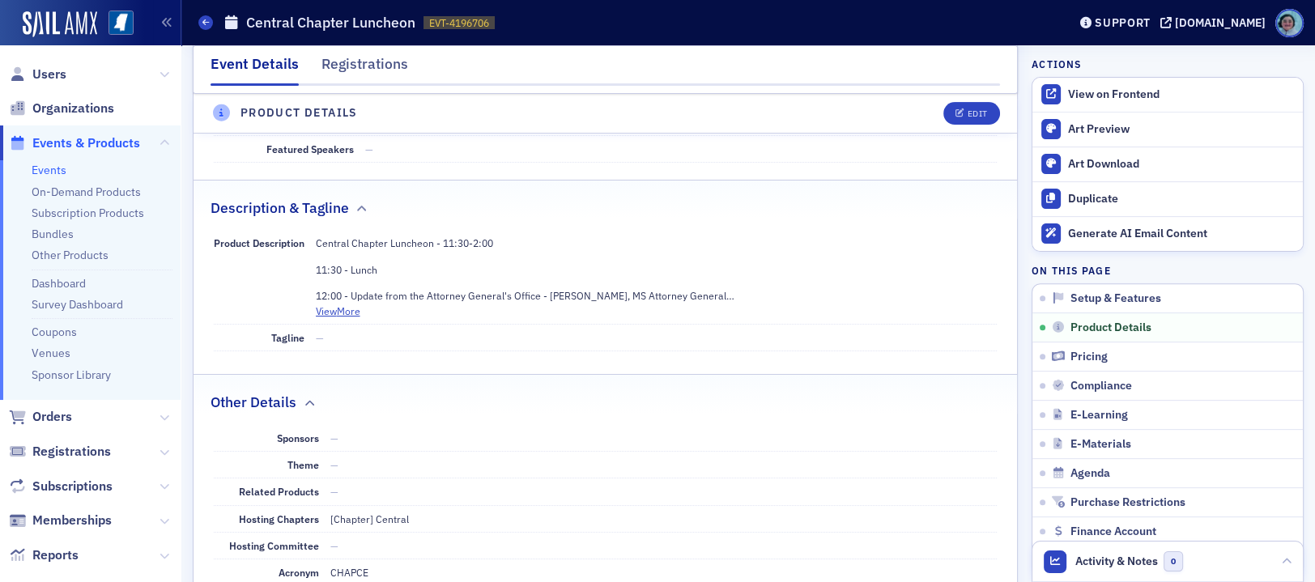
scroll to position [648, 0]
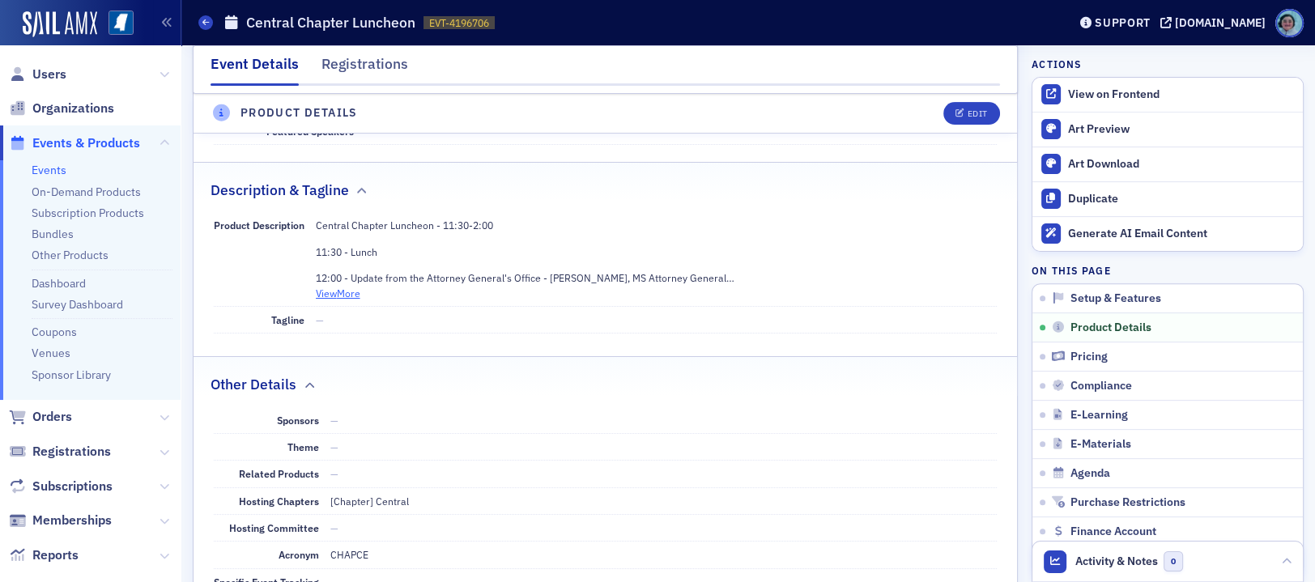
click at [356, 286] on button "View More" at bounding box center [338, 293] width 45 height 15
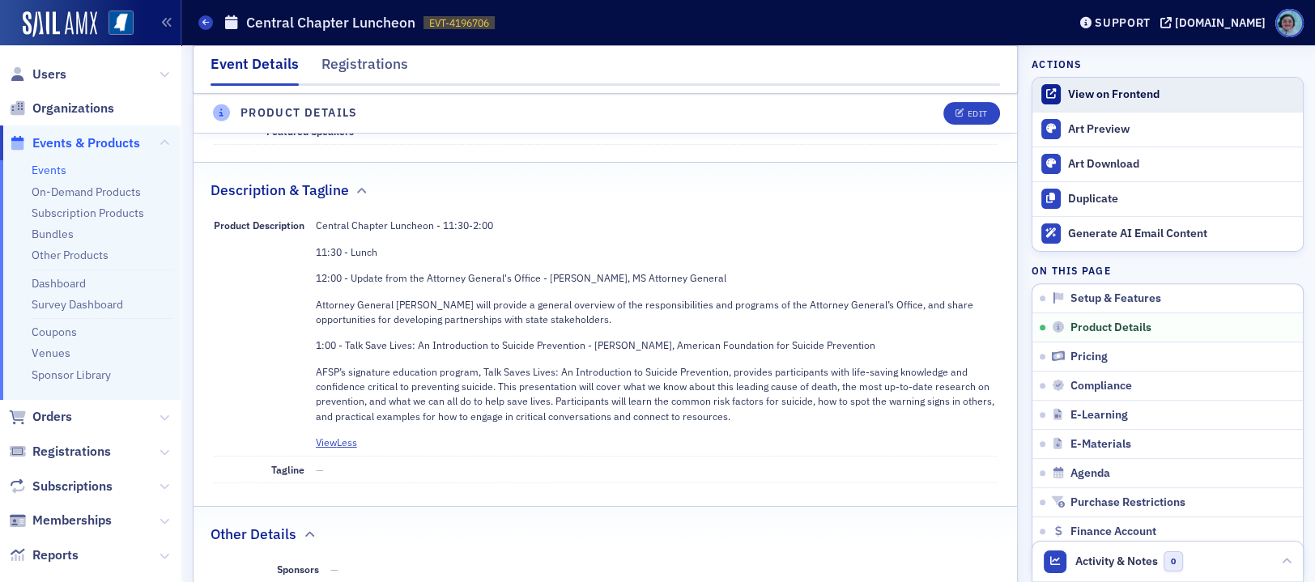
click at [1099, 83] on link "View on Frontend" at bounding box center [1167, 95] width 270 height 34
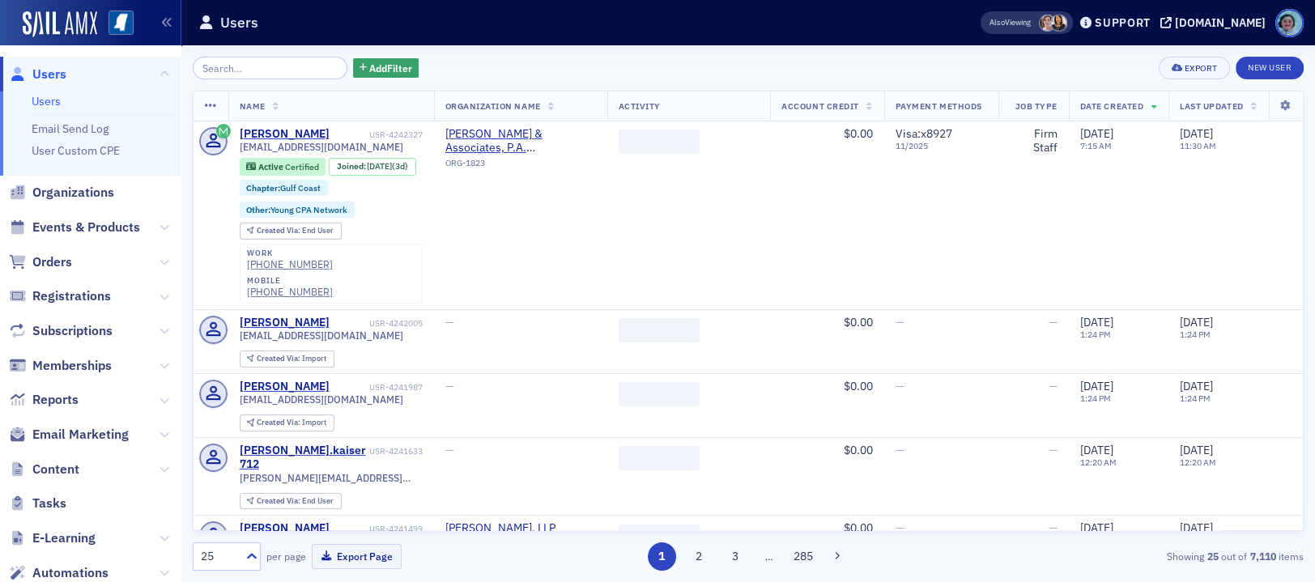
scroll to position [162, 0]
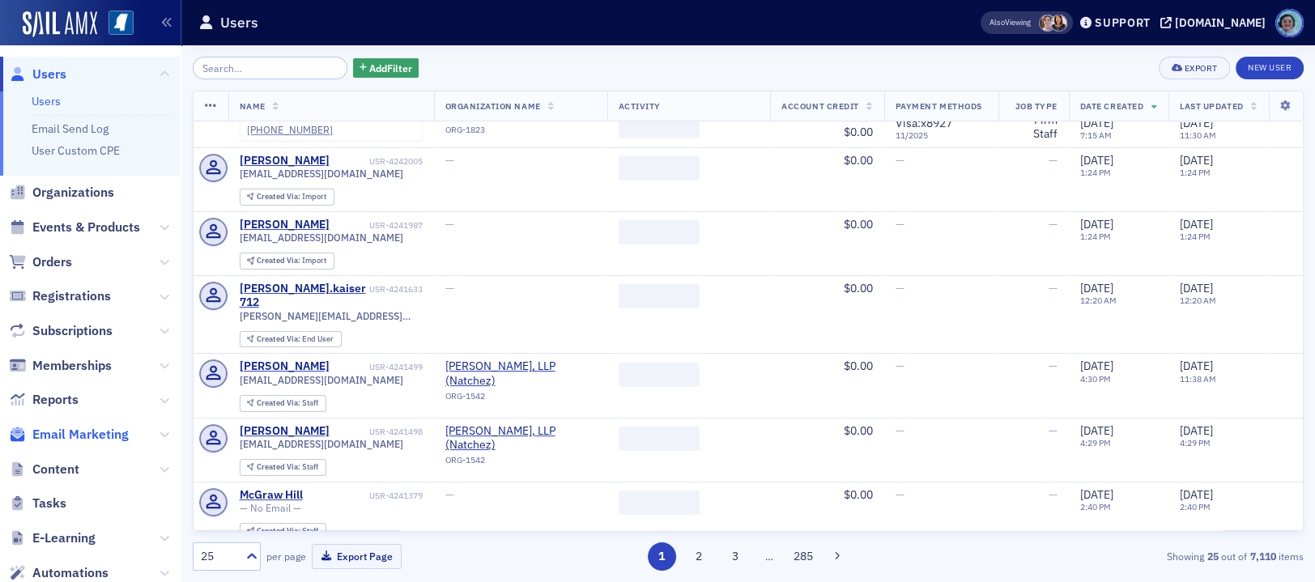
click at [99, 430] on span "Email Marketing" at bounding box center [80, 435] width 96 height 18
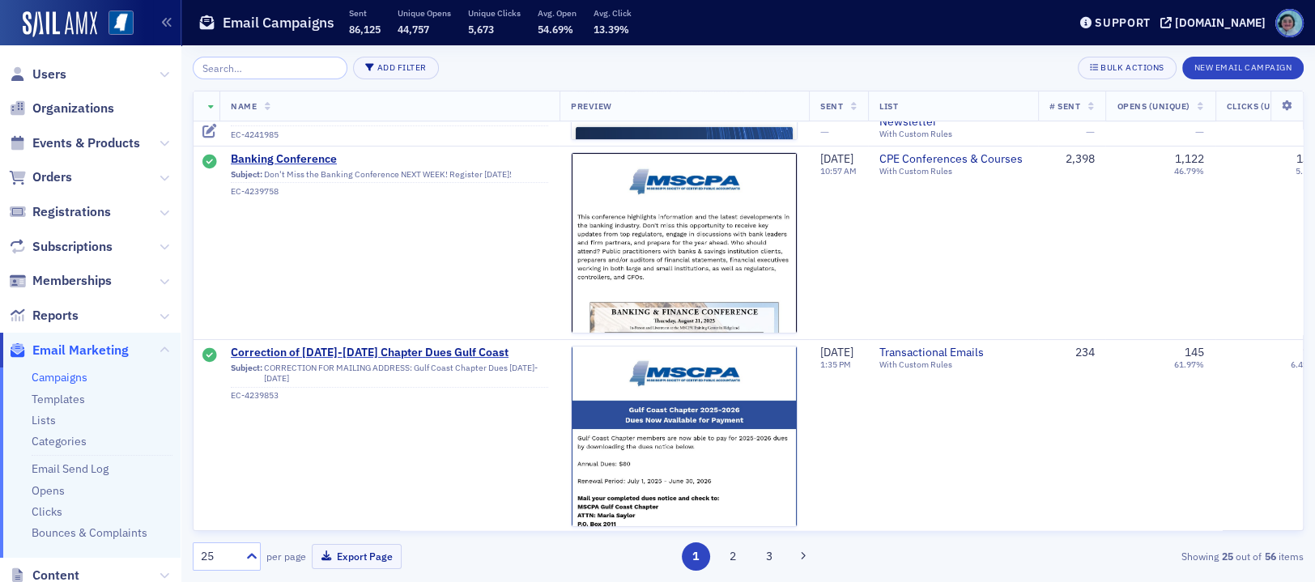
scroll to position [162, 0]
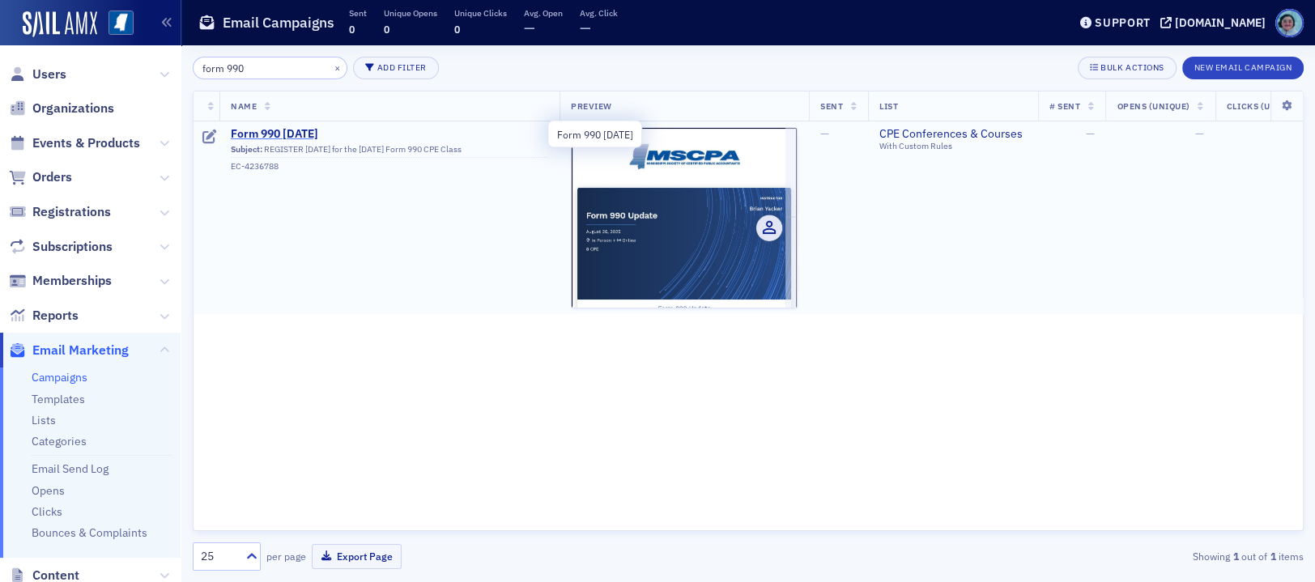
type input "form 990"
click at [259, 130] on span "Form 990 Aug 26 2025" at bounding box center [389, 134] width 317 height 15
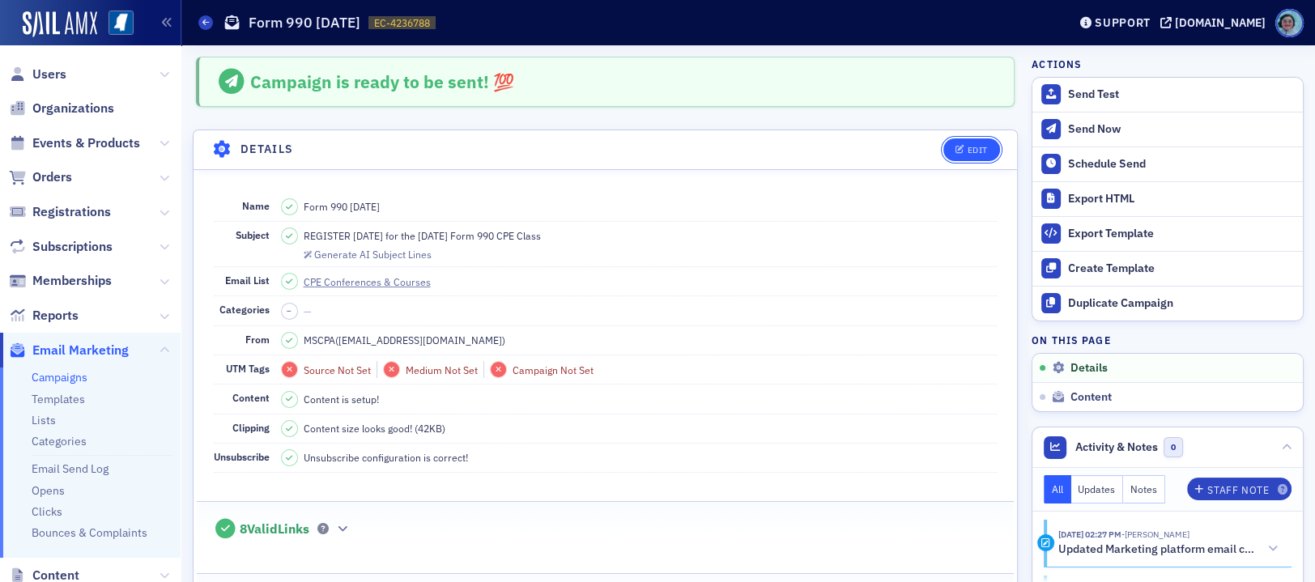
click at [957, 156] on button "Edit" at bounding box center [971, 149] width 56 height 23
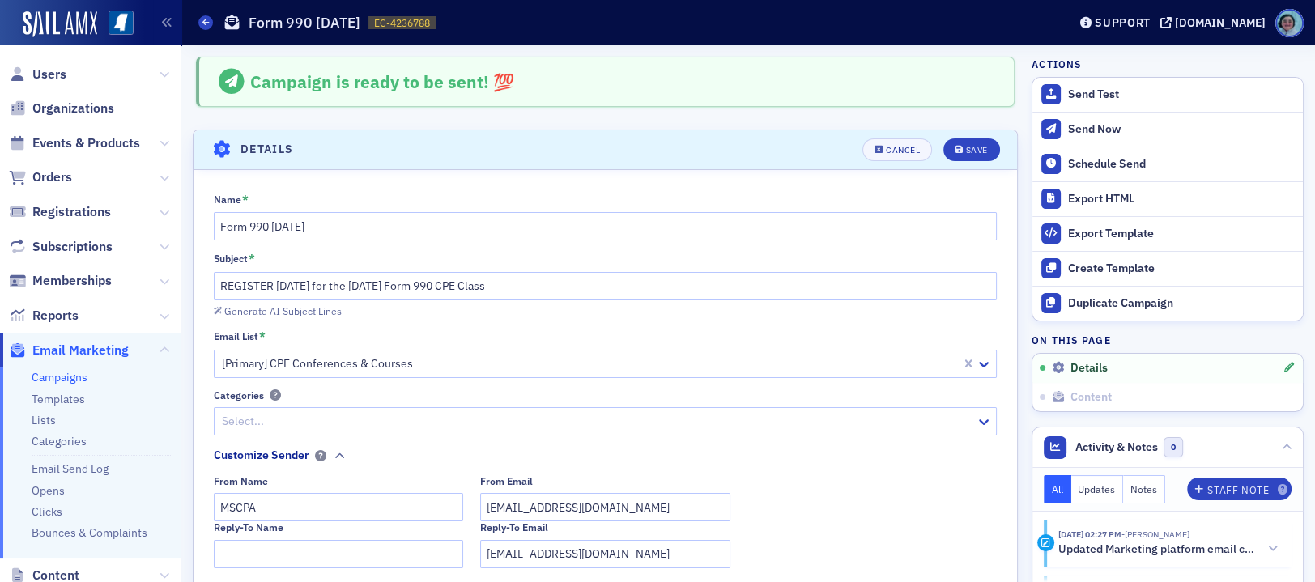
scroll to position [75, 0]
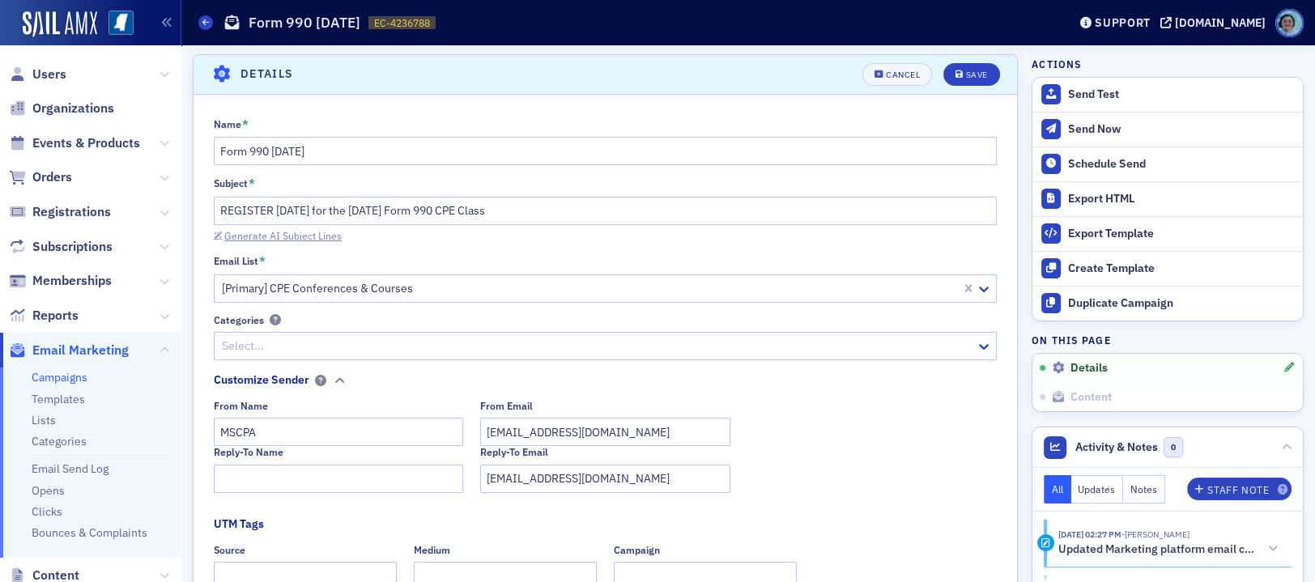
click at [320, 238] on div "Generate AI Subject Lines" at bounding box center [282, 236] width 117 height 9
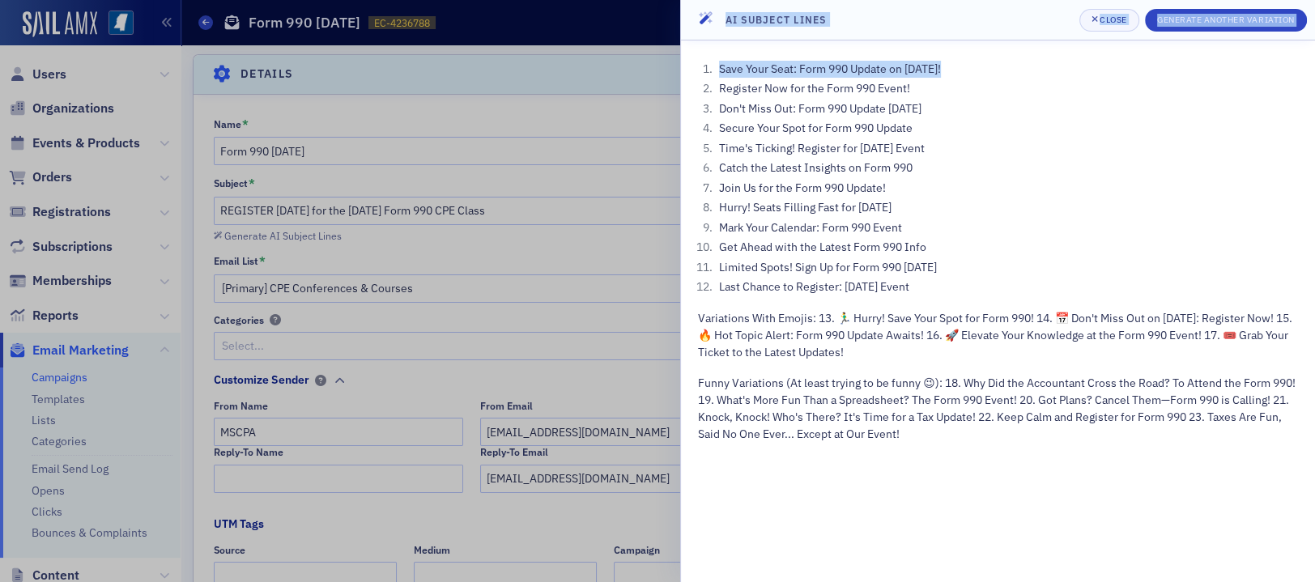
drag, startPoint x: 947, startPoint y: 65, endPoint x: 659, endPoint y: 64, distance: 288.3
click at [659, 64] on div "AI Subject Lines Close Generate Another Variation Save Your Seat: Form 990 Upda…" at bounding box center [657, 291] width 1315 height 582
click at [808, 64] on li "Save Your Seat: Form 990 Update on Aug 26!" at bounding box center [1006, 69] width 583 height 17
drag, startPoint x: 718, startPoint y: 64, endPoint x: 956, endPoint y: 70, distance: 237.3
click at [956, 70] on li "Save Your Seat: Form 990 Update on Aug 26!" at bounding box center [1006, 69] width 583 height 17
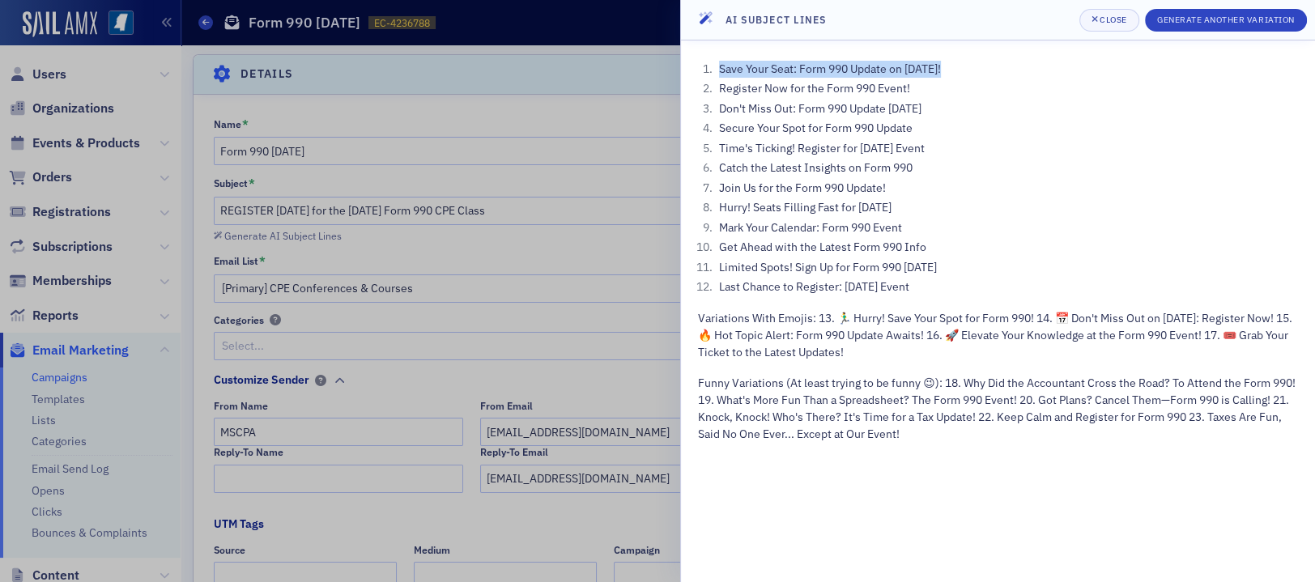
copy li "Save Your Seat: Form 990 Update on Aug 26!"
click at [420, 209] on div at bounding box center [657, 291] width 1315 height 582
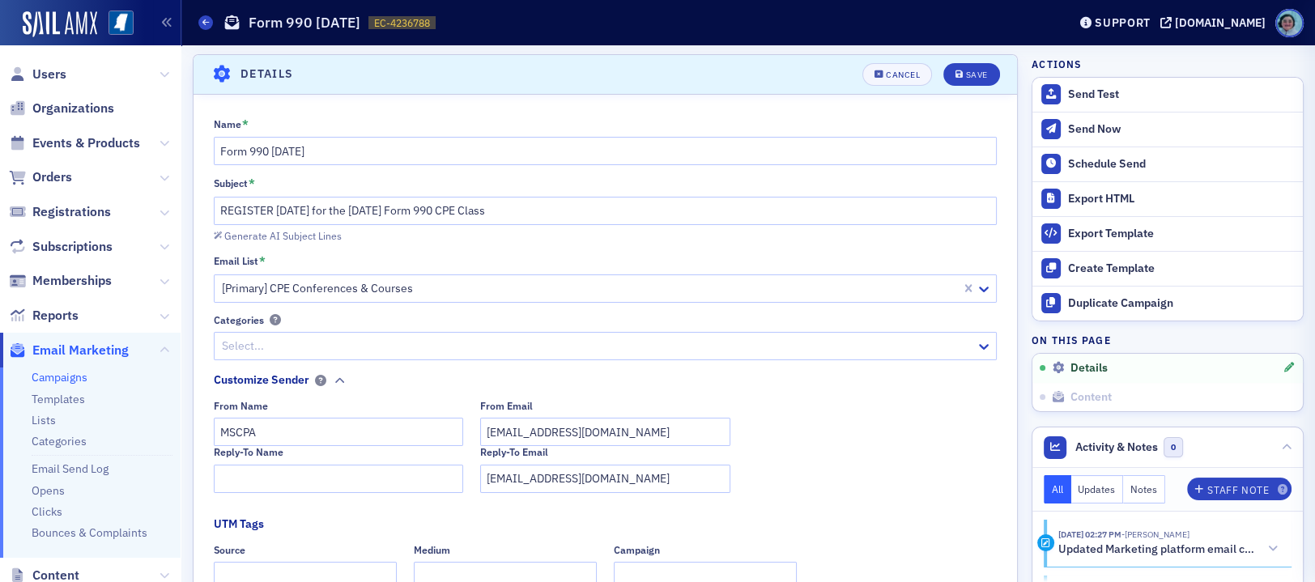
click at [420, 209] on div at bounding box center [657, 291] width 1315 height 582
click at [420, 209] on input "REGISTER TODAY for the August 26th Form 990 CPE Class" at bounding box center [606, 211] width 784 height 28
paste input "Save Your Seat: Form 990 Update on Aug 26!"
type input "Save Your Seat: Form 990 Update on Aug 26!"
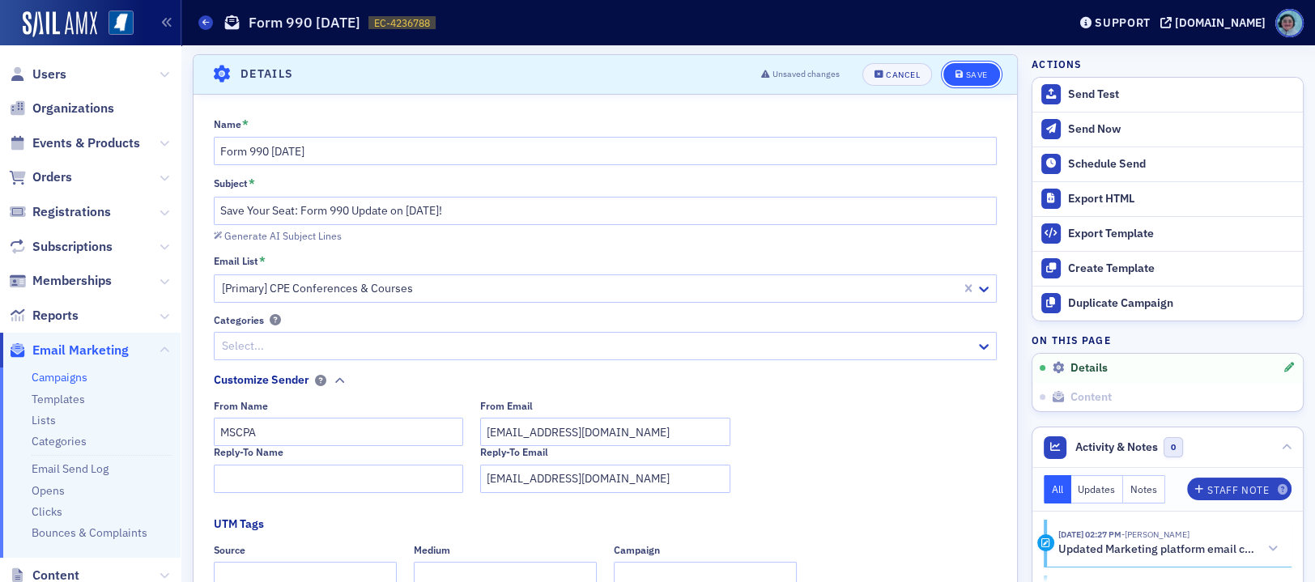
click at [956, 65] on button "Save" at bounding box center [971, 74] width 56 height 23
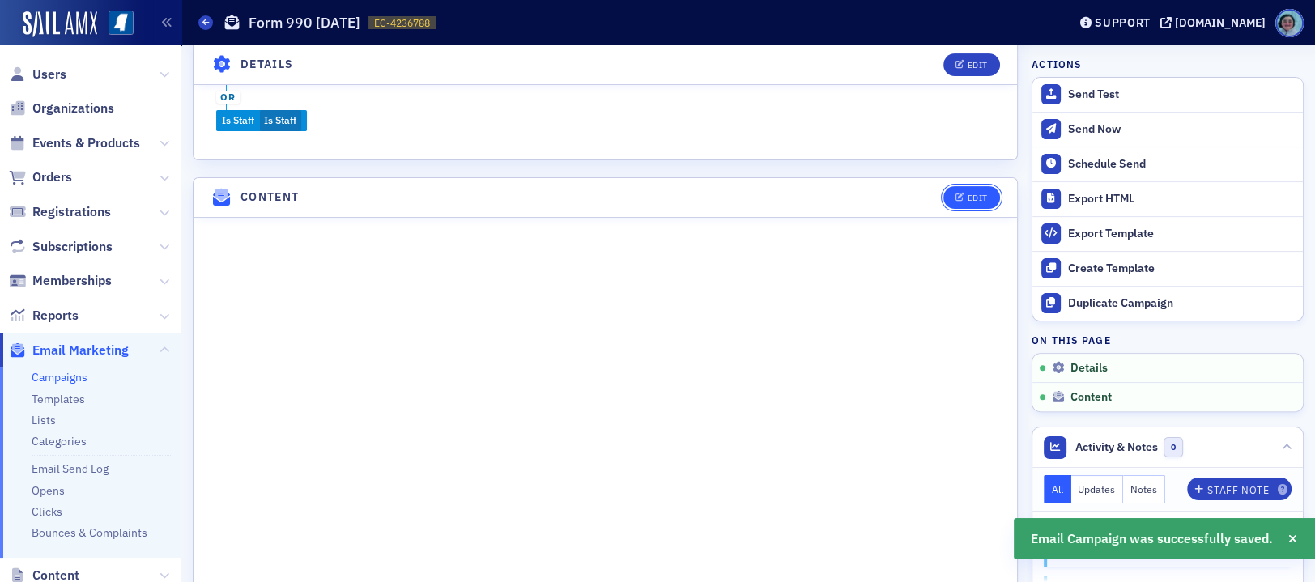
click at [946, 203] on button "Edit" at bounding box center [971, 197] width 56 height 23
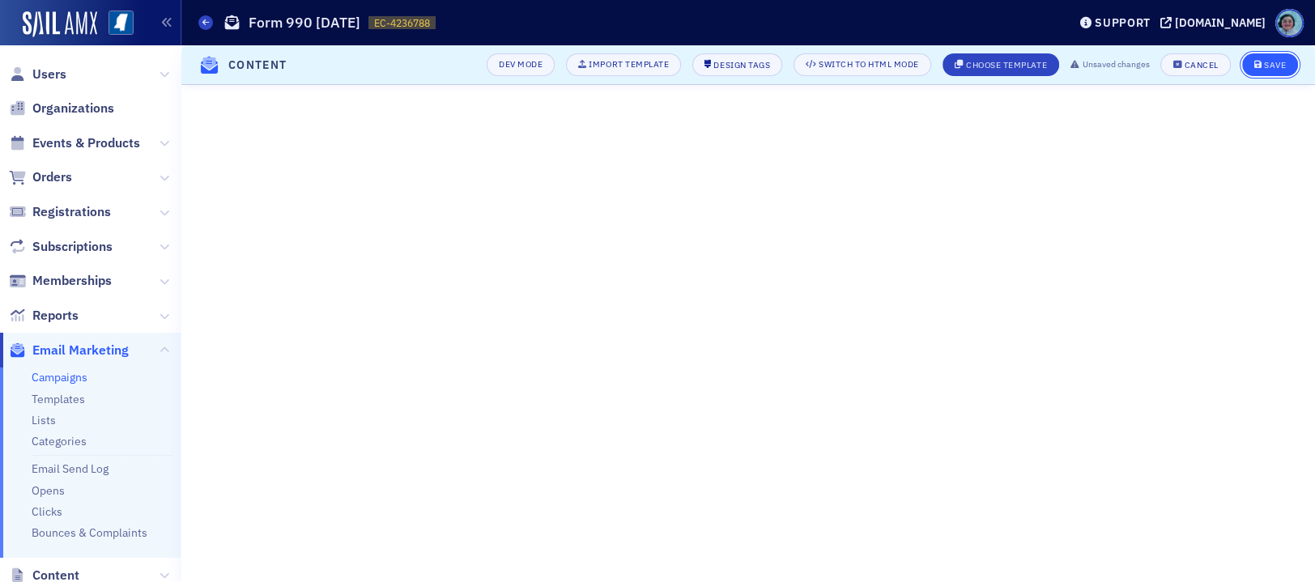
click at [1267, 63] on div "Save" at bounding box center [1275, 65] width 22 height 9
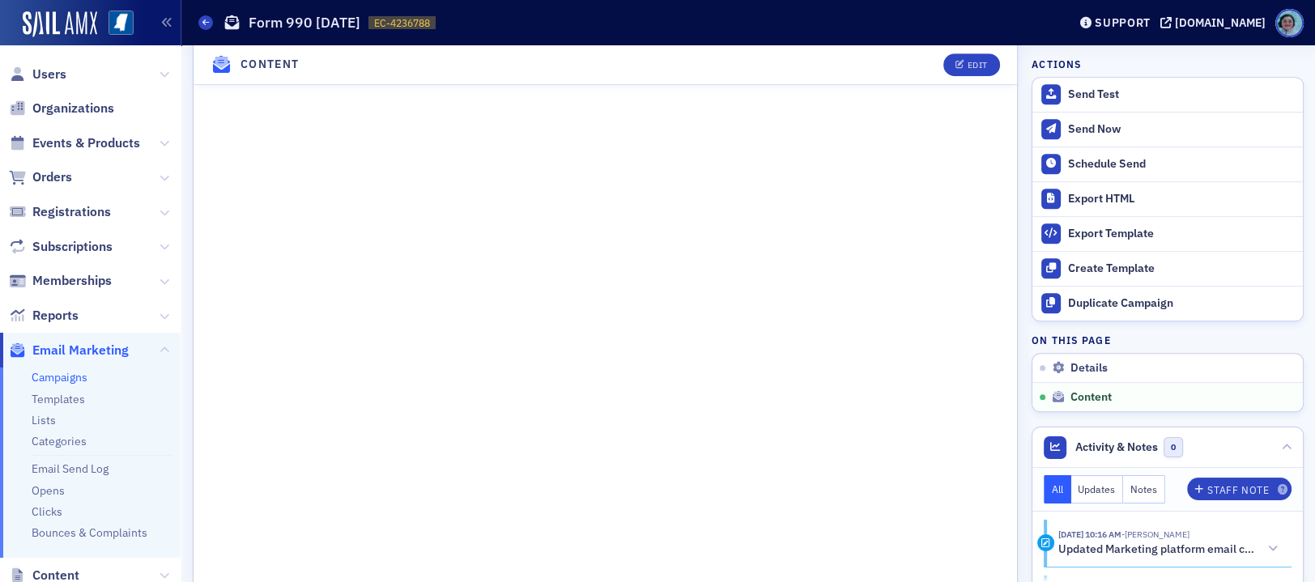
scroll to position [1194, 0]
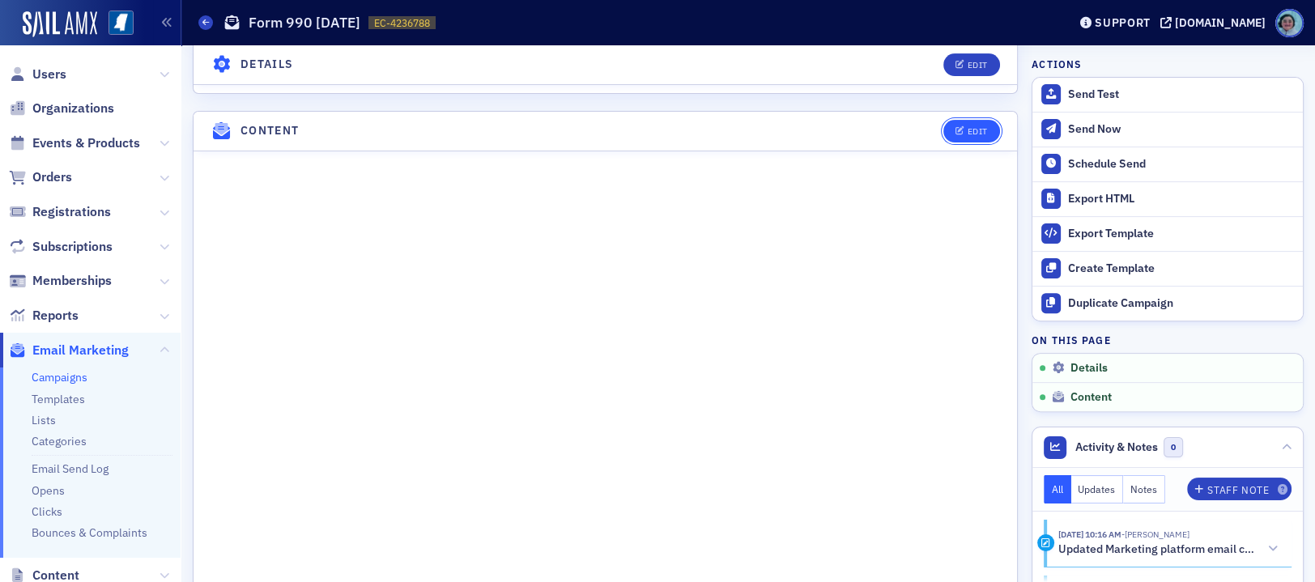
click at [956, 131] on icon "button" at bounding box center [961, 131] width 10 height 9
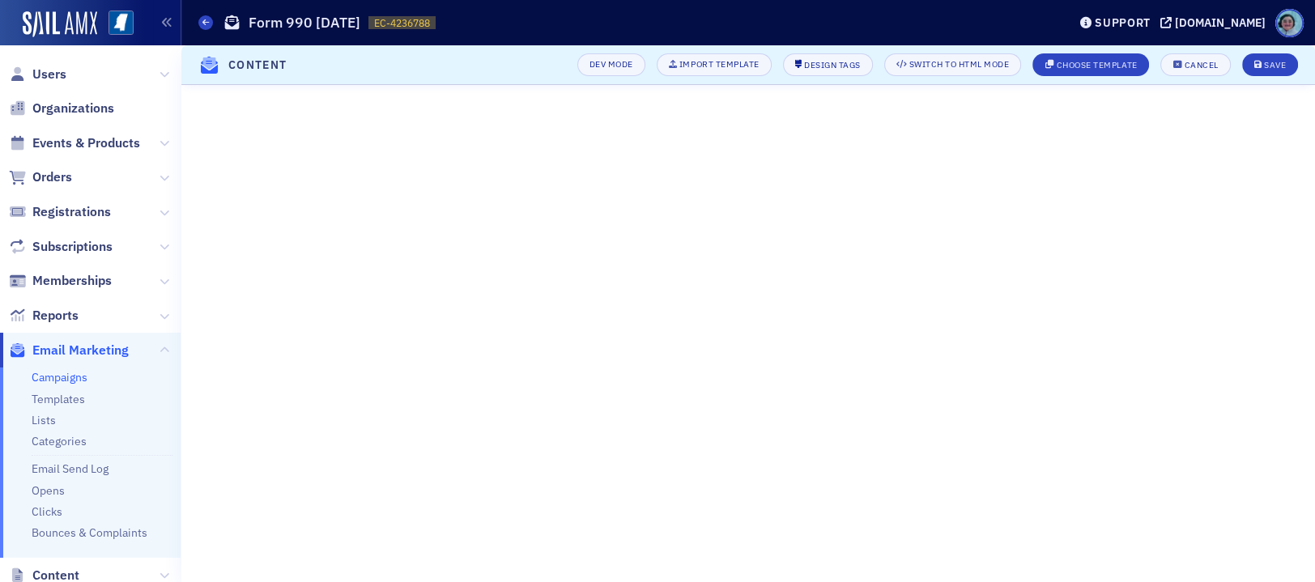
scroll to position [164, 0]
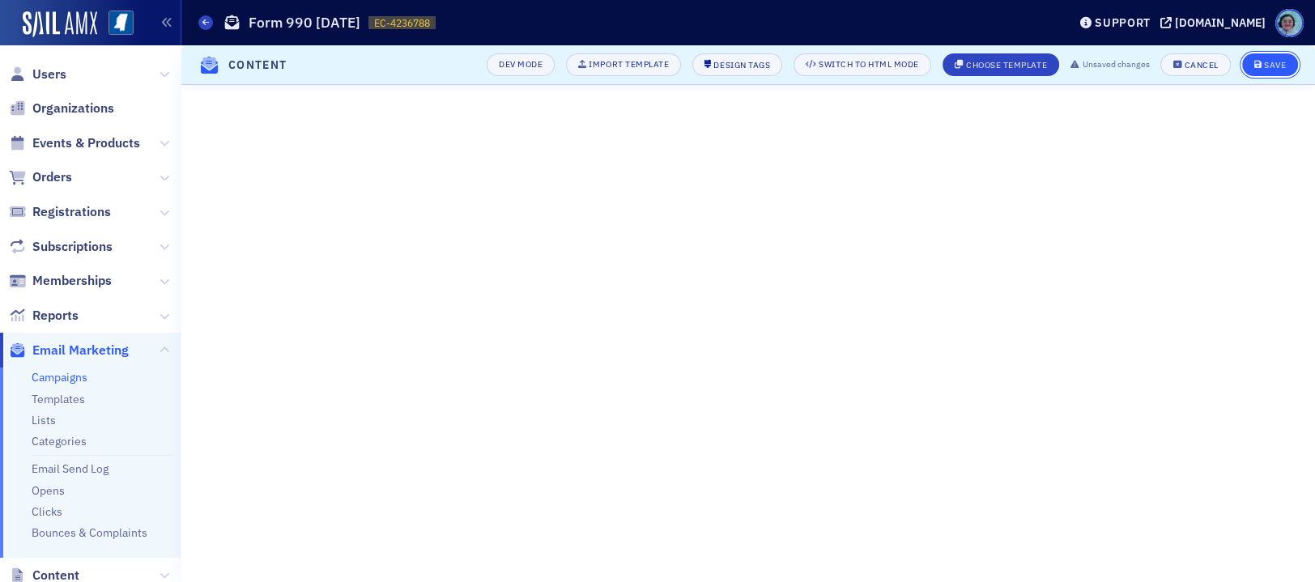
click at [1275, 67] on div "Save" at bounding box center [1275, 65] width 22 height 9
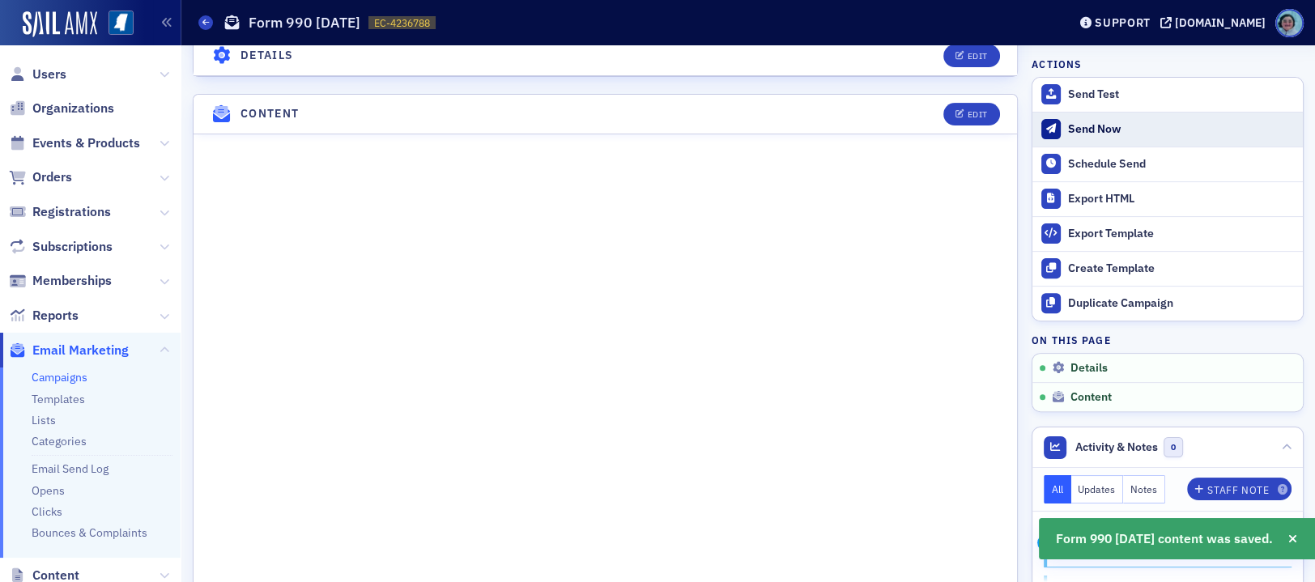
scroll to position [682, 0]
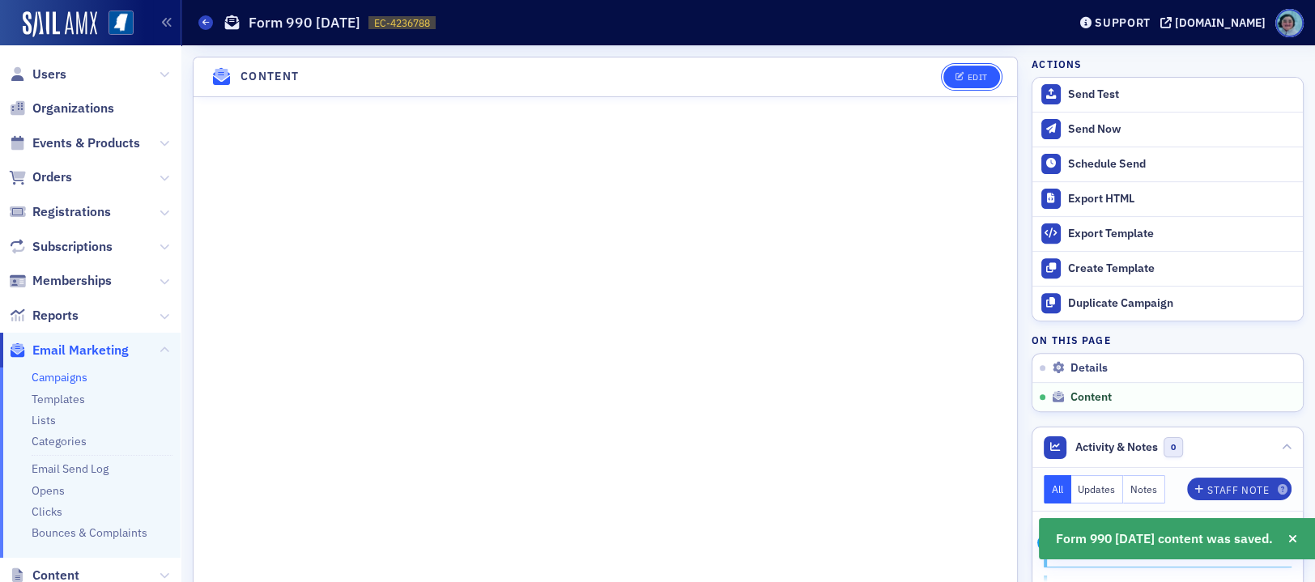
click at [968, 76] on div "Edit" at bounding box center [977, 77] width 20 height 9
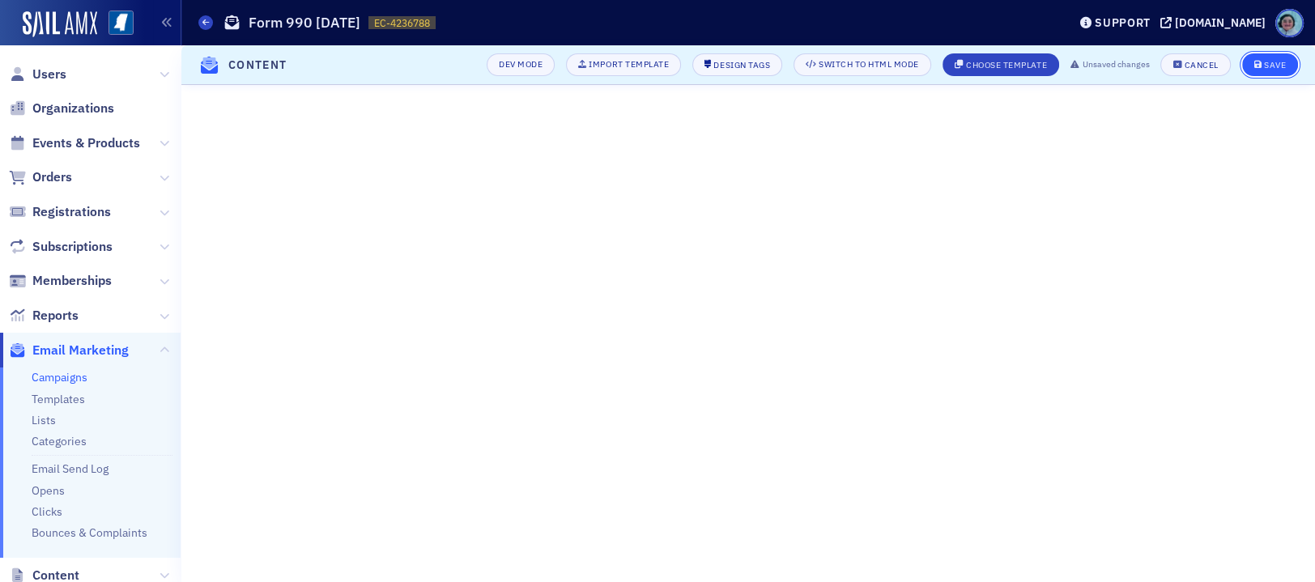
click at [1275, 61] on div "Save" at bounding box center [1275, 65] width 22 height 9
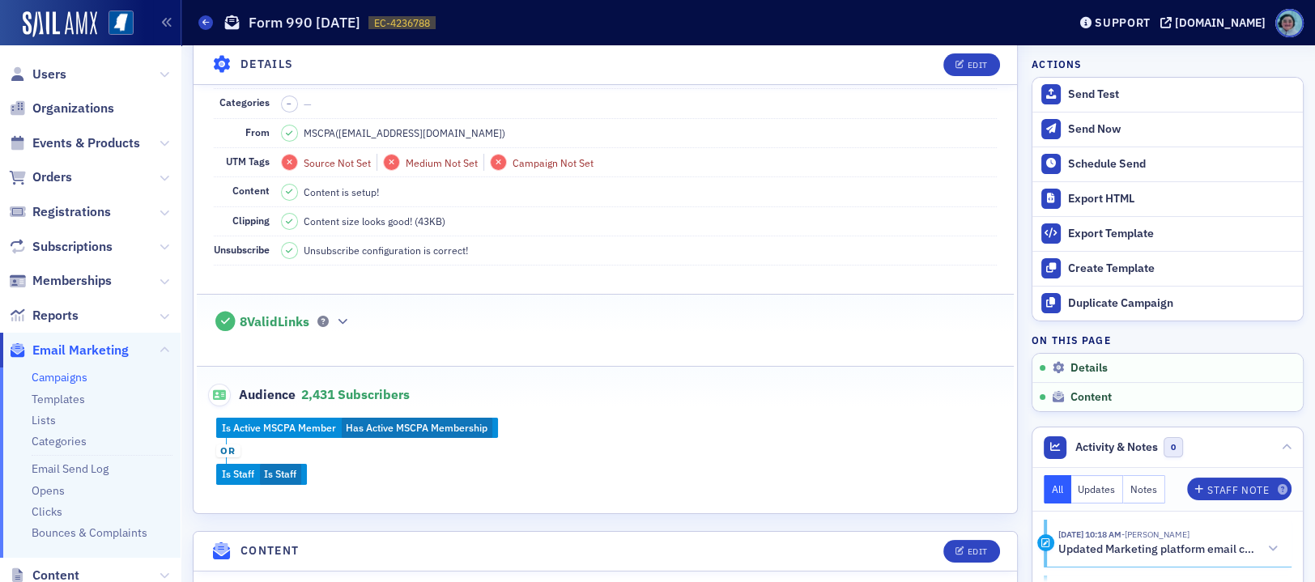
scroll to position [243, 0]
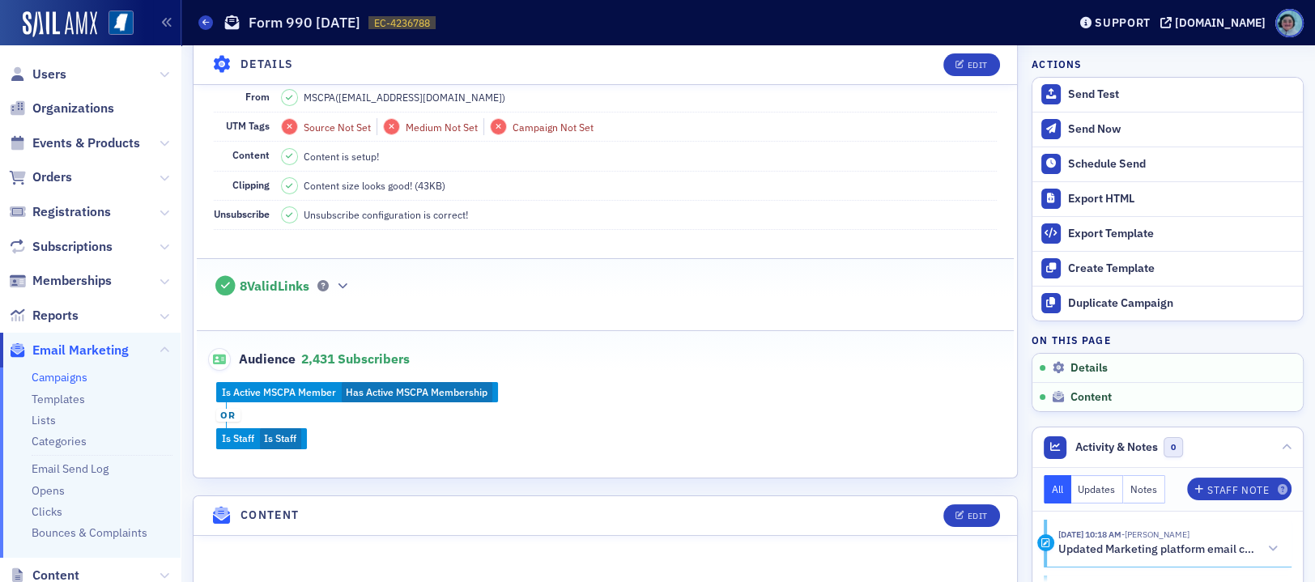
click at [347, 270] on div "8 Valid Links" at bounding box center [606, 277] width 784 height 37
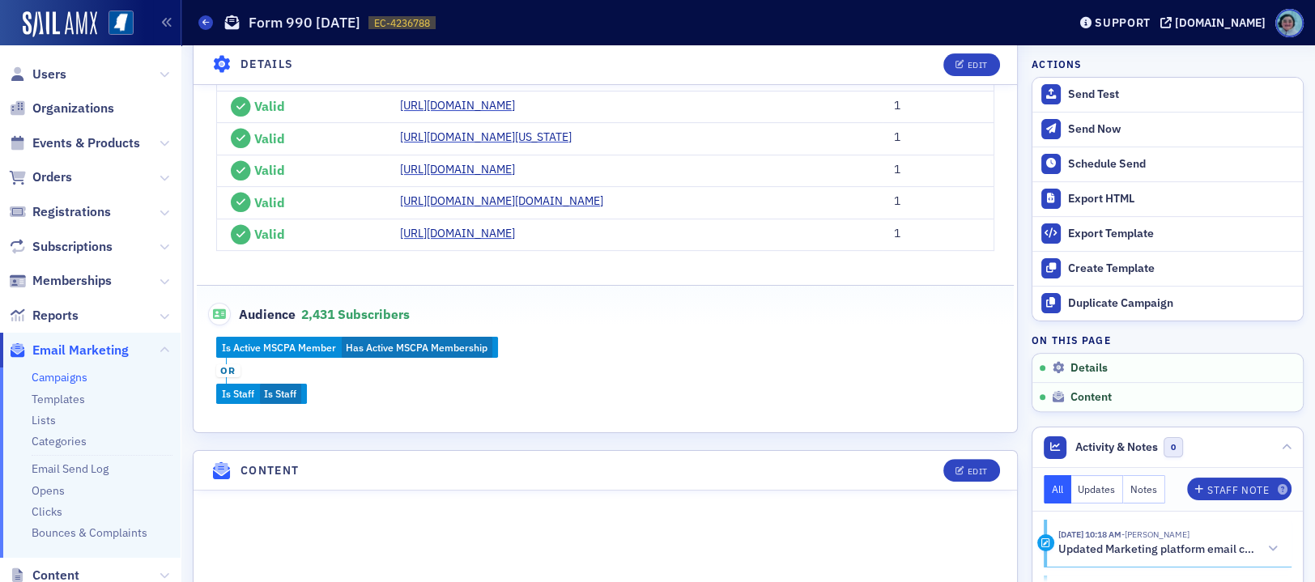
scroll to position [175, 0]
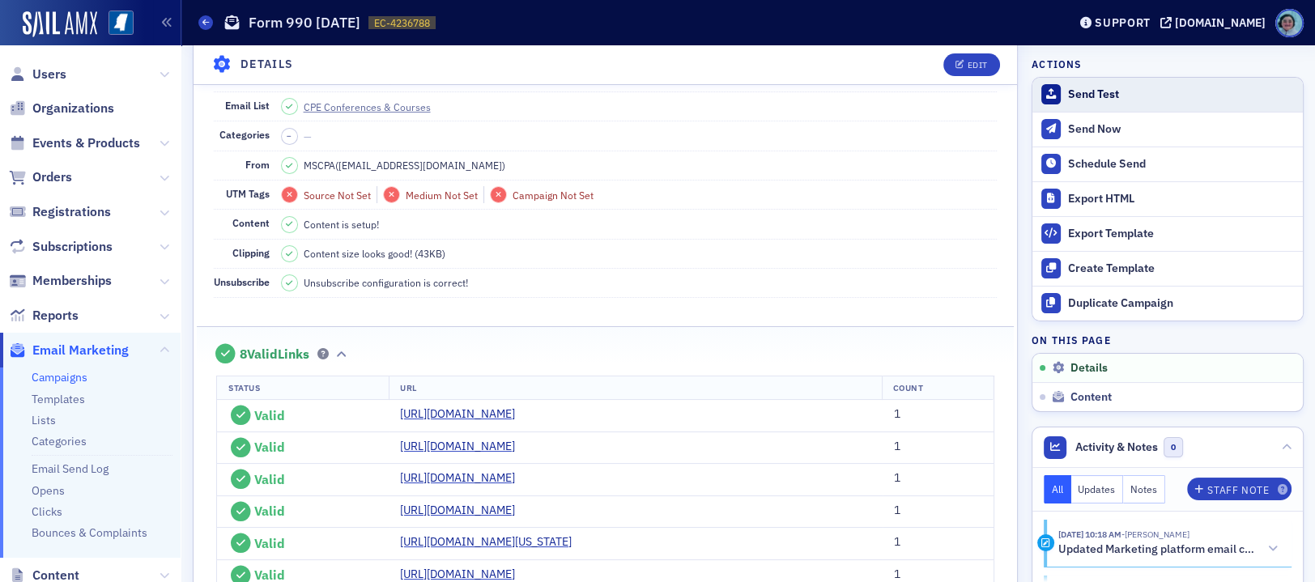
click at [1145, 86] on button "Send Test" at bounding box center [1167, 95] width 270 height 34
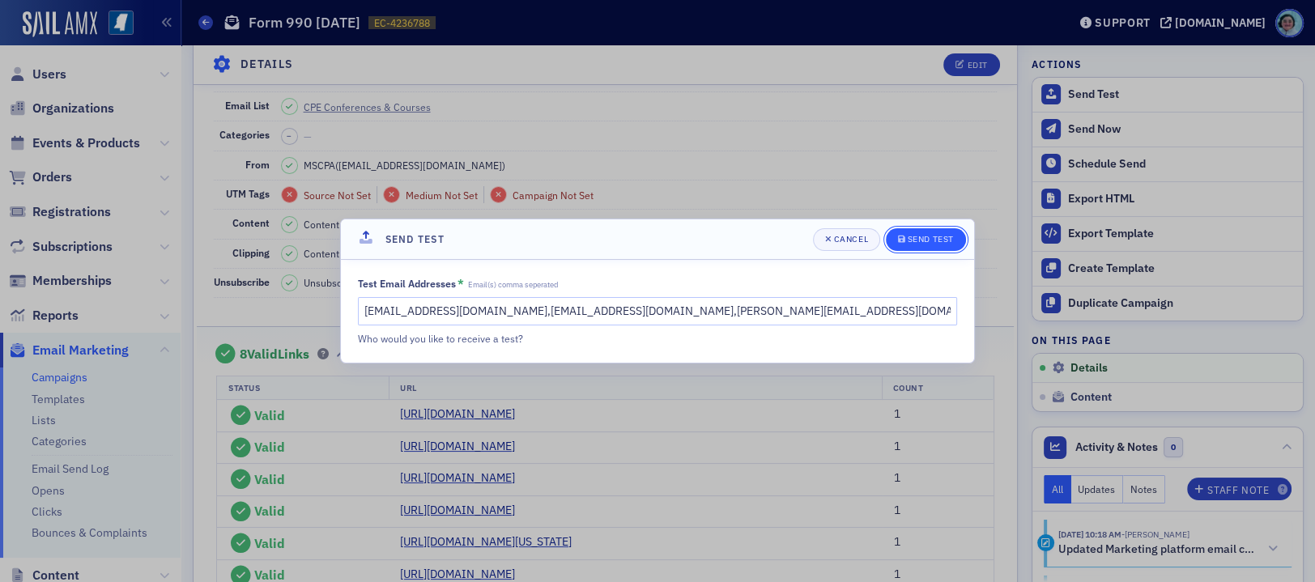
click at [945, 240] on div "Send Test" at bounding box center [931, 239] width 46 height 9
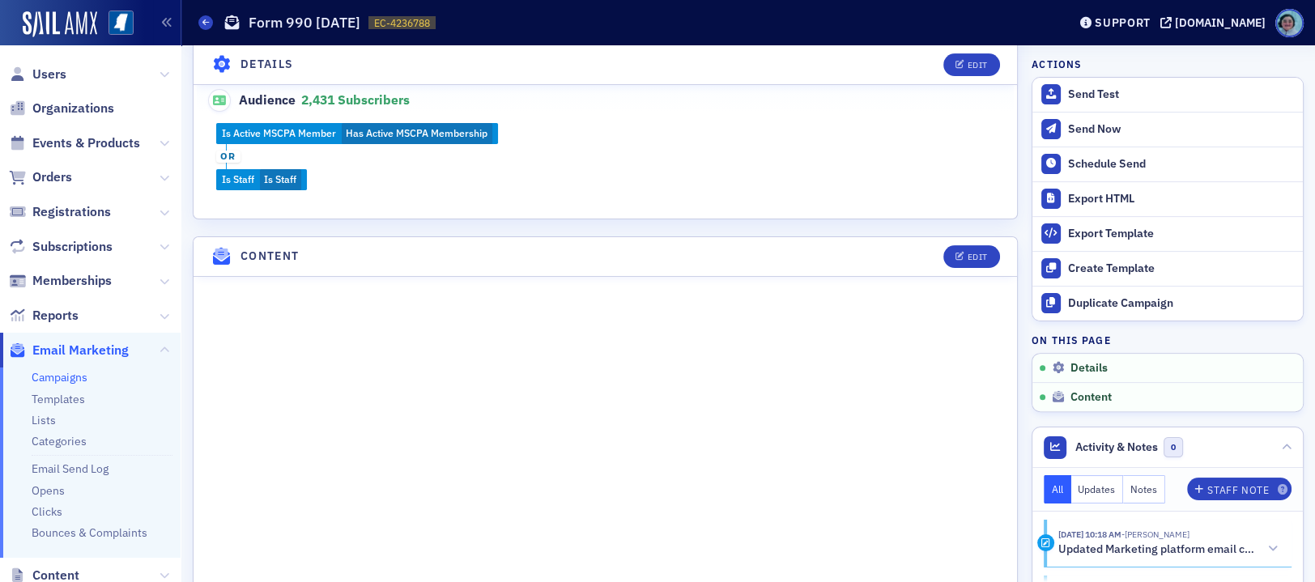
scroll to position [580, 0]
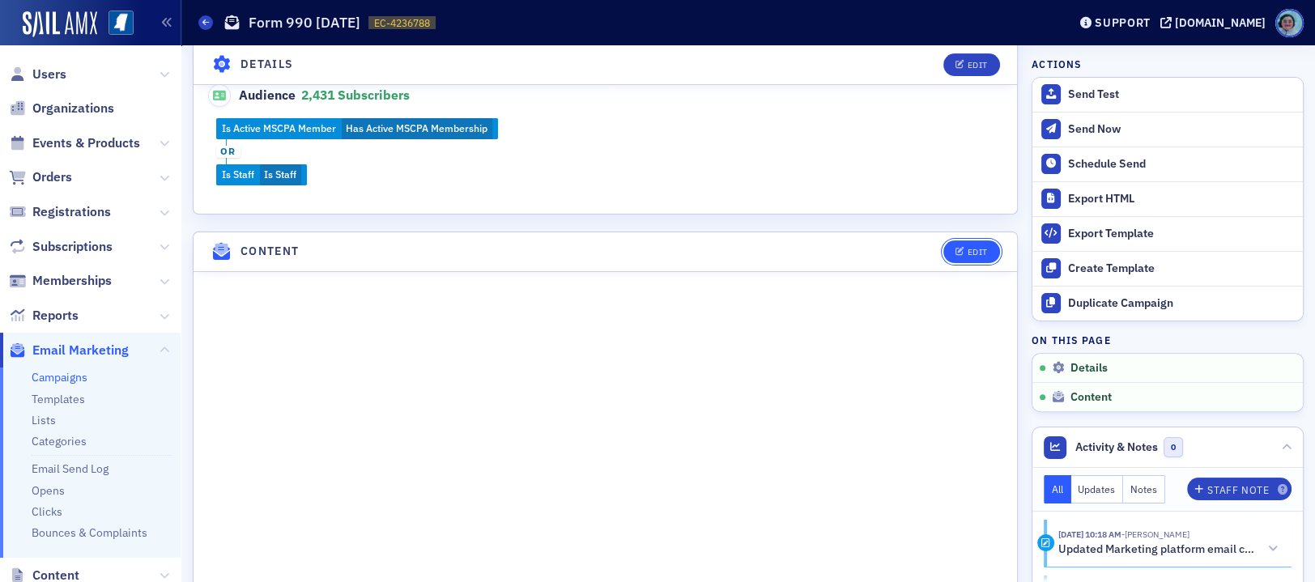
click at [967, 251] on div "Edit" at bounding box center [977, 252] width 20 height 9
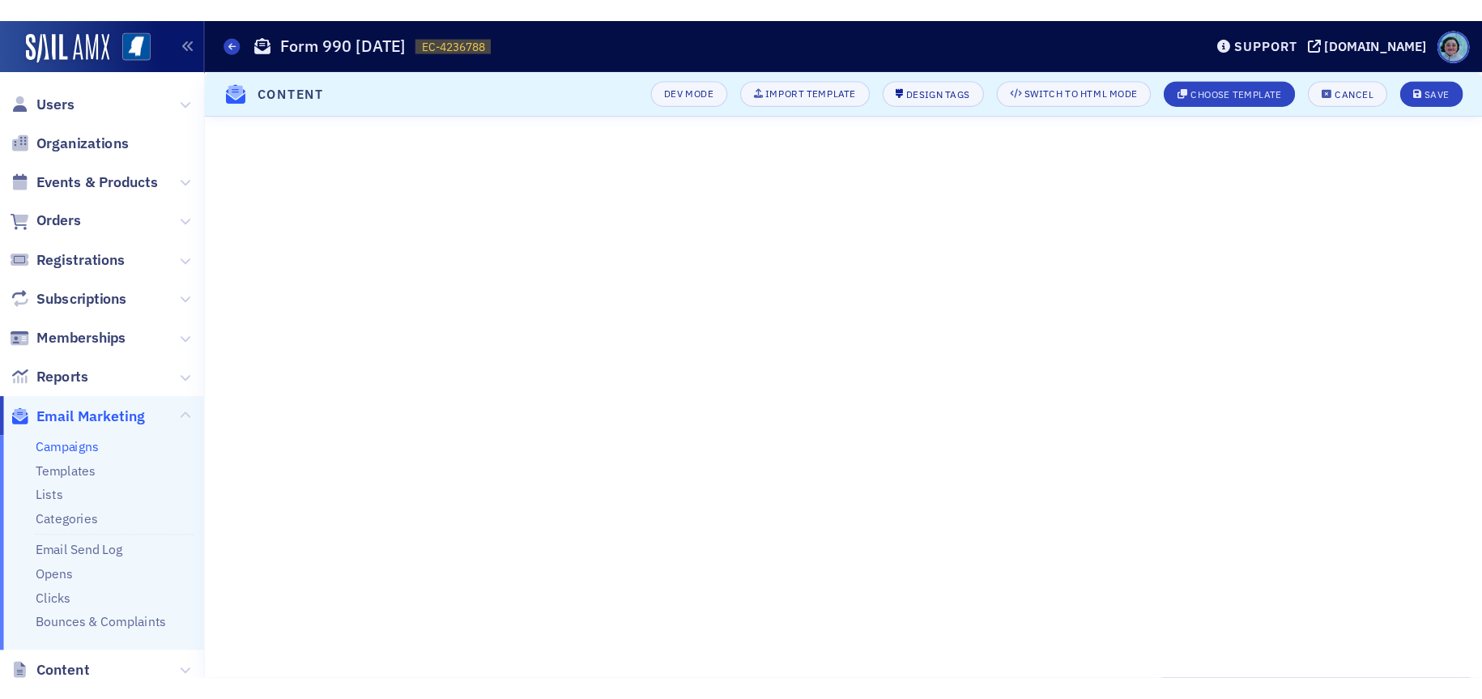
scroll to position [121, 0]
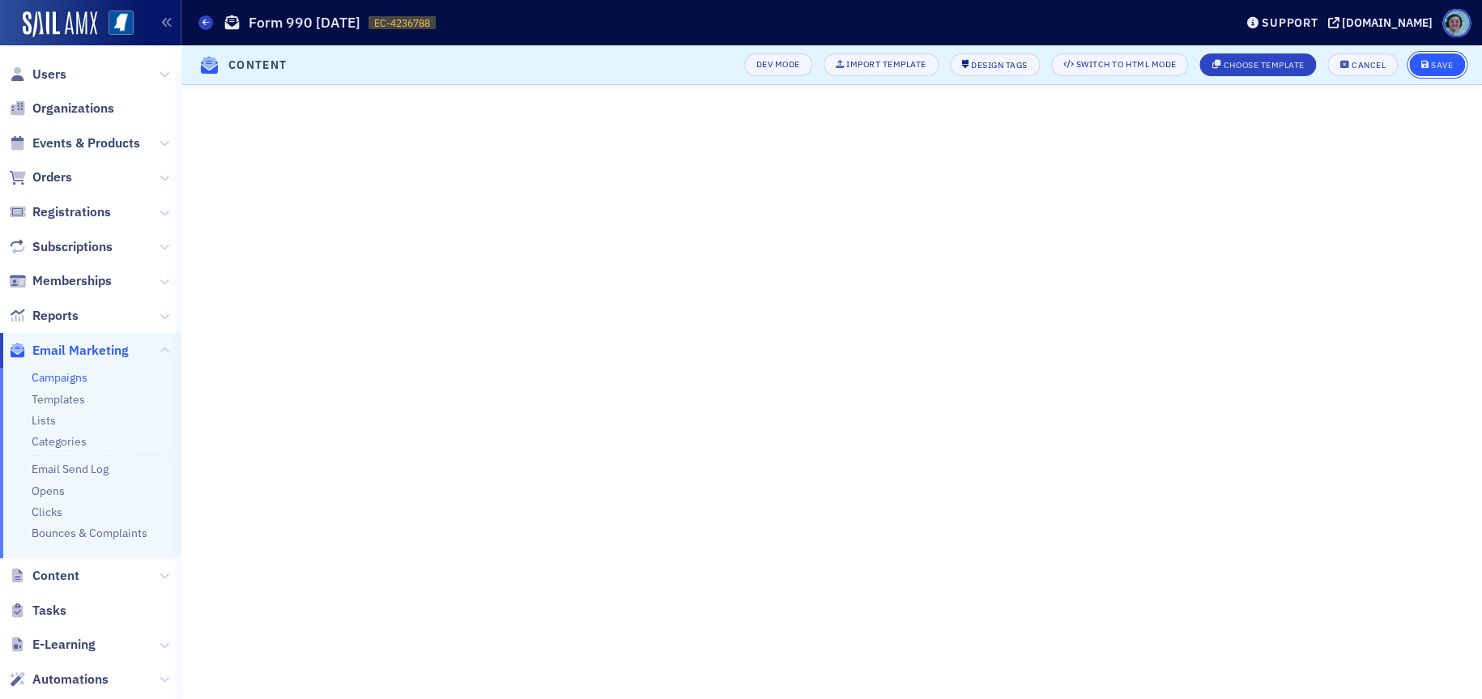
click at [1314, 63] on div "Save" at bounding box center [1442, 65] width 22 height 9
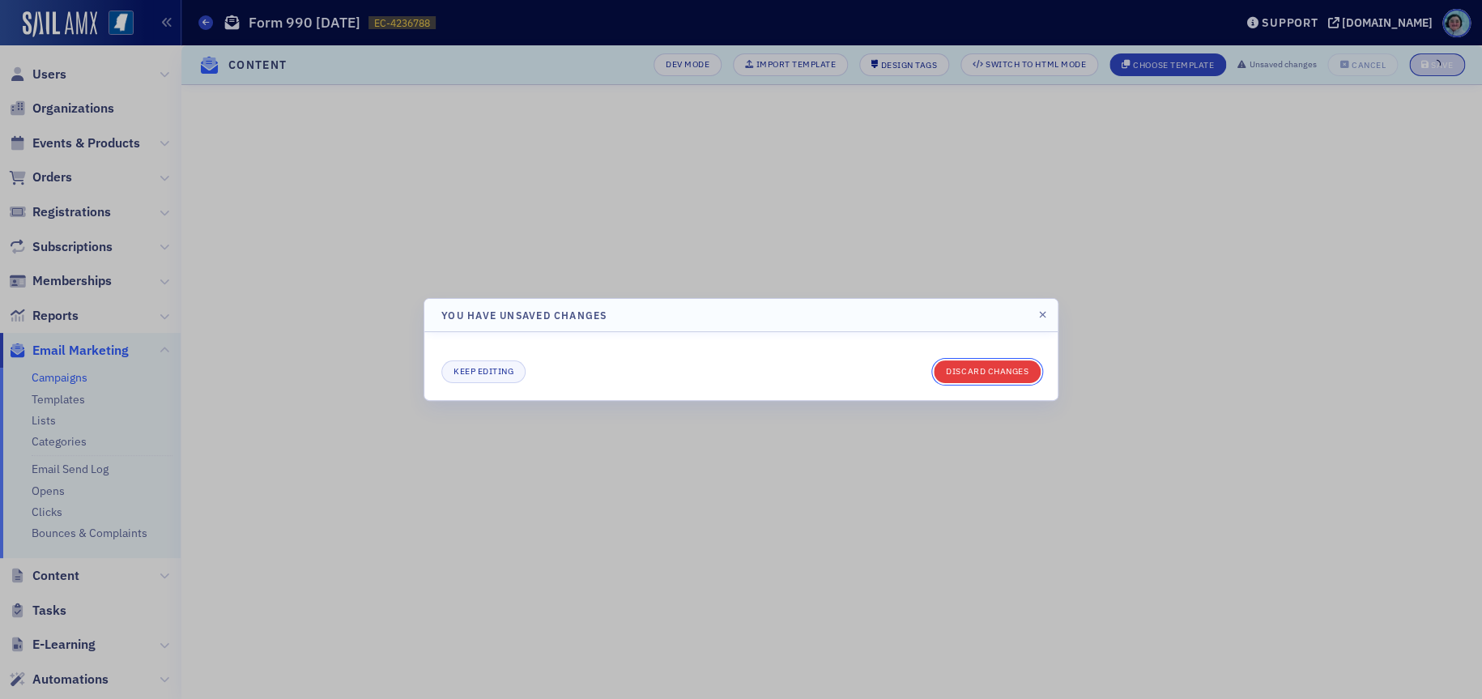
click at [1011, 364] on button "Discard changes" at bounding box center [987, 371] width 107 height 23
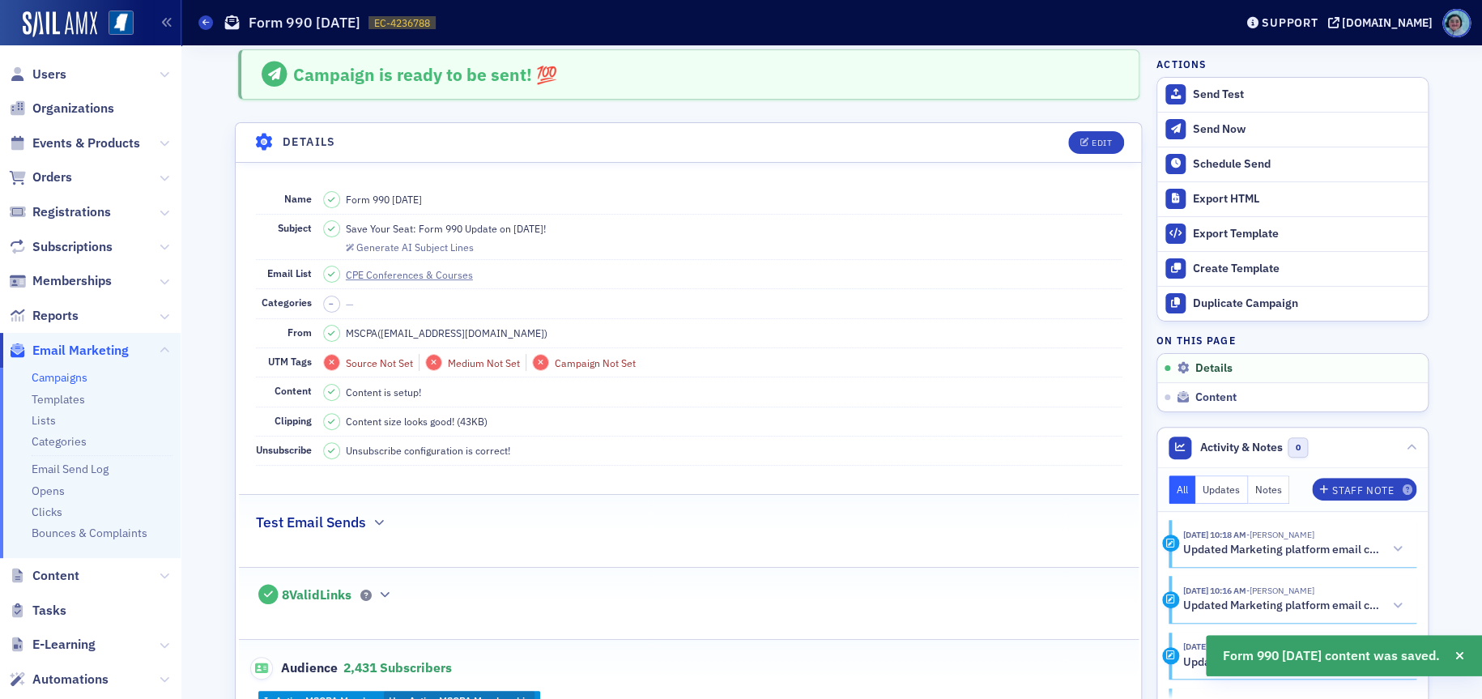
scroll to position [0, 0]
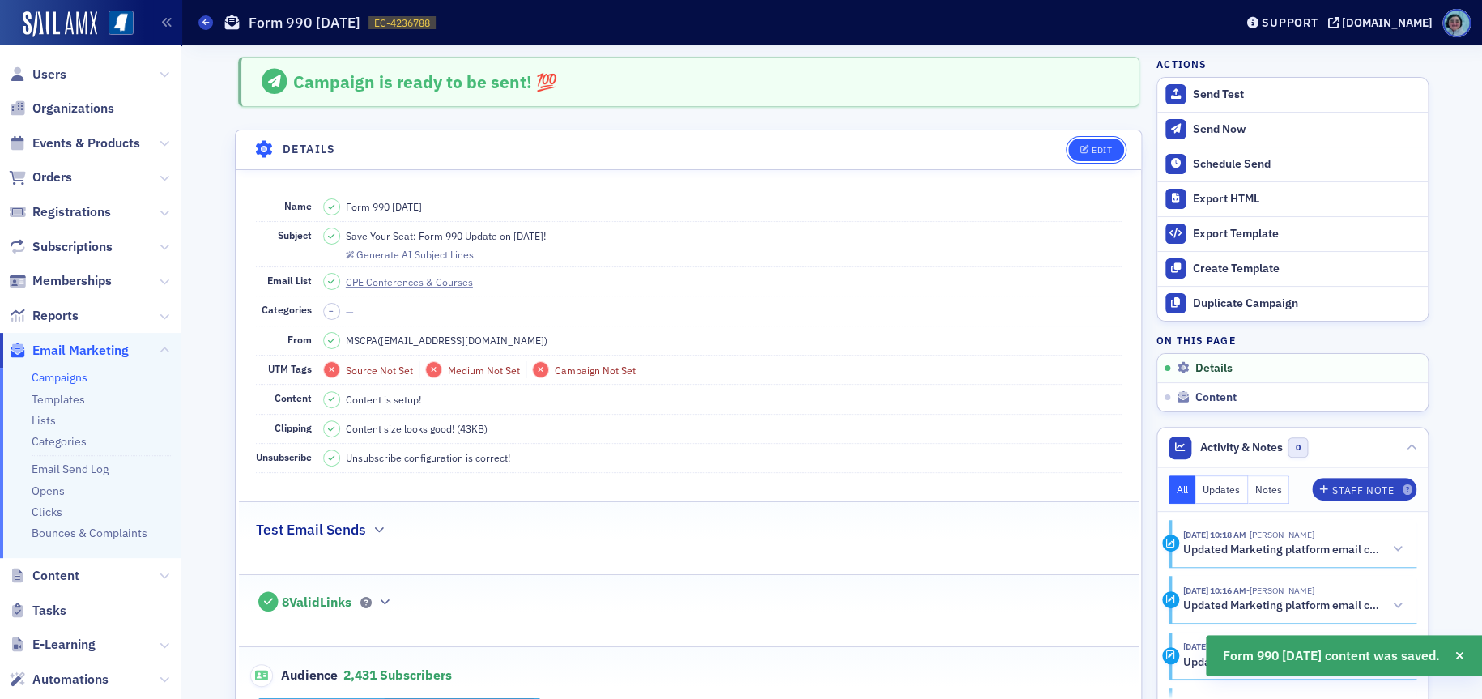
click at [1095, 146] on div "Edit" at bounding box center [1102, 150] width 20 height 9
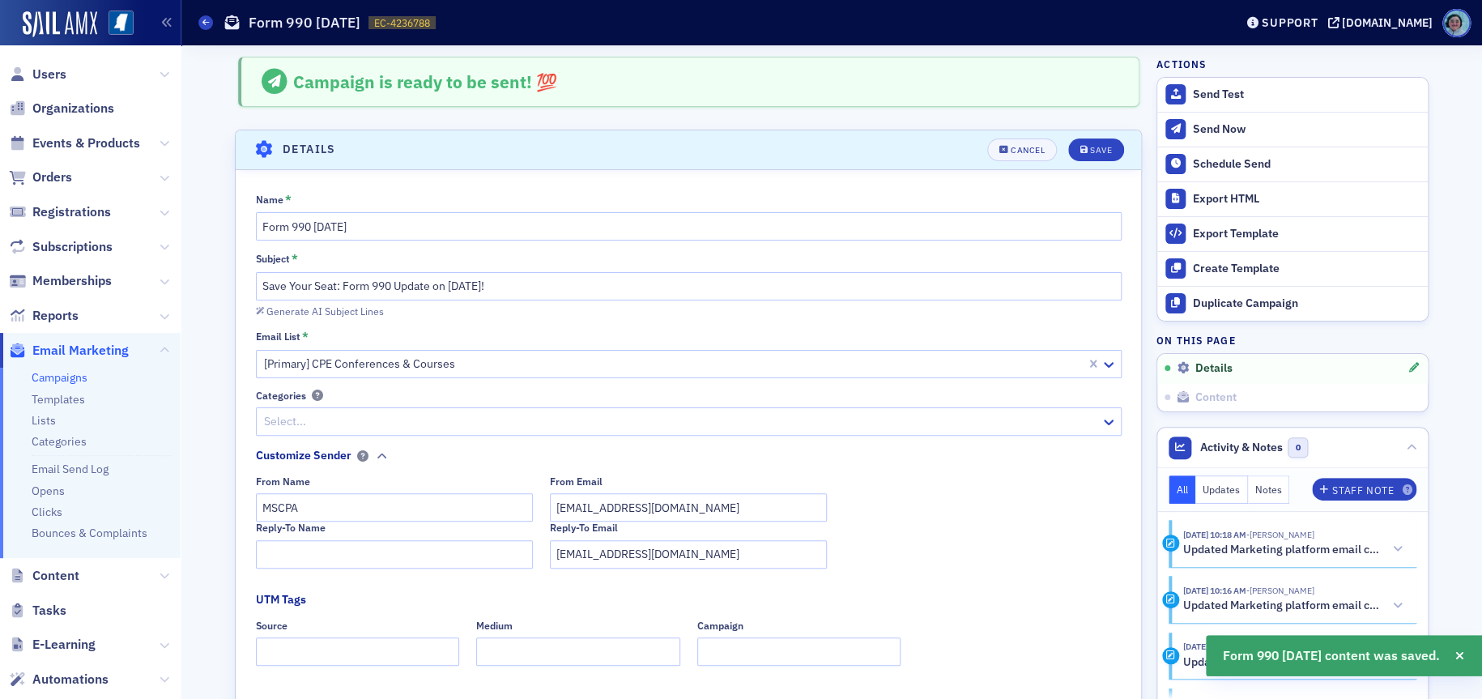
scroll to position [75, 0]
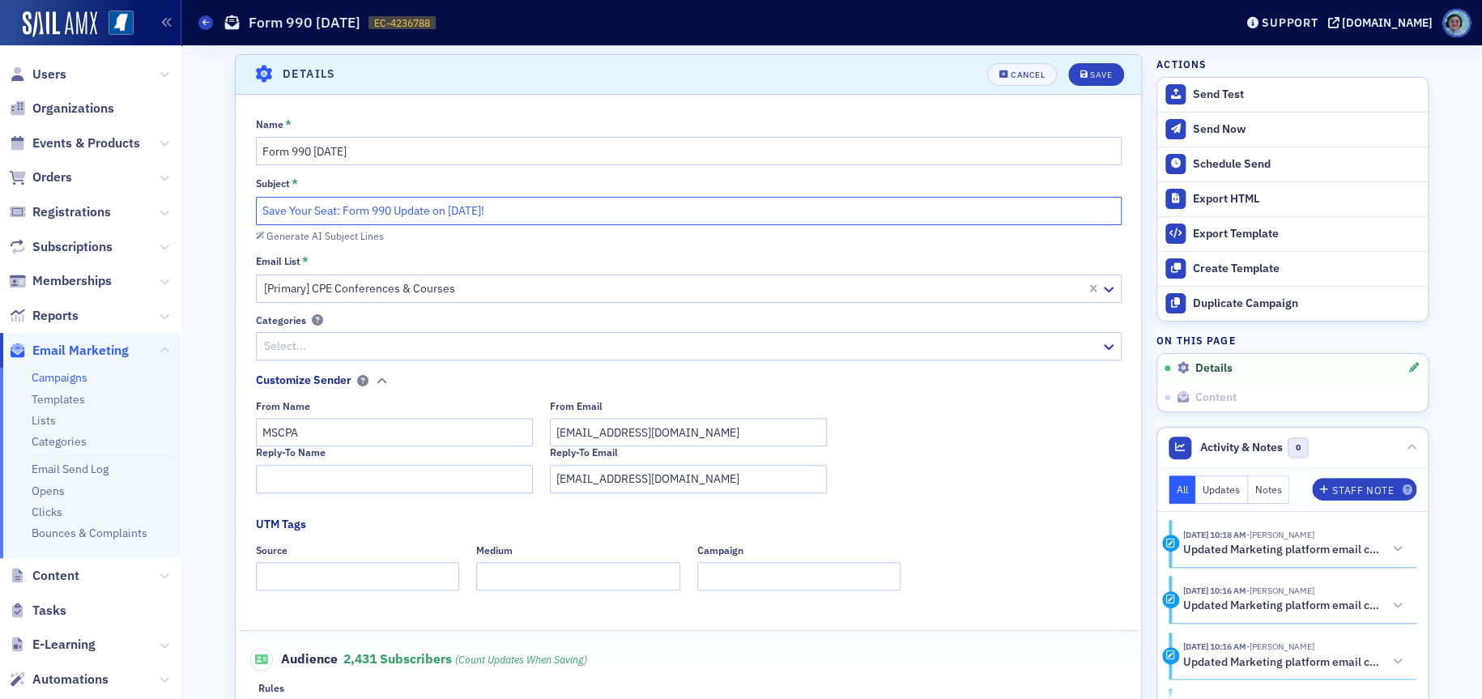
drag, startPoint x: 334, startPoint y: 209, endPoint x: 219, endPoint y: 202, distance: 114.4
click at [497, 199] on input "One Day Only: Form 990 Update on Aug 26!" at bounding box center [689, 211] width 866 height 28
paste input "With Instructor Brian Yacker From California!"
drag, startPoint x: 585, startPoint y: 205, endPoint x: 503, endPoint y: 217, distance: 82.7
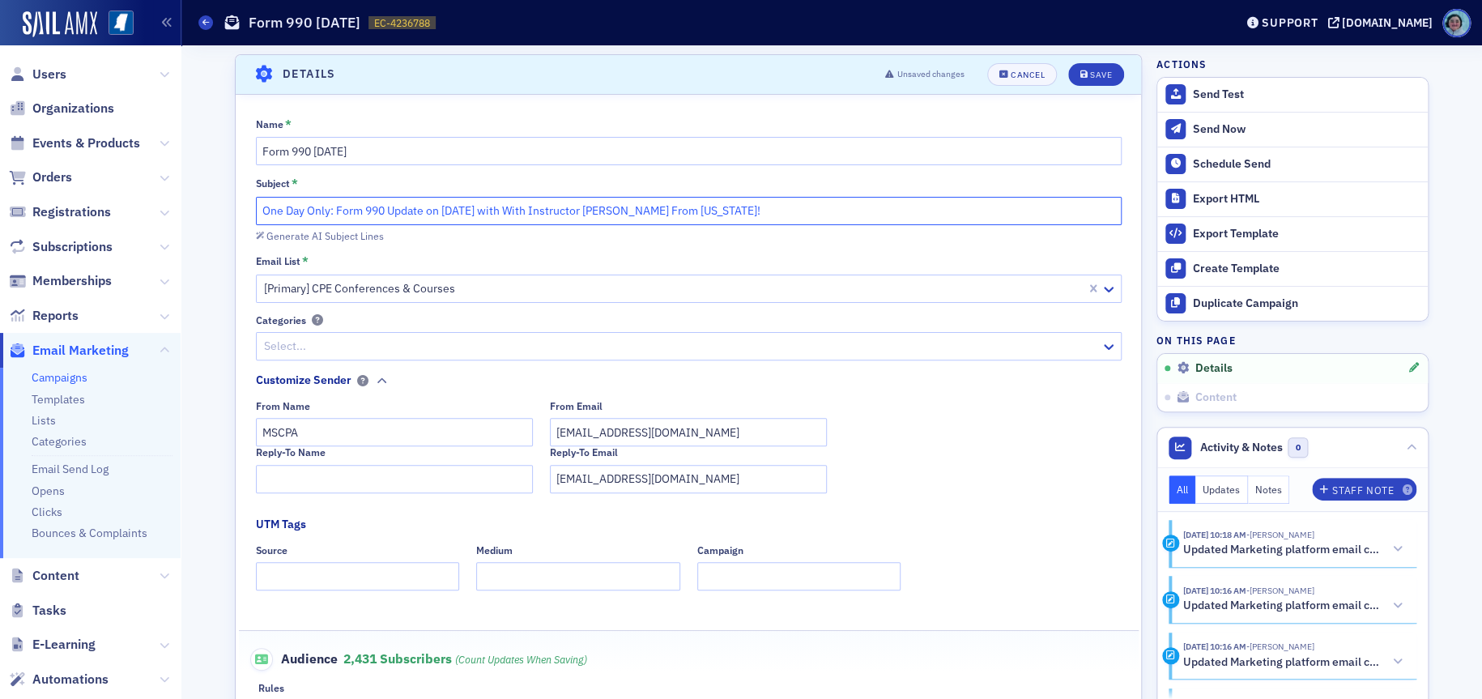
click at [503, 217] on input "One Day Only: Form 990 Update on Aug 26 with With Instructor Brian Yacker From …" at bounding box center [689, 211] width 866 height 28
type input "One Day Only: Form 990 Update on Aug 26 with Brian Yacker From California!"
click at [911, 246] on div "Name * Form 990 Aug 26 2025 Subject * One Day Only: Form 990 Update on Aug 26 w…" at bounding box center [688, 456] width 905 height 679
click at [1105, 68] on button "Save" at bounding box center [1096, 74] width 56 height 23
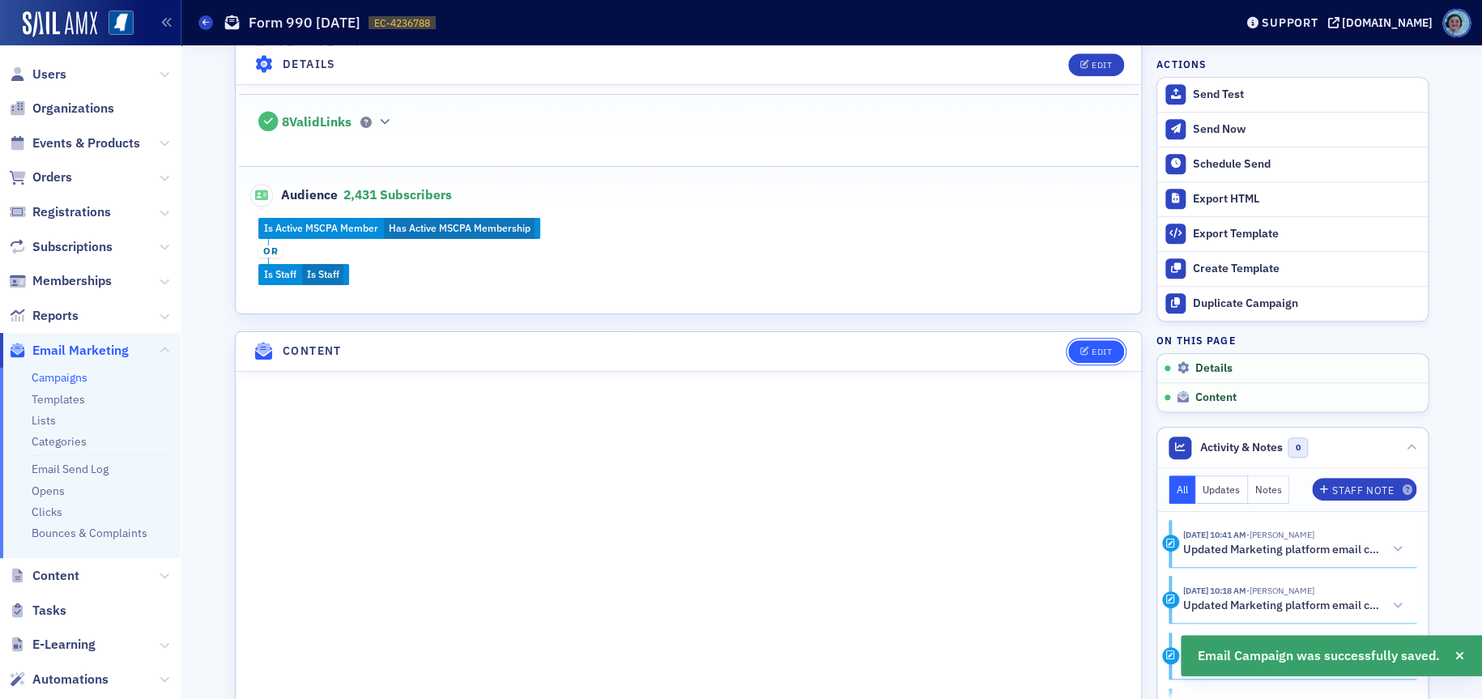
click at [1109, 343] on button "Edit" at bounding box center [1096, 351] width 56 height 23
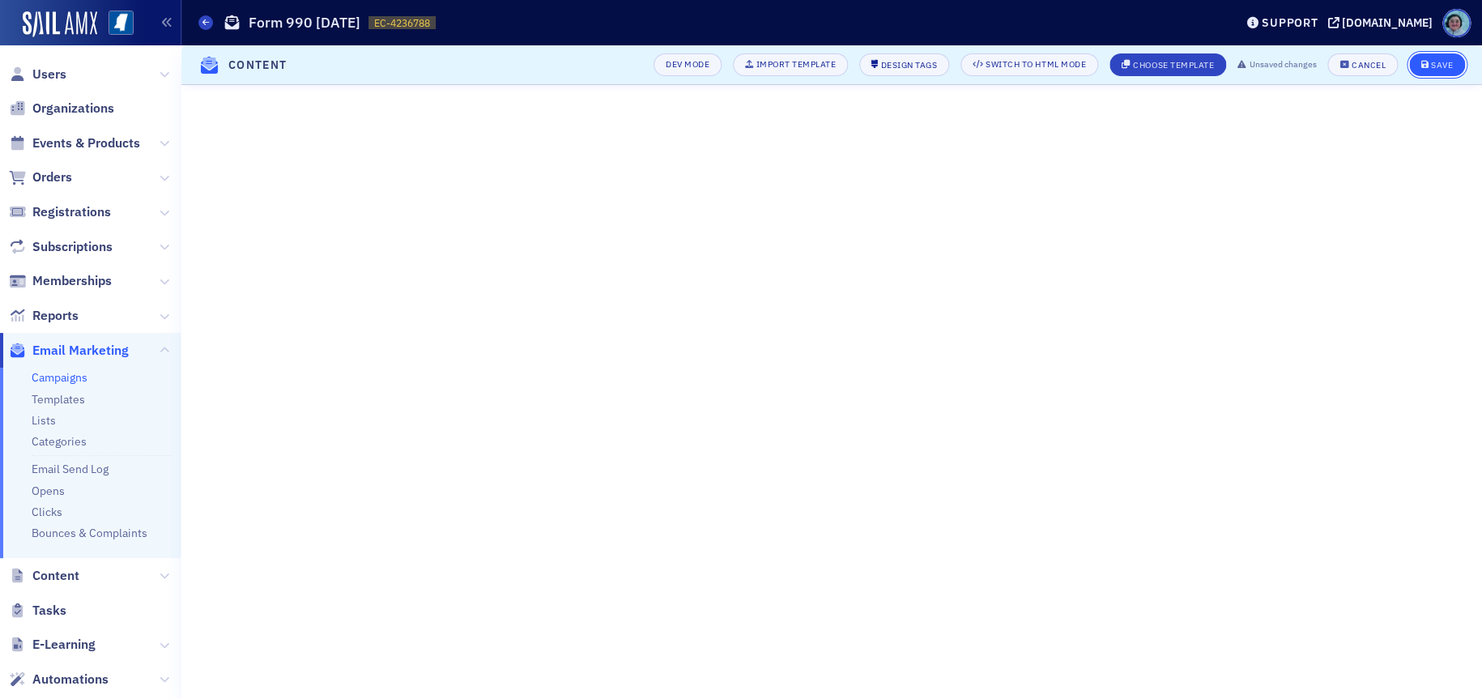
click at [1314, 64] on div "Save" at bounding box center [1442, 65] width 22 height 9
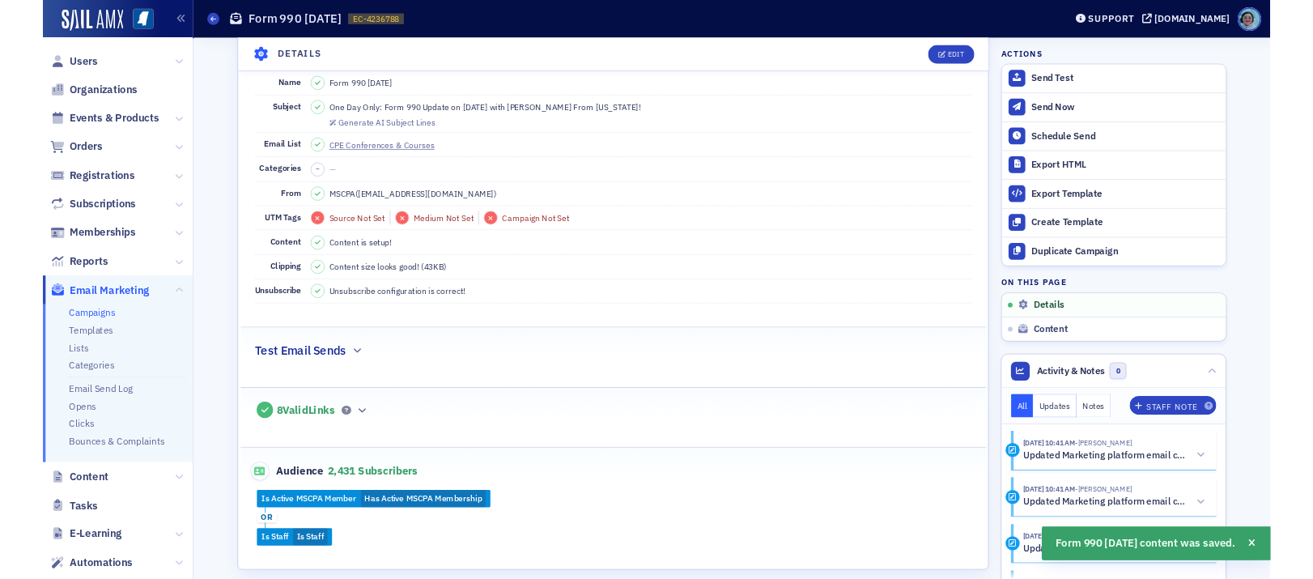
scroll to position [0, 0]
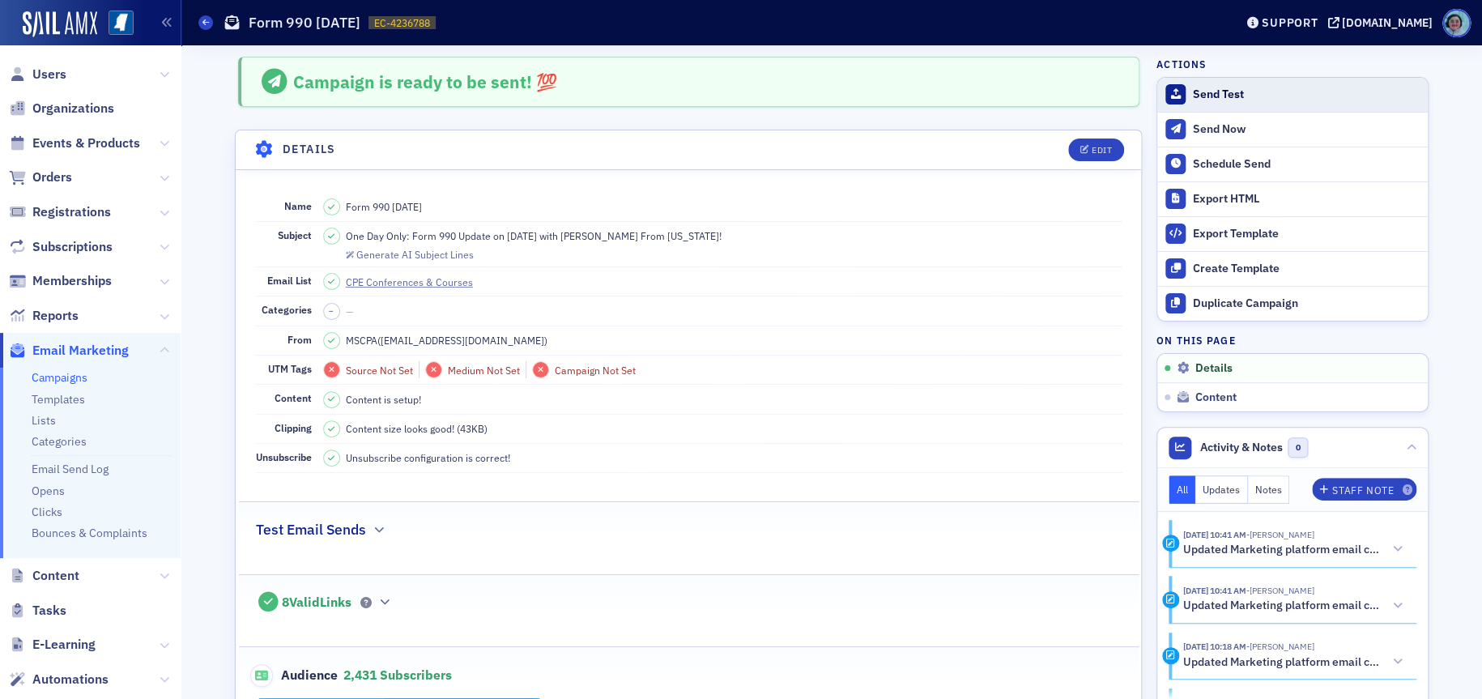
click at [1249, 102] on button "Send Test" at bounding box center [1292, 95] width 270 height 34
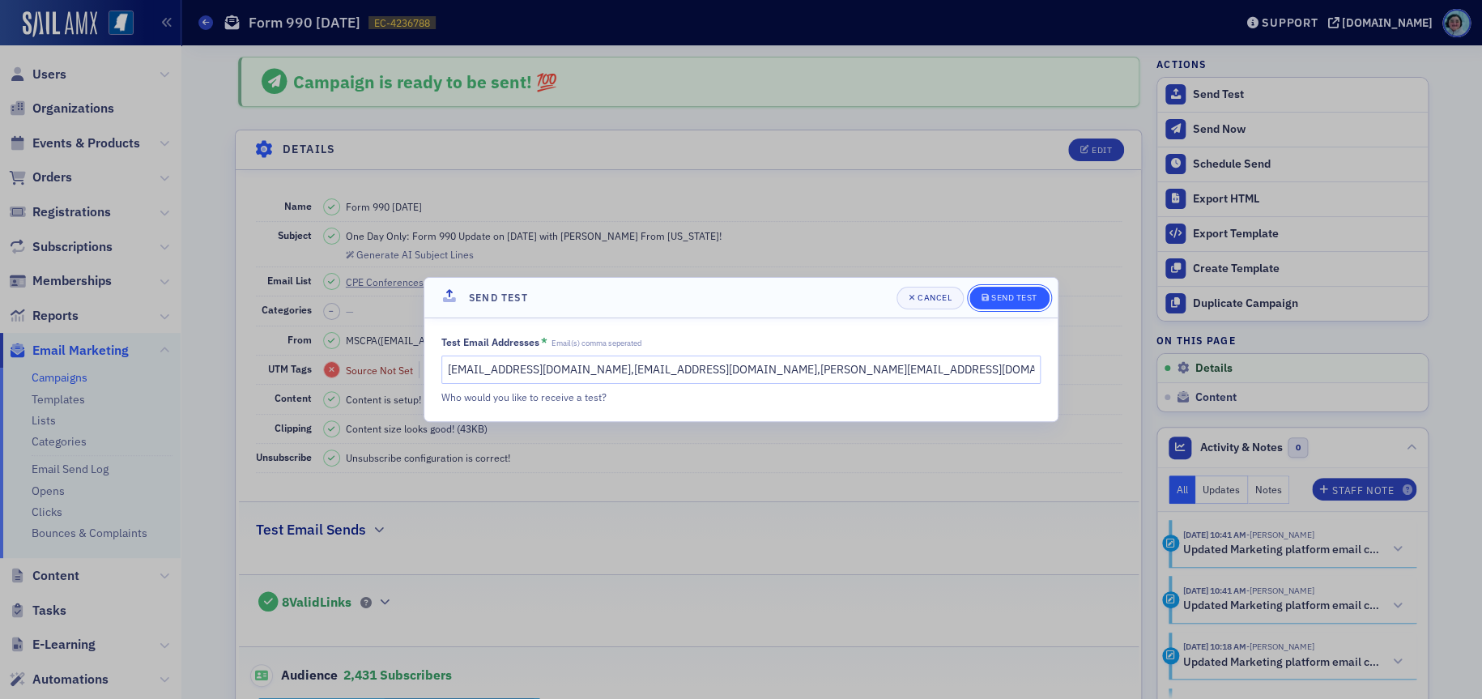
click at [1030, 296] on div "Send Test" at bounding box center [1014, 297] width 46 height 9
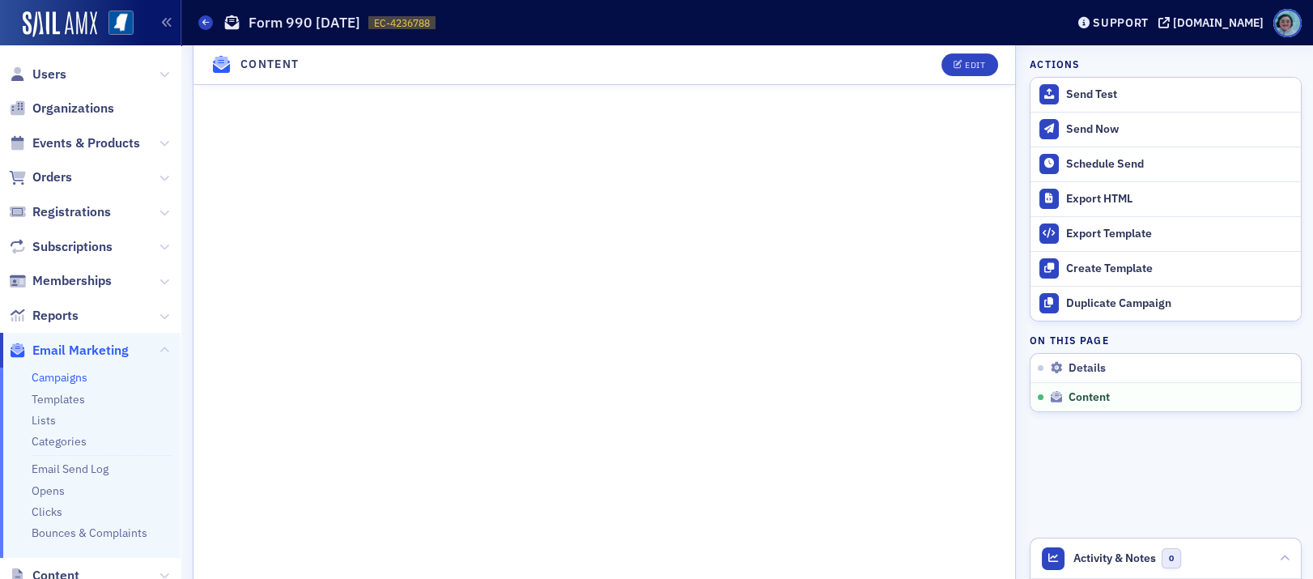
scroll to position [1271, 0]
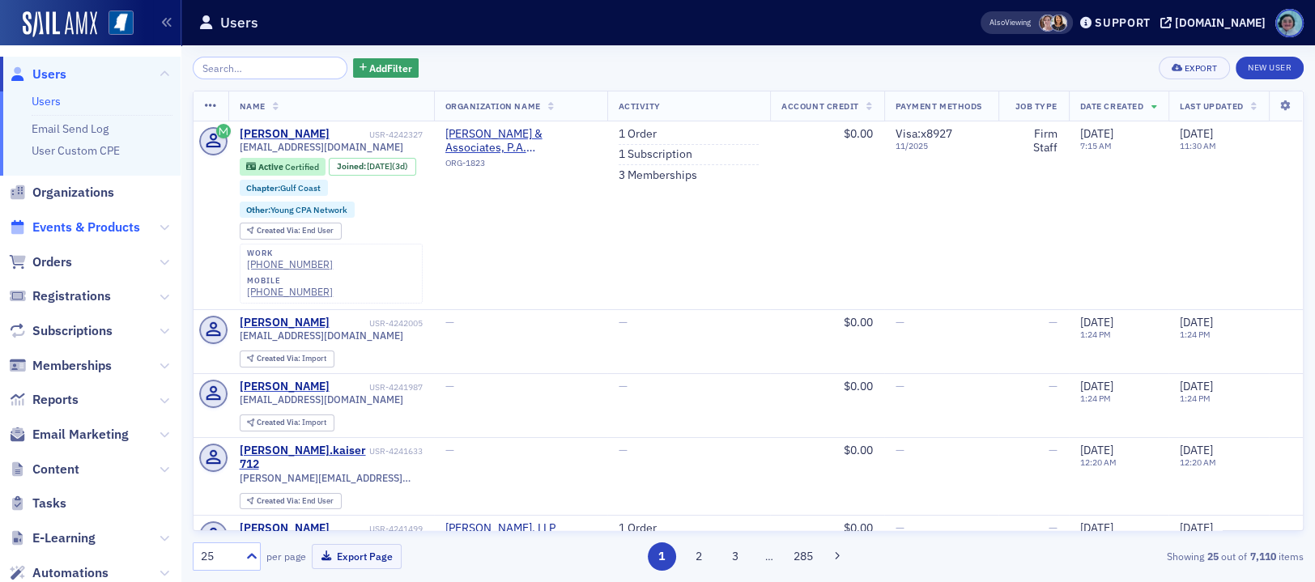
click at [63, 228] on span "Events & Products" at bounding box center [86, 228] width 108 height 18
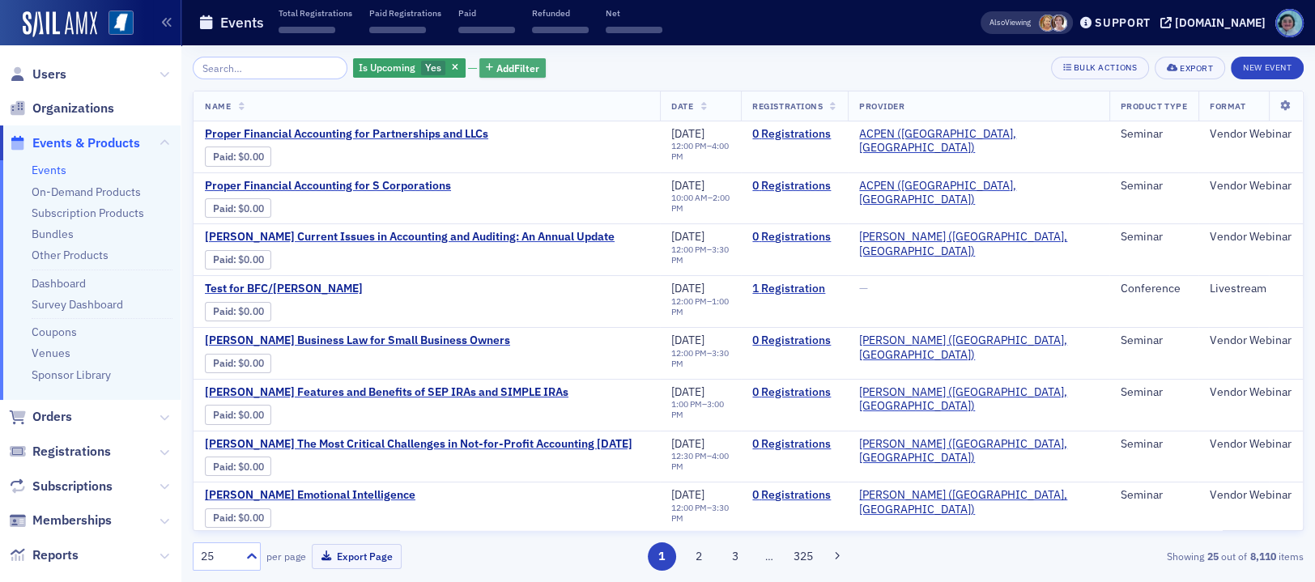
click at [480, 64] on button "Add Filter" at bounding box center [512, 68] width 66 height 20
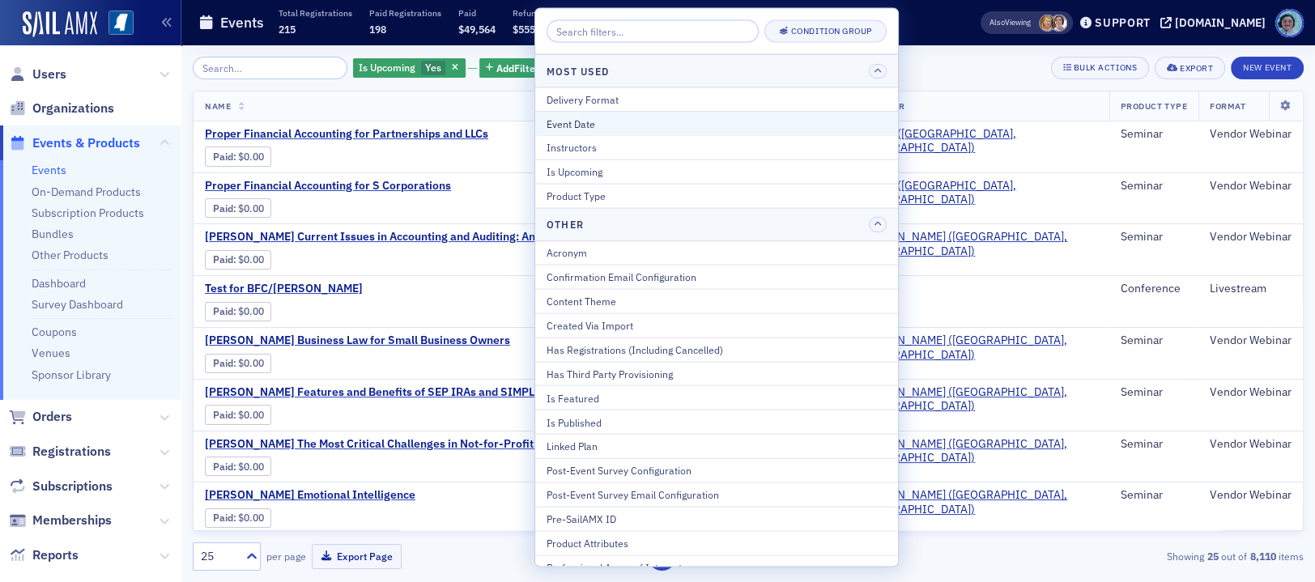
click at [615, 118] on div "Event Date" at bounding box center [717, 123] width 340 height 15
select select "7"
select select "2025"
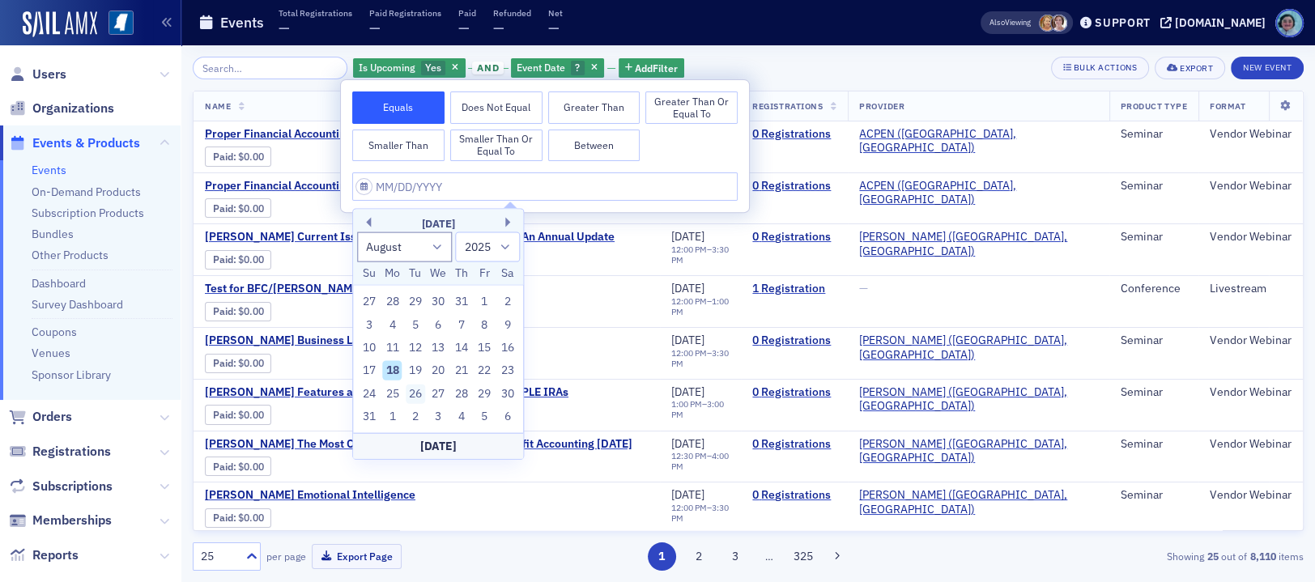
click at [415, 393] on div "26" at bounding box center [415, 393] width 19 height 19
type input "08/26/2025"
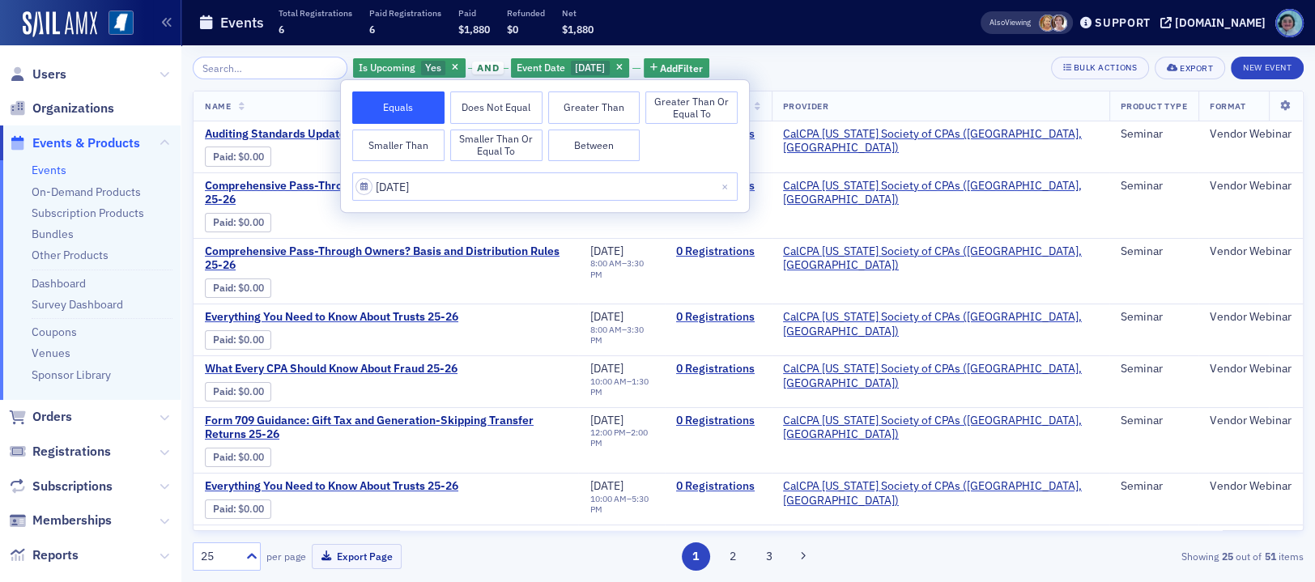
click at [803, 49] on div "Is Upcoming Yes and Event Date 8/26/2025 Add Filter Bulk Actions Export New Eve…" at bounding box center [748, 313] width 1111 height 537
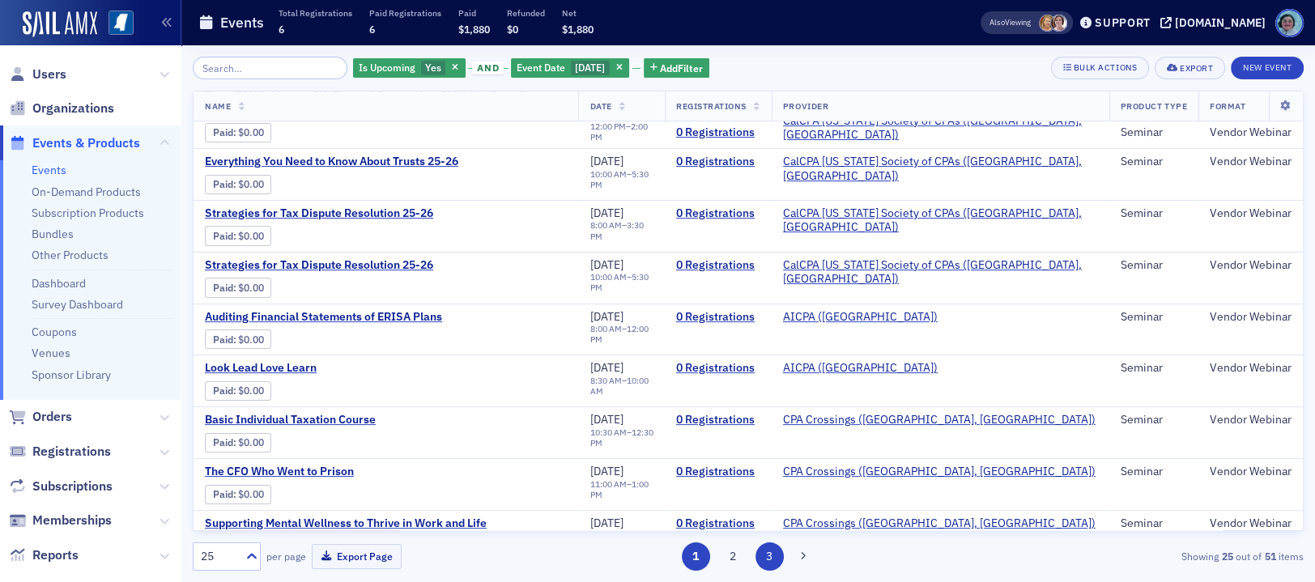
scroll to position [486, 0]
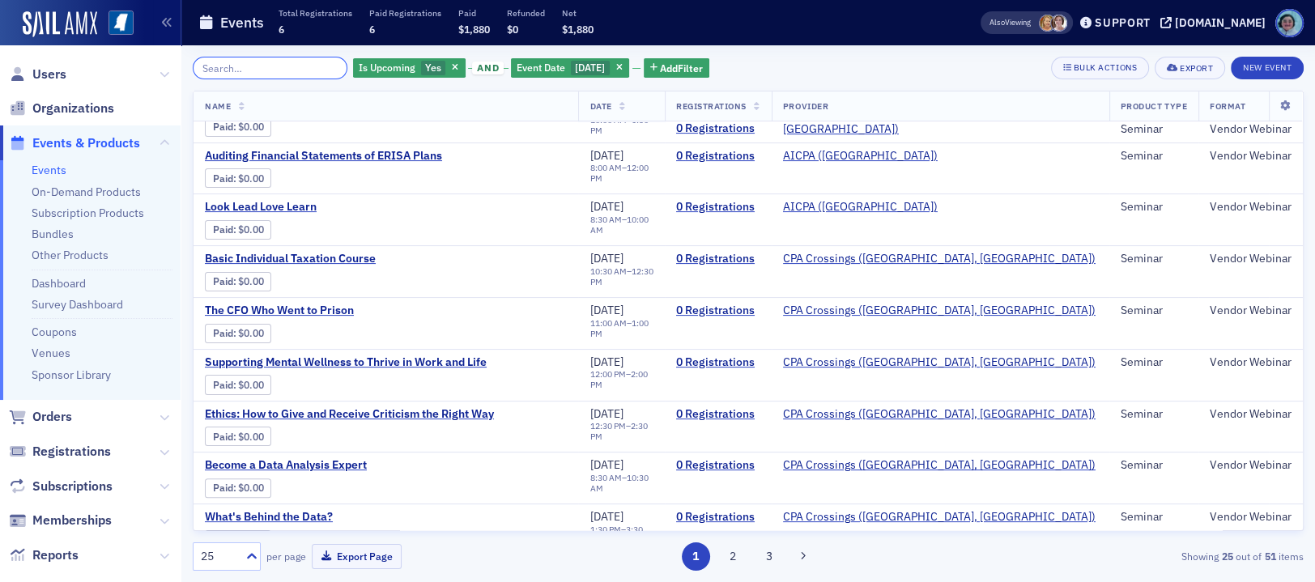
click at [277, 66] on input "search" at bounding box center [270, 68] width 155 height 23
click at [726, 553] on button "2" at bounding box center [732, 557] width 28 height 28
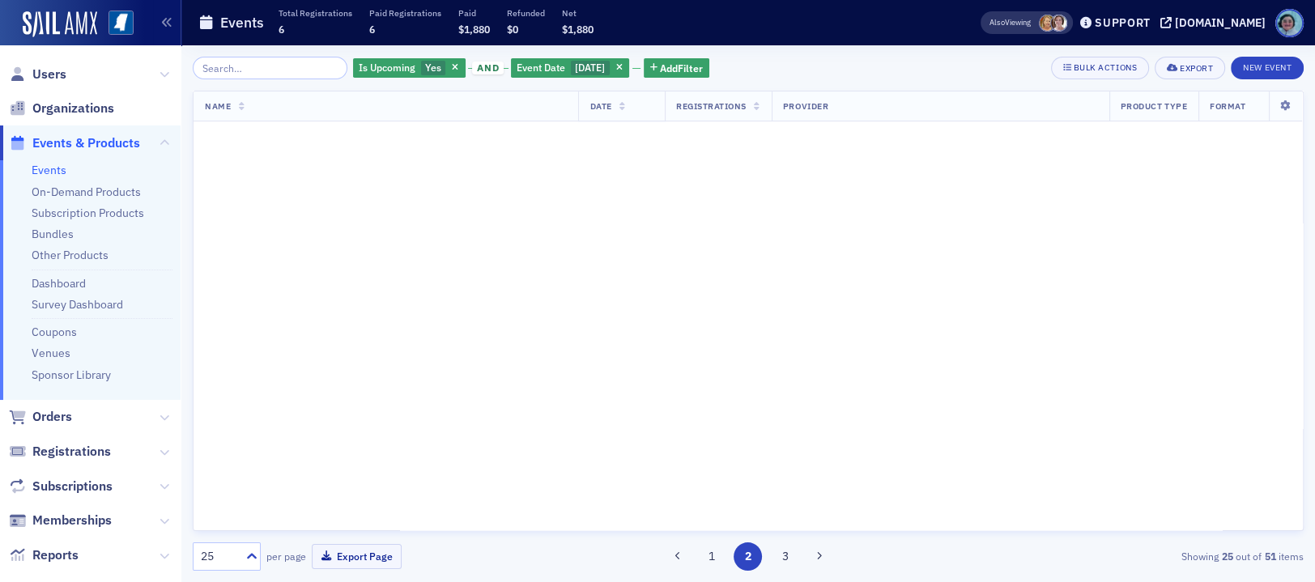
scroll to position [0, 0]
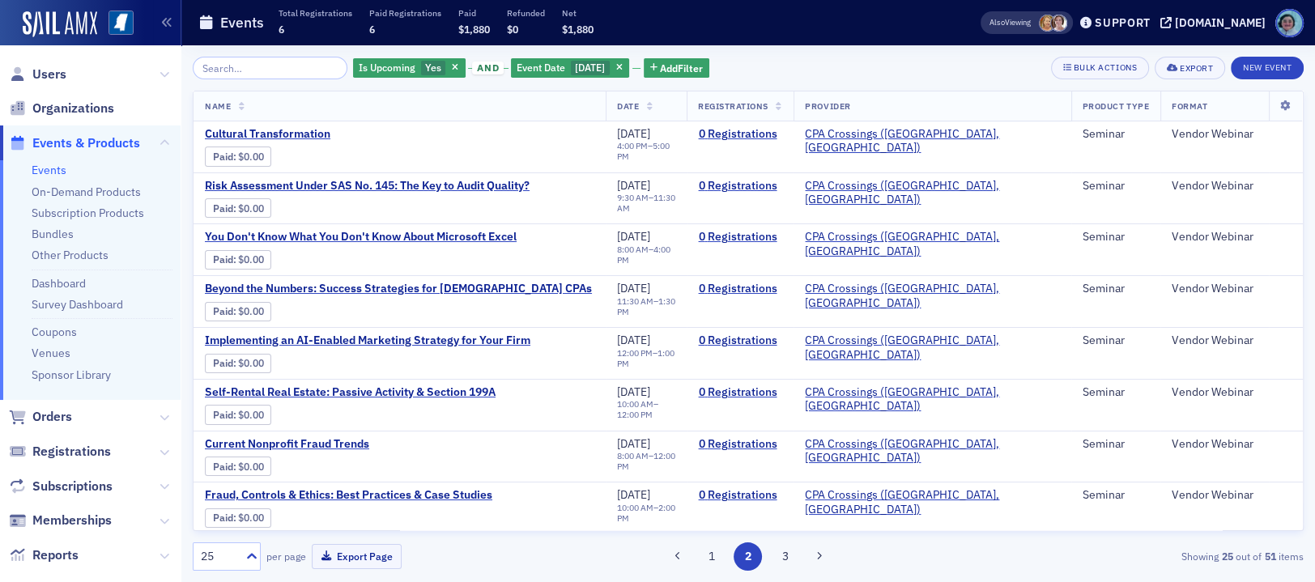
click at [747, 566] on button "2" at bounding box center [748, 557] width 28 height 28
click at [771, 570] on div "1 2 3" at bounding box center [747, 557] width 359 height 28
click at [778, 566] on button "3" at bounding box center [785, 557] width 28 height 28
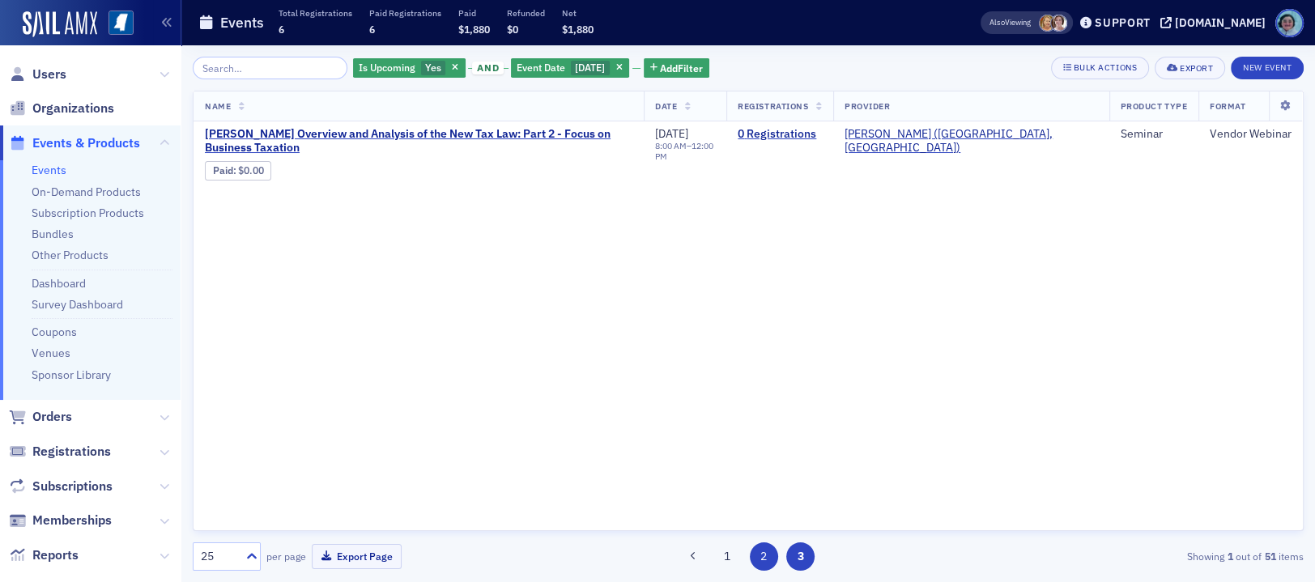
click at [768, 550] on button "2" at bounding box center [764, 557] width 28 height 28
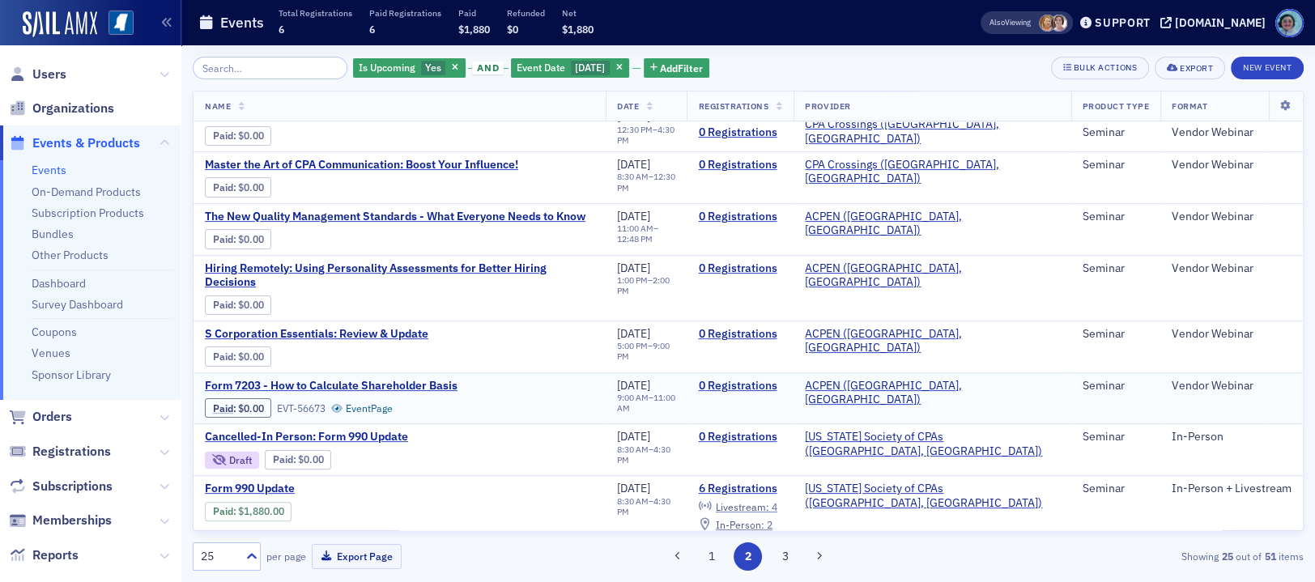
scroll to position [648, 0]
